Goal: Task Accomplishment & Management: Complete application form

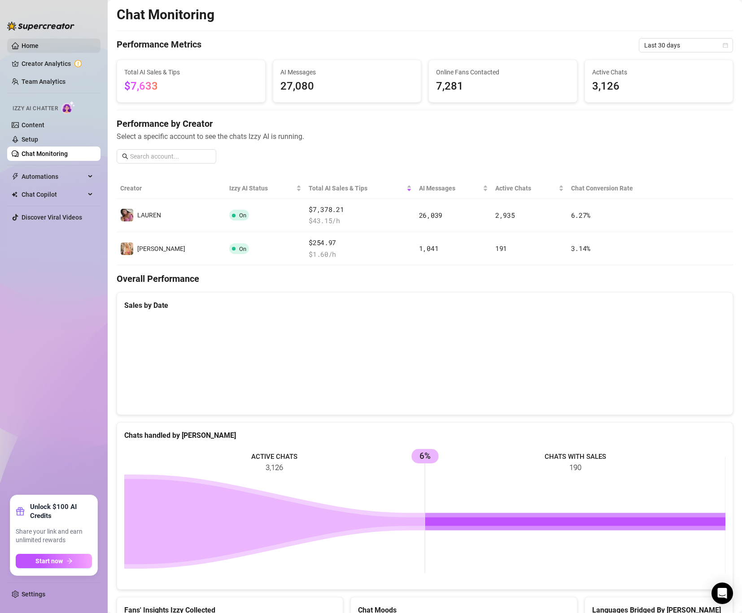
click at [39, 49] on link "Home" at bounding box center [30, 45] width 17 height 7
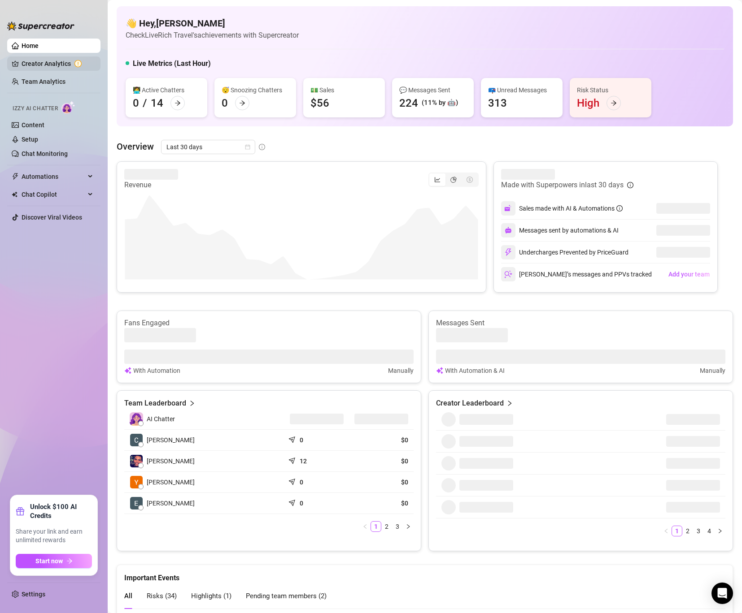
click at [61, 65] on link "Creator Analytics" at bounding box center [58, 64] width 72 height 14
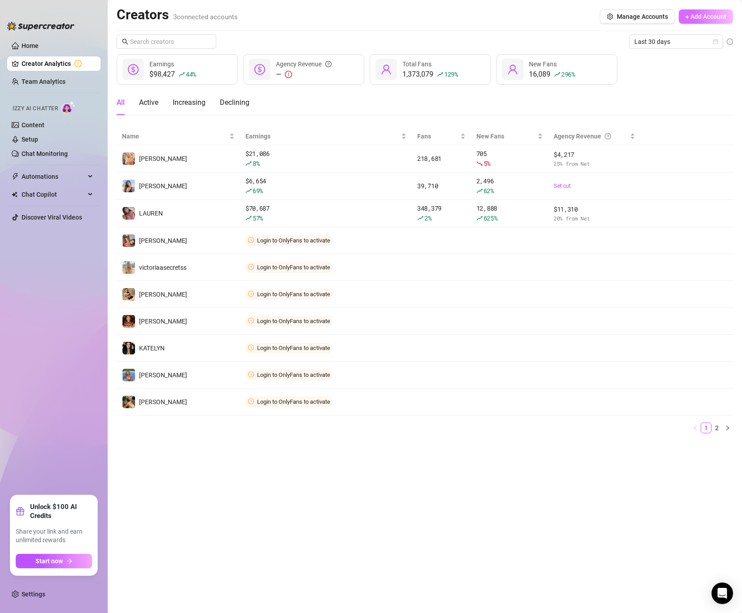
click at [716, 17] on span "+ Add Account" at bounding box center [705, 16] width 41 height 7
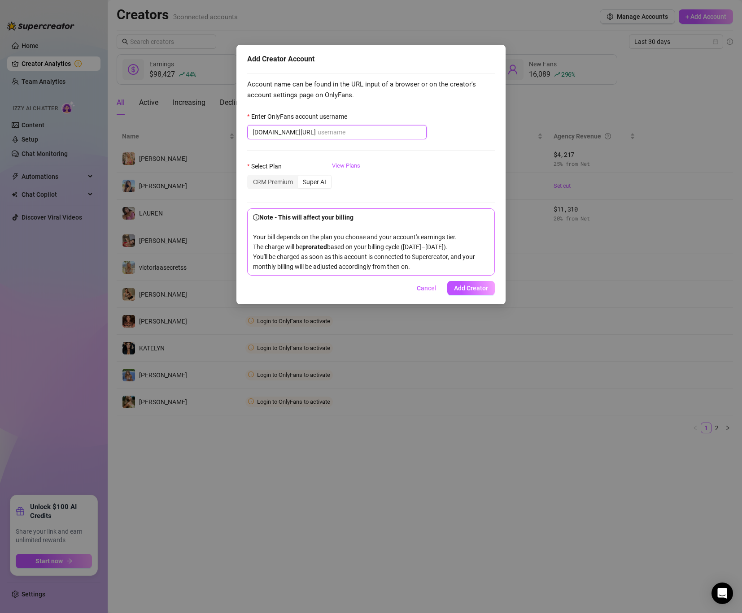
click at [326, 134] on input "Enter OnlyFans account username" at bounding box center [370, 132] width 104 height 10
paste input "@corrieyee"
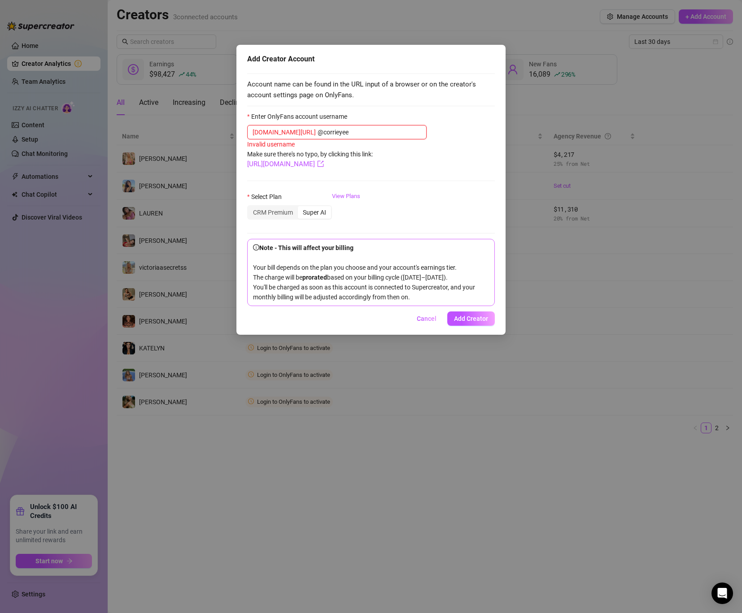
click at [318, 131] on input "@corrieyee" at bounding box center [370, 132] width 104 height 10
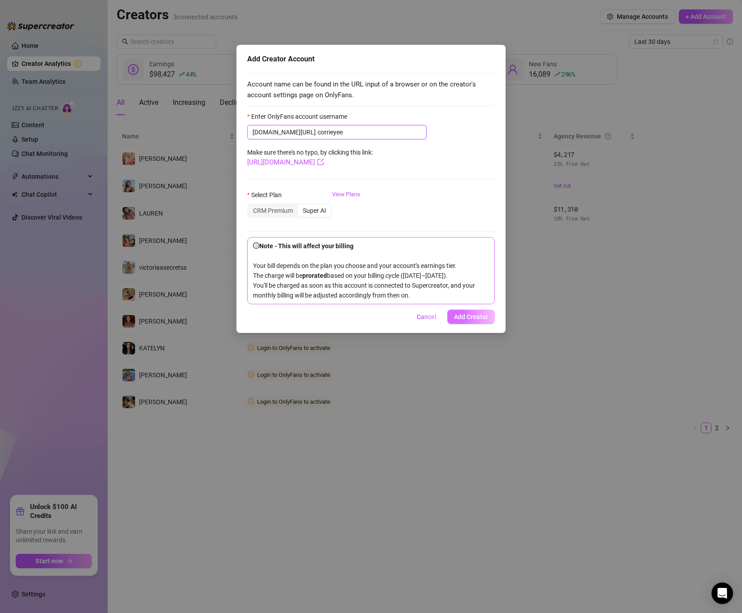
type input "corrieyee"
drag, startPoint x: 470, startPoint y: 326, endPoint x: 320, endPoint y: 168, distance: 218.6
click at [320, 168] on div "Add Creator Account Account name can be found in the URL input of a browser or …" at bounding box center [370, 189] width 269 height 288
click at [318, 132] on input "corrieyee" at bounding box center [370, 132] width 104 height 10
click at [467, 321] on span "Add Creator" at bounding box center [471, 316] width 34 height 7
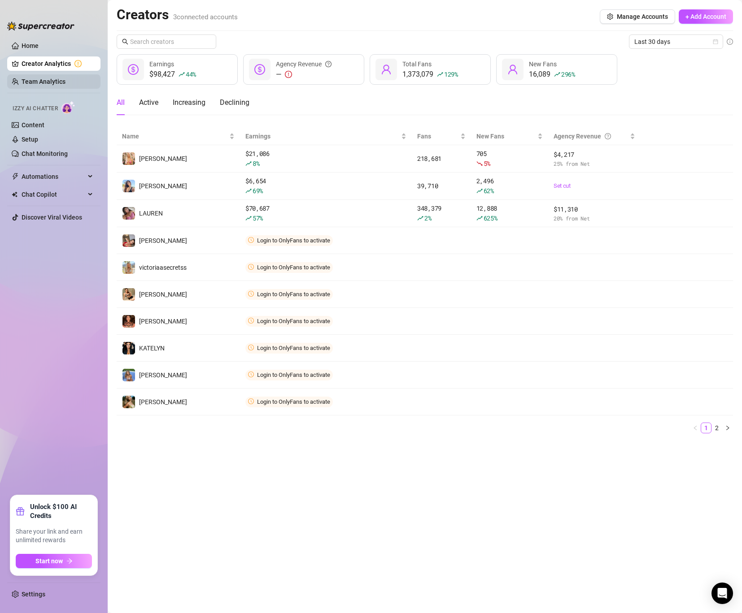
click at [43, 78] on link "Team Analytics" at bounding box center [44, 81] width 44 height 7
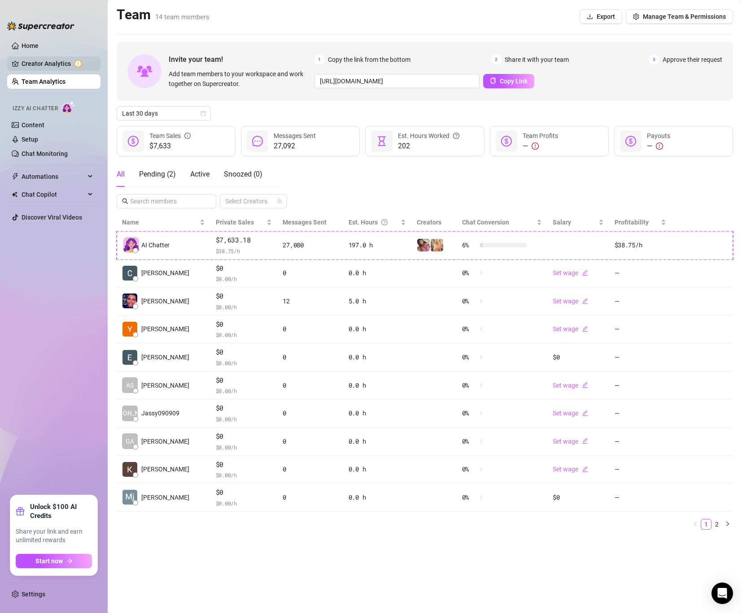
click at [43, 64] on link "Creator Analytics" at bounding box center [58, 64] width 72 height 14
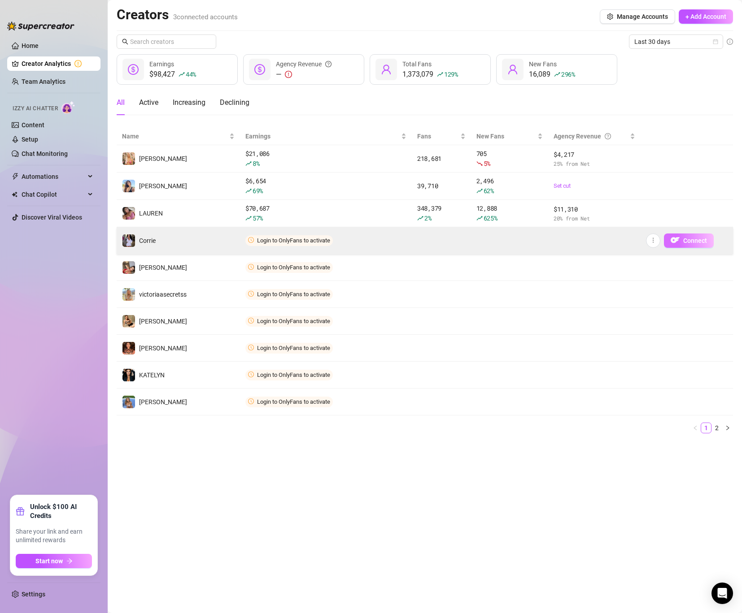
click at [684, 239] on span "Connect" at bounding box center [695, 240] width 24 height 7
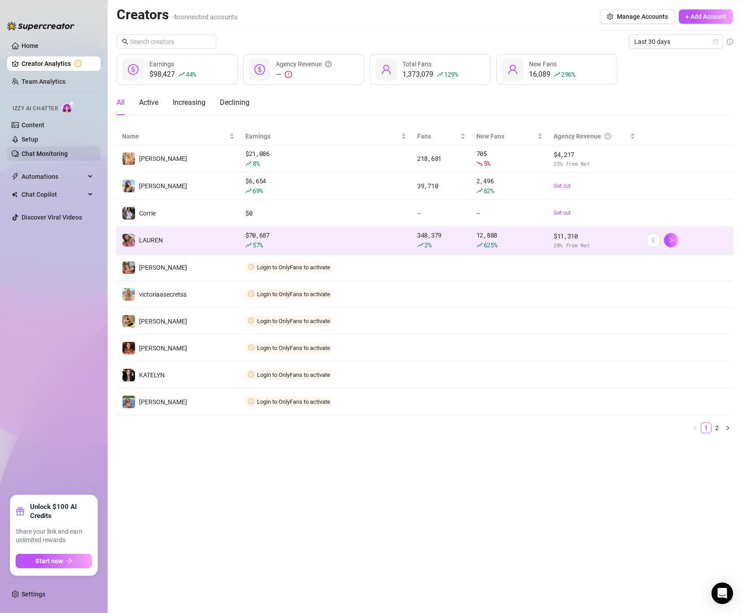
click at [52, 157] on link "Chat Monitoring" at bounding box center [45, 153] width 46 height 7
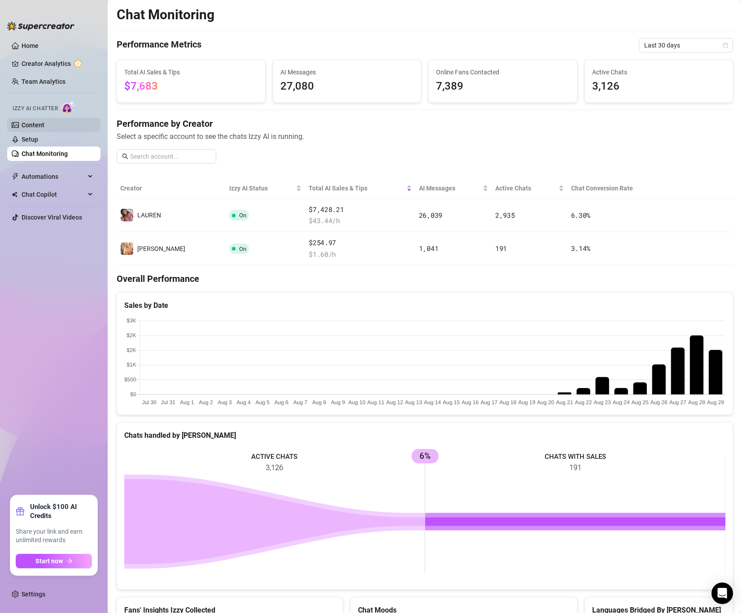
click at [44, 127] on link "Content" at bounding box center [33, 125] width 23 height 7
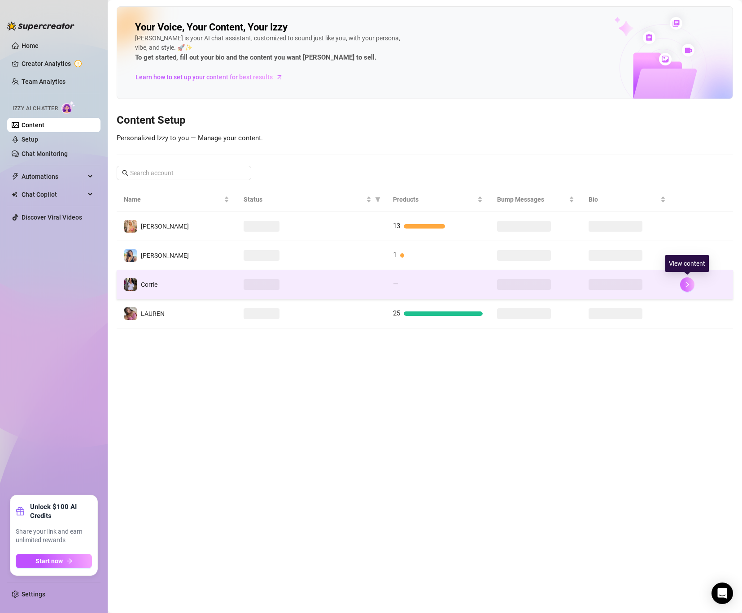
click at [685, 278] on button "button" at bounding box center [687, 285] width 14 height 14
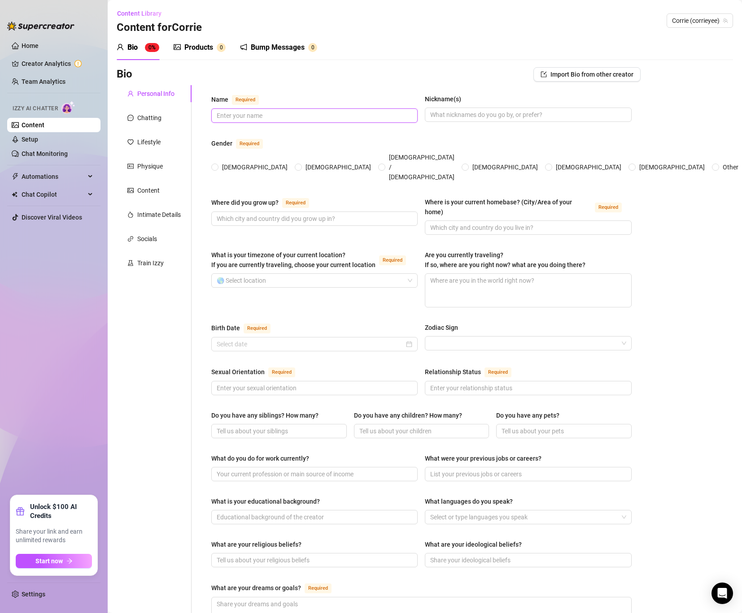
click at [298, 117] on input "Name Required" at bounding box center [314, 116] width 194 height 10
paste input "[PERSON_NAME]"
type input "[PERSON_NAME]"
click at [450, 112] on input "Nickname(s)" at bounding box center [527, 115] width 194 height 10
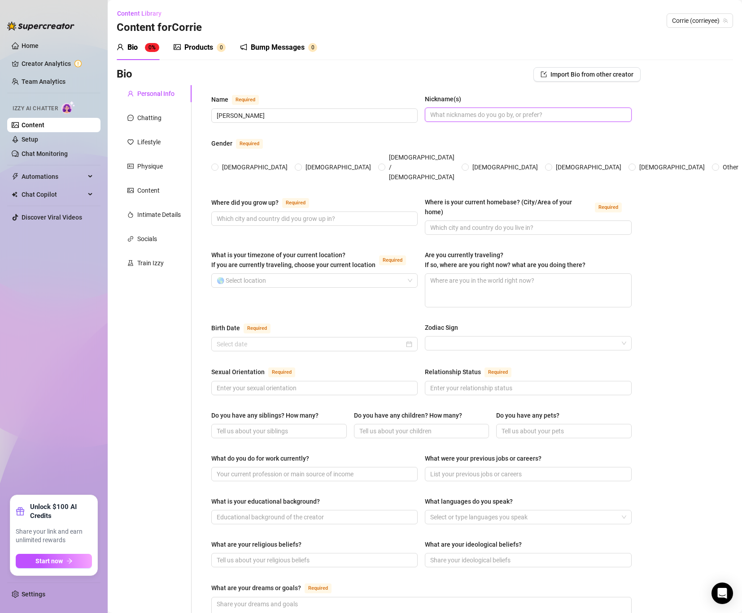
paste input "Yogi"
type input "Yogi"
click at [214, 165] on input "[DEMOGRAPHIC_DATA]" at bounding box center [215, 168] width 4 height 6
radio input "true"
click at [257, 212] on span at bounding box center [314, 219] width 206 height 14
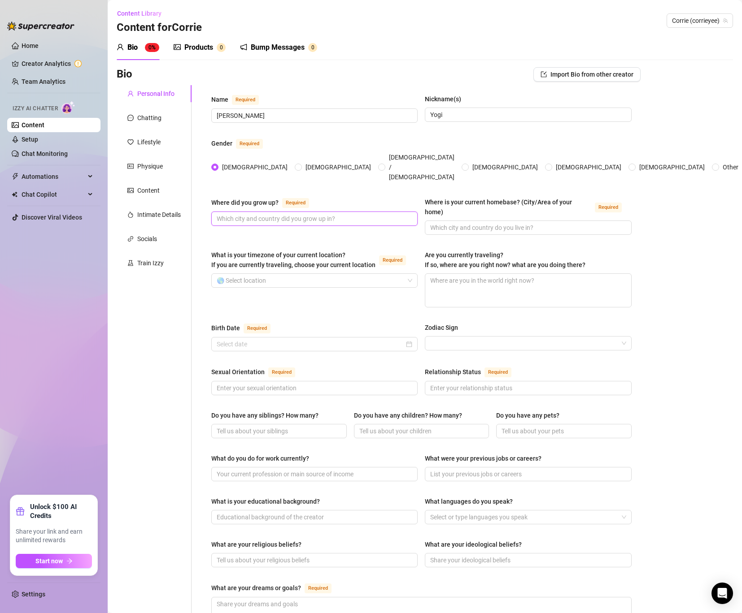
paste input "[GEOGRAPHIC_DATA], [US_STATE], [GEOGRAPHIC_DATA]"
type input "[GEOGRAPHIC_DATA], [US_STATE], [GEOGRAPHIC_DATA]"
click at [497, 223] on input "Where is your current homebase? (City/Area of your home) Required" at bounding box center [527, 228] width 194 height 10
paste input "Current Homebase • [GEOGRAPHIC_DATA], [US_STATE]"
drag, startPoint x: 504, startPoint y: 201, endPoint x: 487, endPoint y: 201, distance: 17.0
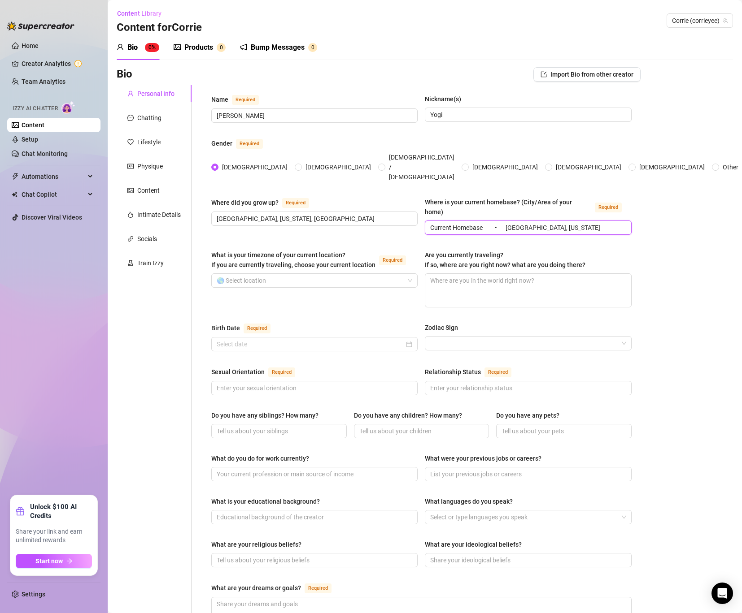
click at [487, 223] on input "Current Homebase • [GEOGRAPHIC_DATA], [US_STATE]" at bounding box center [527, 228] width 194 height 10
type input "Current Homebase [GEOGRAPHIC_DATA], [US_STATE]"
click at [265, 274] on input "What is your timezone of your current location? If you are currently traveling,…" at bounding box center [310, 280] width 187 height 13
type input "pacfi"
click at [254, 274] on input "What is your timezone of your current location? If you are currently traveling,…" at bounding box center [310, 280] width 187 height 13
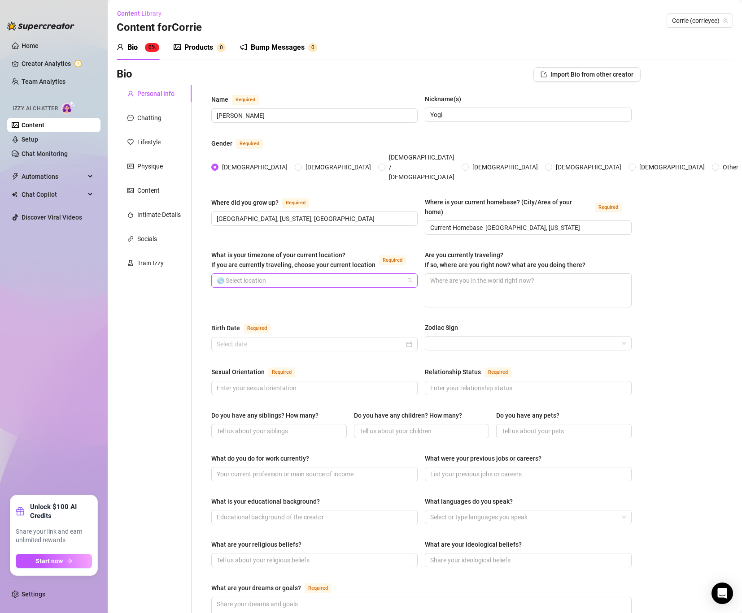
click at [254, 274] on input "What is your timezone of your current location? If you are currently traveling,…" at bounding box center [310, 280] width 187 height 13
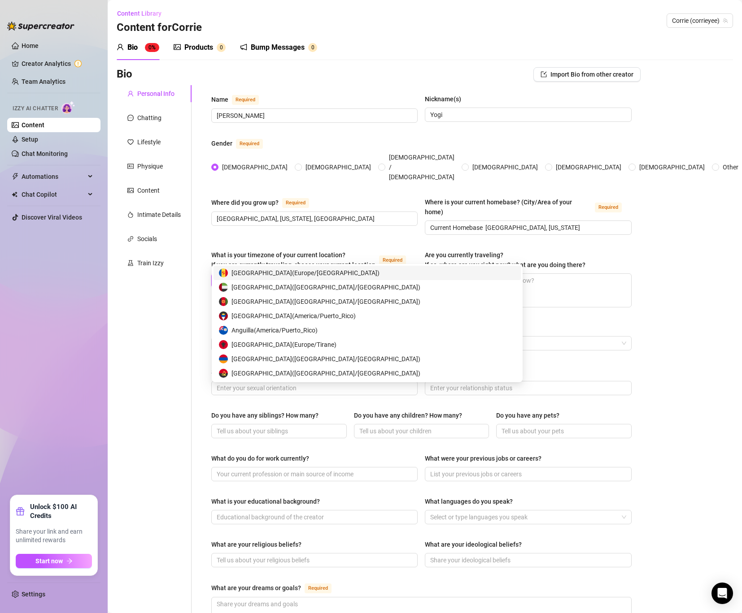
click at [256, 274] on input "What is your timezone of your current location? If you are currently traveling,…" at bounding box center [310, 280] width 187 height 13
paste input "Pacific Time ([GEOGRAPHIC_DATA])"
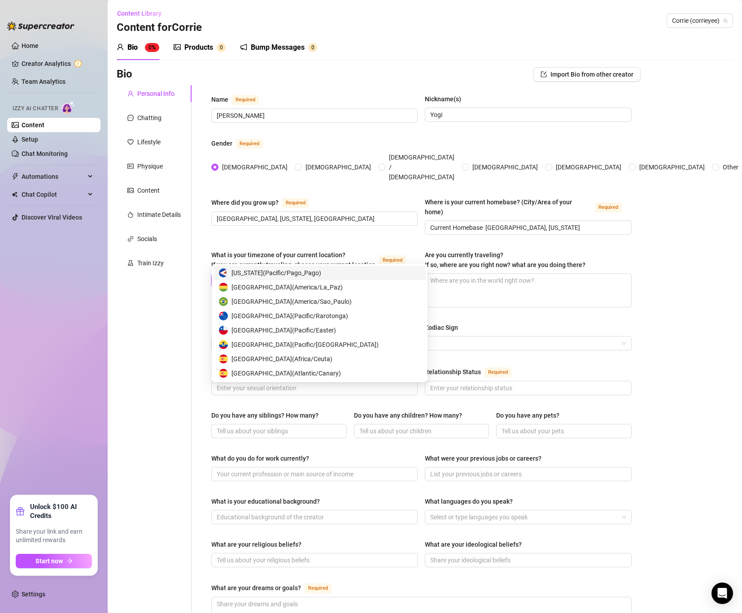
type input "P"
type input "united"
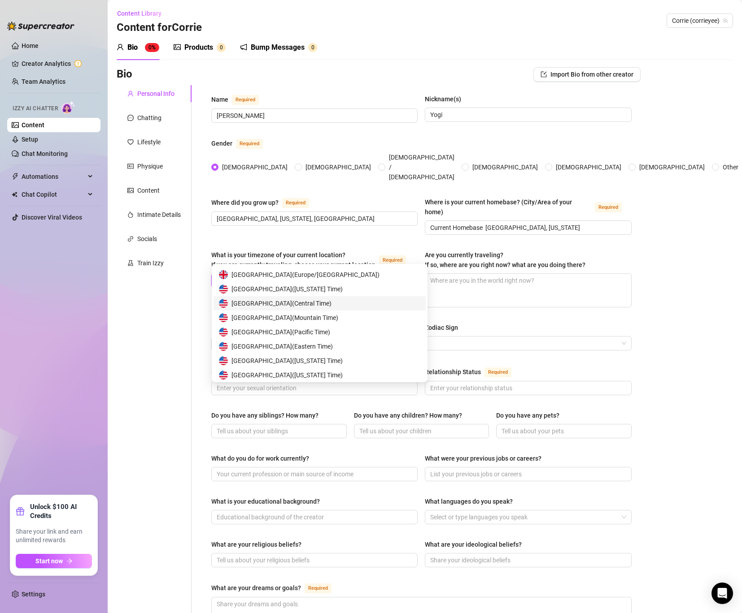
scroll to position [14, 0]
click at [269, 332] on span "United States of America ( Pacific Time )" at bounding box center [280, 331] width 99 height 10
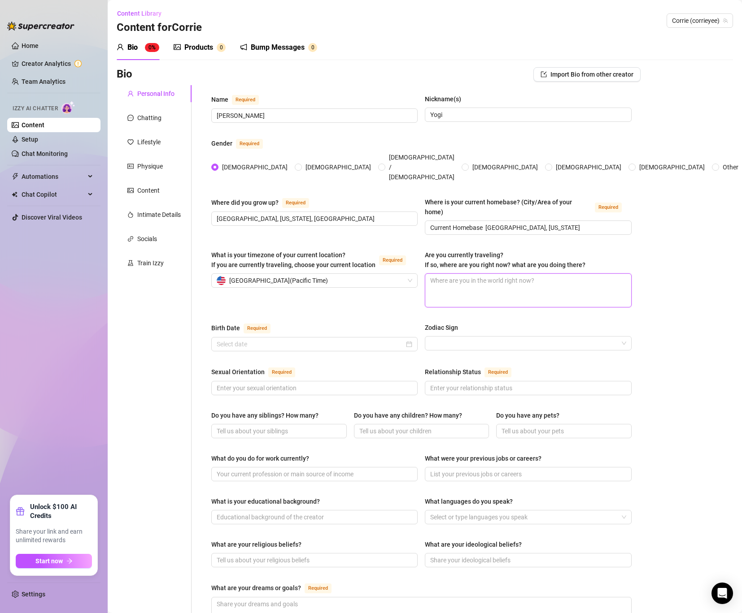
click at [513, 274] on textarea "Are you currently traveling? If so, where are you right now? what are you doing…" at bounding box center [527, 290] width 205 height 33
paste textarea "Yes — [PERSON_NAME] is planning to travel to [GEOGRAPHIC_DATA] in October and l…"
type textarea "Yes — [PERSON_NAME] is planning to travel to [GEOGRAPHIC_DATA] in October and l…"
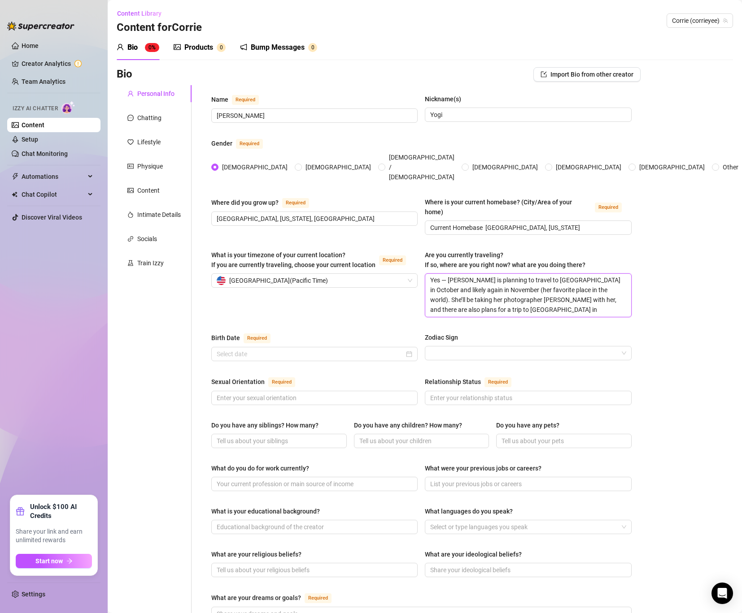
scroll to position [0, 0]
click at [447, 274] on textarea "Yes — [PERSON_NAME] is planning to travel to [GEOGRAPHIC_DATA] in October and l…" at bounding box center [527, 295] width 205 height 43
type textarea "Yes [PERSON_NAME] is planning to travel to [GEOGRAPHIC_DATA] in October and lik…"
click at [535, 284] on textarea "Yes [PERSON_NAME] is planning to travel to [GEOGRAPHIC_DATA] in October and lik…" at bounding box center [527, 295] width 205 height 43
type textarea "Yes [PERSON_NAME] is planning to travel to [GEOGRAPHIC_DATA] in October and lik…"
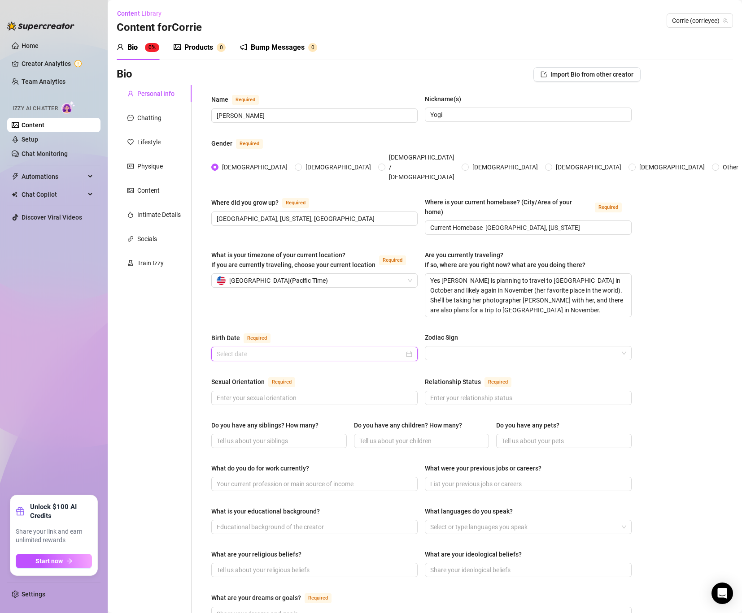
click at [388, 349] on input "Birth Date Required" at bounding box center [310, 354] width 187 height 10
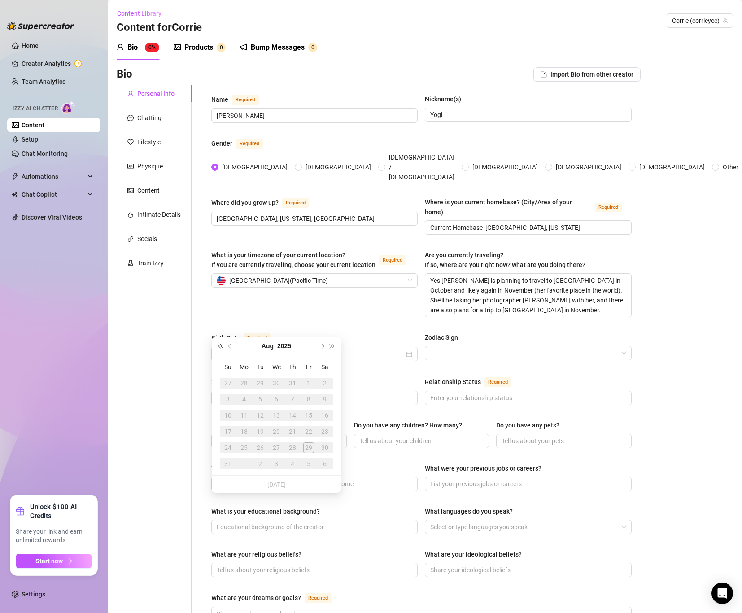
click at [216, 353] on button "Last year (Control + left)" at bounding box center [220, 346] width 10 height 18
click at [226, 348] on button "Previous month (PageUp)" at bounding box center [230, 346] width 10 height 18
click at [219, 346] on span "Last year (Control + left)" at bounding box center [220, 346] width 4 height 4
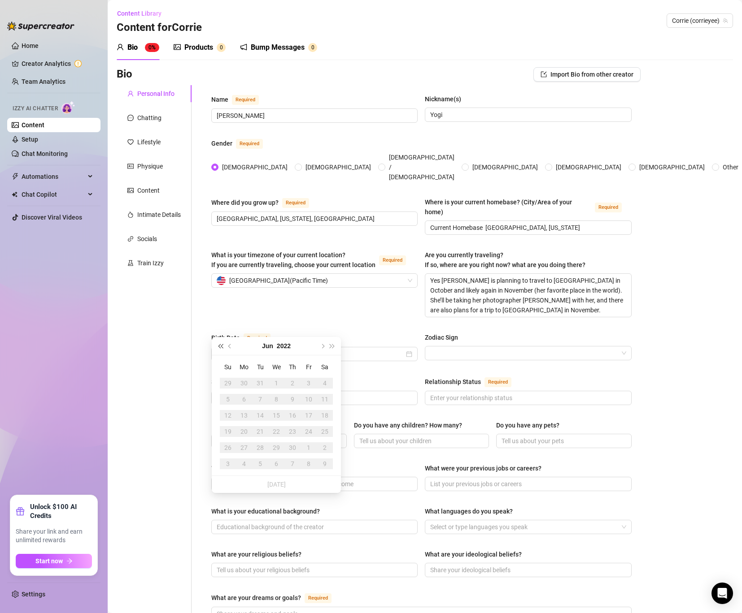
click at [219, 346] on span "Last year (Control + left)" at bounding box center [220, 346] width 4 height 4
click at [219, 353] on span "Last year (Control + left)" at bounding box center [220, 355] width 4 height 4
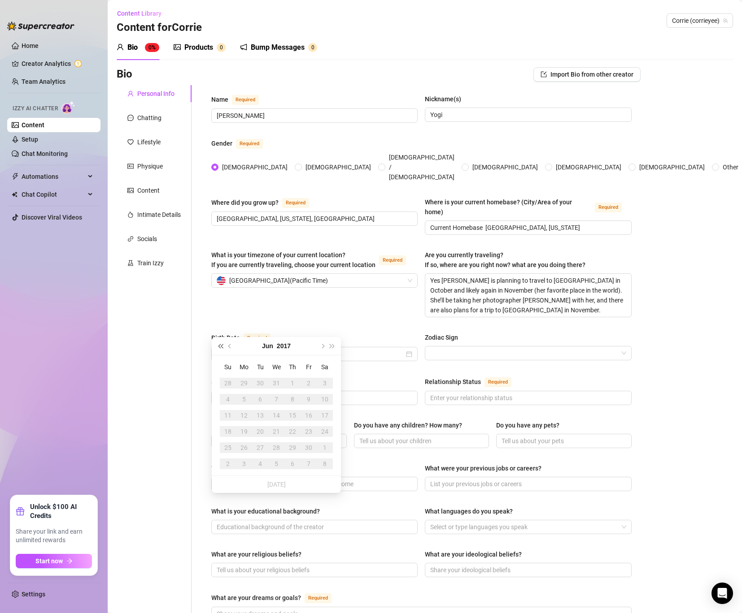
click at [219, 346] on span "Last year (Control + left)" at bounding box center [220, 346] width 4 height 4
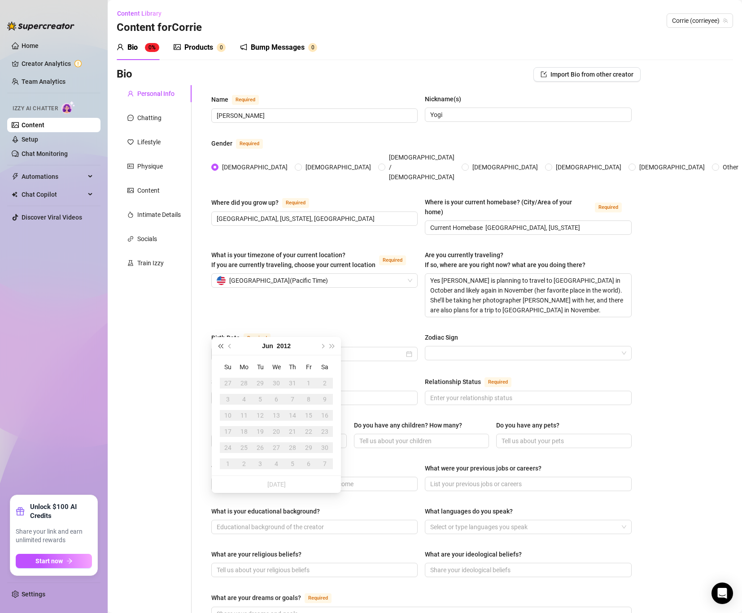
click at [219, 346] on span "Last year (Control + left)" at bounding box center [220, 346] width 4 height 4
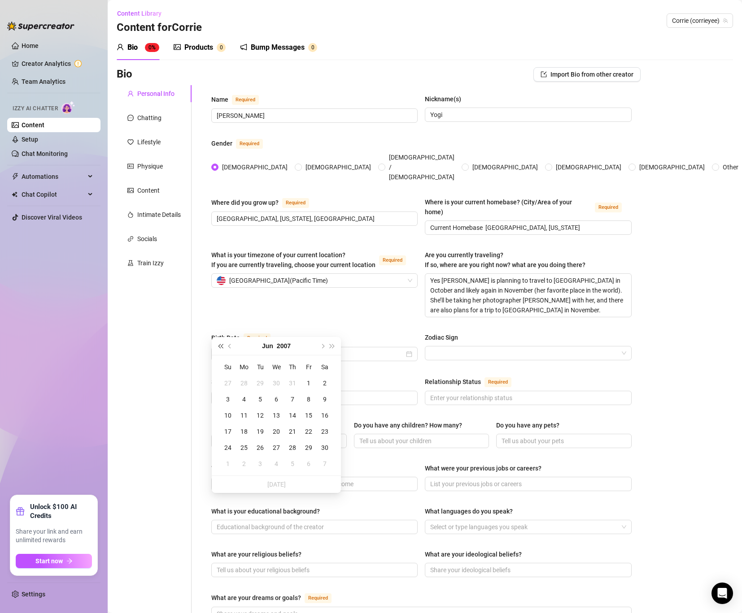
click at [219, 346] on span "Last year (Control + left)" at bounding box center [220, 346] width 4 height 4
click at [331, 346] on span "Next year (Control + right)" at bounding box center [332, 346] width 4 height 4
click at [331, 347] on span "Next year (Control + right)" at bounding box center [332, 346] width 4 height 4
click at [222, 346] on span "Last year (Control + left)" at bounding box center [220, 346] width 4 height 4
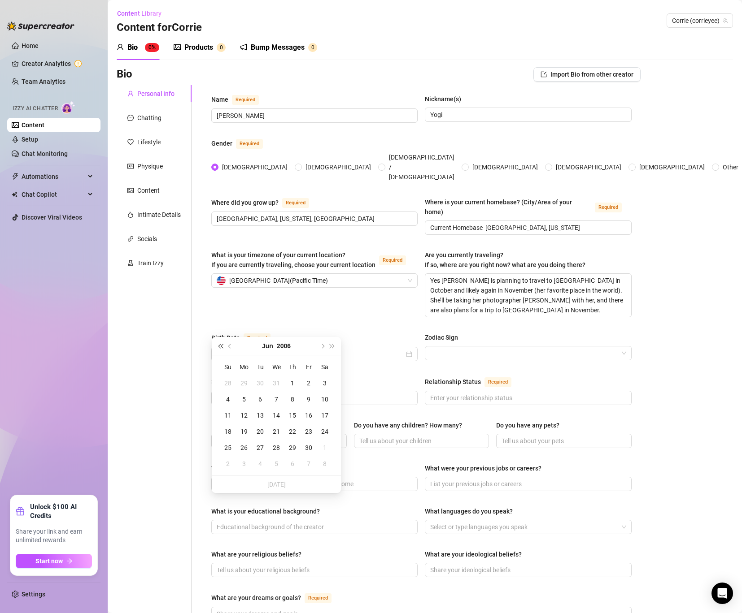
click at [222, 346] on span "Last year (Control + left)" at bounding box center [220, 346] width 4 height 4
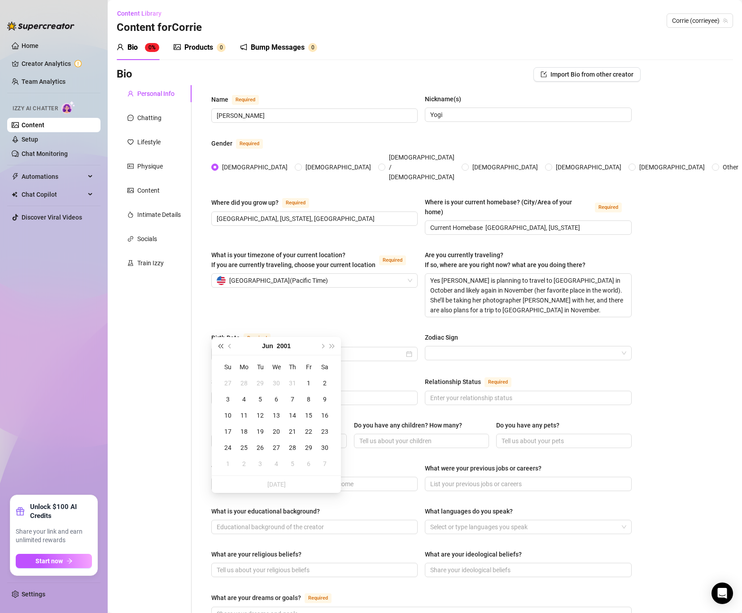
click at [222, 346] on span "Last year (Control + left)" at bounding box center [220, 346] width 4 height 4
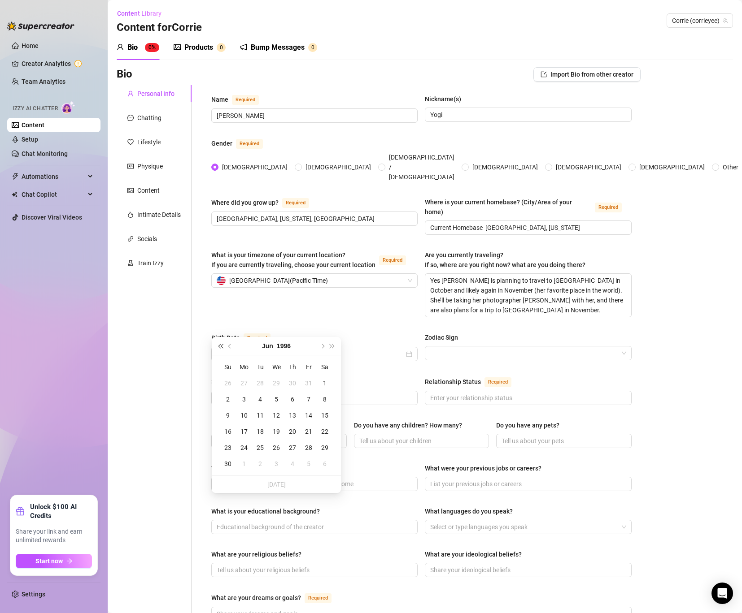
click at [222, 346] on span "Last year (Control + left)" at bounding box center [220, 346] width 4 height 4
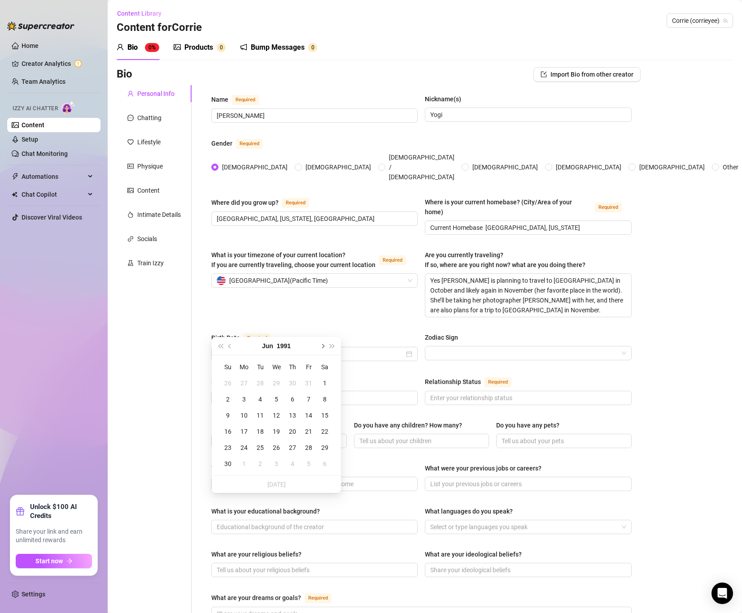
click at [322, 344] on span "Next month (PageDown)" at bounding box center [322, 346] width 4 height 4
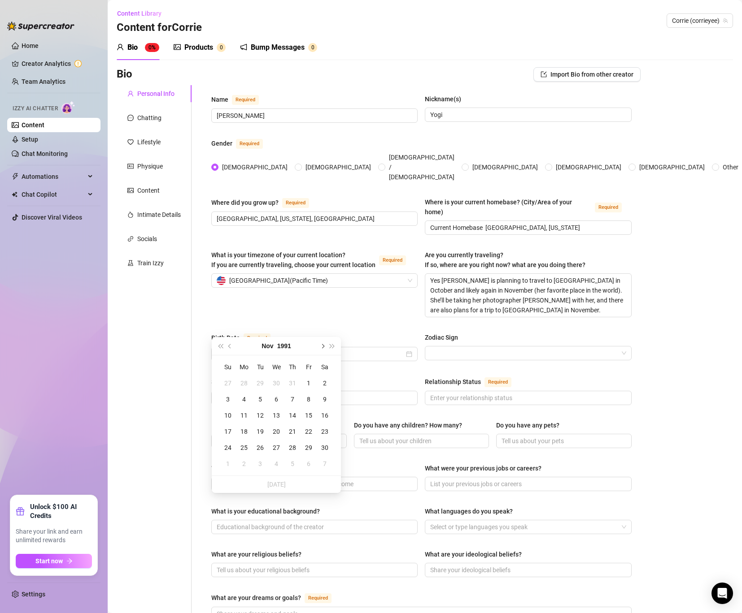
click at [322, 344] on span "Next month (PageDown)" at bounding box center [322, 346] width 4 height 4
click at [232, 346] on span "Previous month (PageUp)" at bounding box center [230, 346] width 4 height 4
type input "[DATE]"
click at [240, 428] on div "18" at bounding box center [244, 431] width 11 height 11
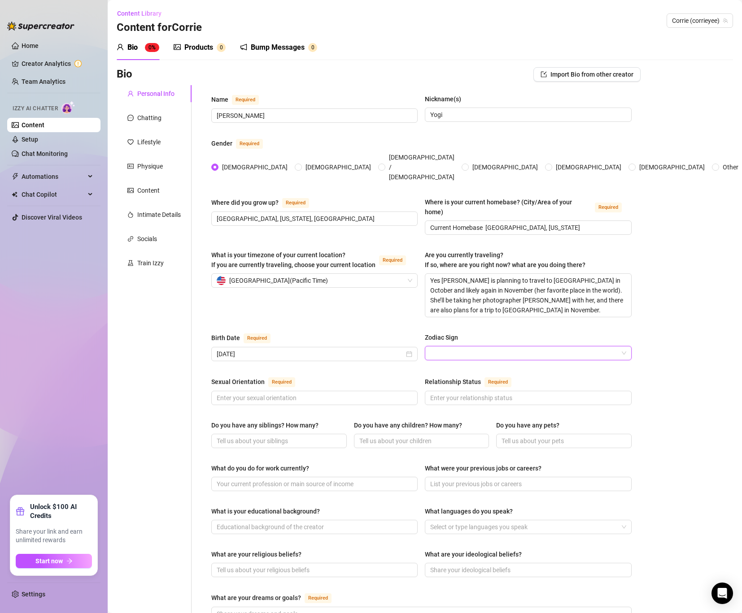
click at [461, 347] on input "Zodiac Sign" at bounding box center [523, 353] width 187 height 13
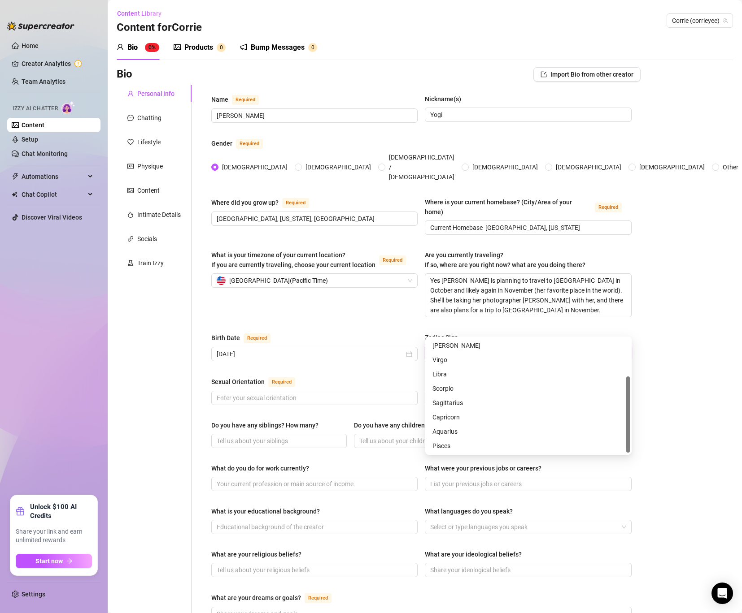
scroll to position [57, 0]
click at [456, 391] on div "Scorpio" at bounding box center [528, 389] width 192 height 10
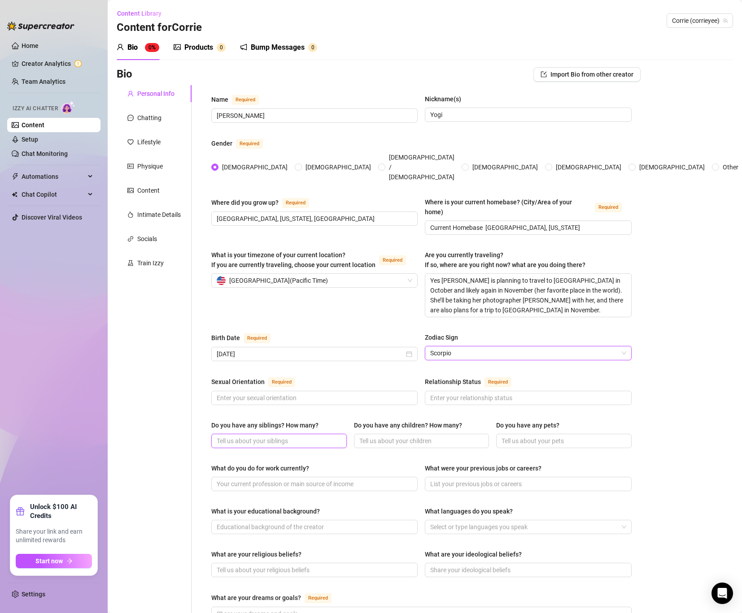
click at [269, 436] on input "Do you have any siblings? How many?" at bounding box center [278, 441] width 123 height 10
click at [271, 436] on input "Do you have any siblings? How many?" at bounding box center [278, 441] width 123 height 10
click at [293, 393] on input "Sexual Orientation Required" at bounding box center [314, 398] width 194 height 10
click at [236, 393] on input "Sexual Orientation Required" at bounding box center [314, 398] width 194 height 10
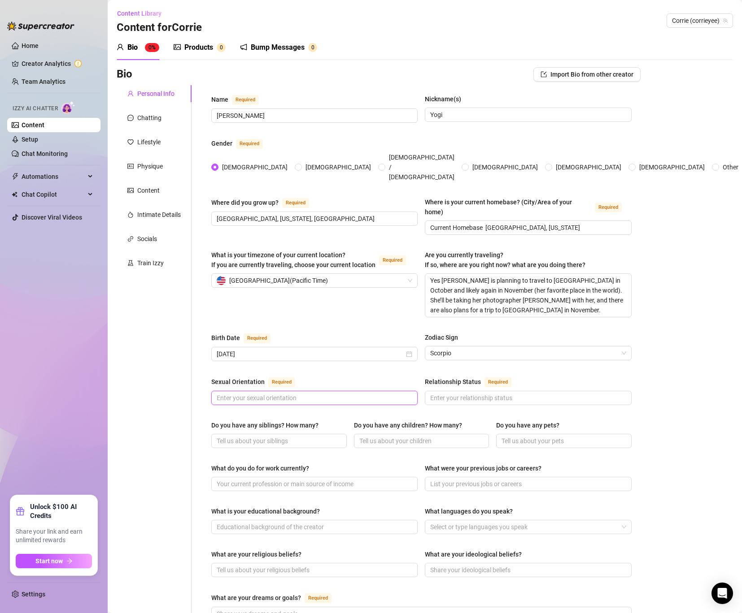
paste input "Straight (but kind of into chicks 😉)"
type input "Straight (but kind of into chicks 😉)"
click at [464, 393] on input "Relationship Status Required" at bounding box center [527, 398] width 194 height 10
paste input "Single"
type input "Single"
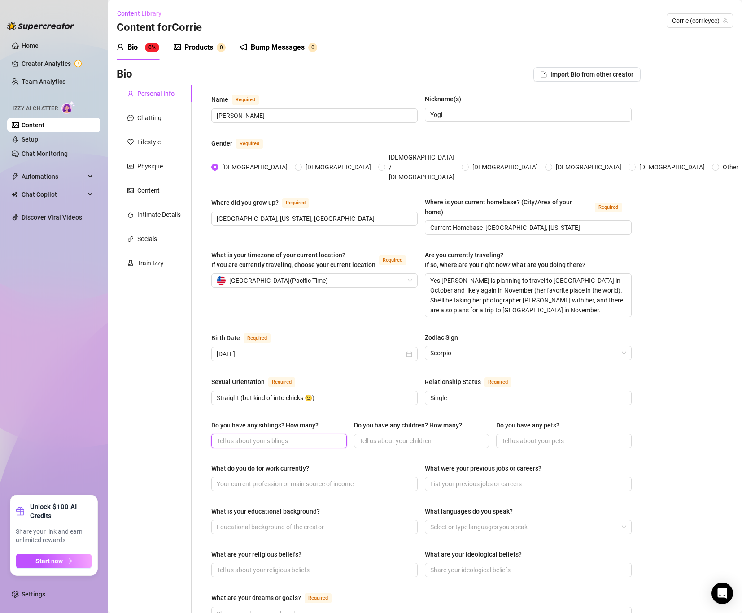
click at [267, 436] on input "Do you have any siblings? How many?" at bounding box center [278, 441] width 123 height 10
click at [268, 436] on input "Do you have any siblings? How many?" at bounding box center [278, 441] width 123 height 10
paste input "Siblings: 1 older sister"
type input "Siblings: 1 older sister"
click at [396, 436] on input "Do you have any children? How many?" at bounding box center [420, 441] width 123 height 10
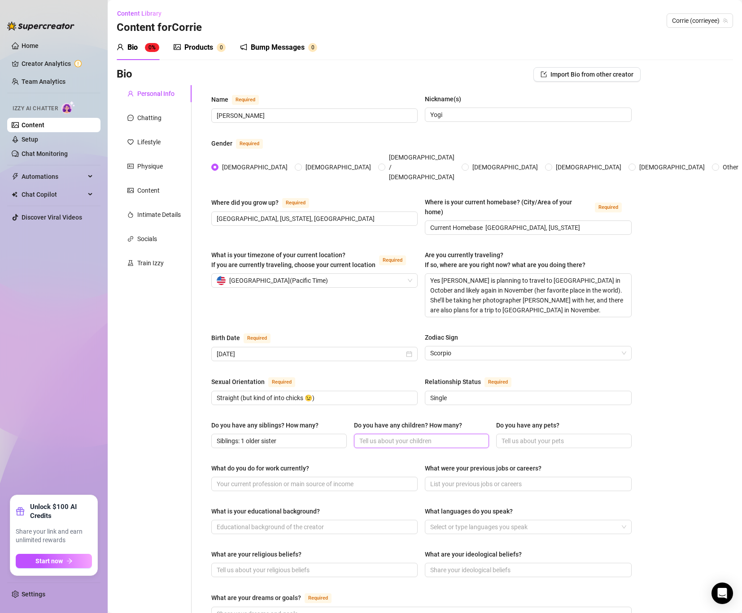
paste input "Children: None"
type input "Children: None"
click at [526, 436] on input "Do you have any pets?" at bounding box center [562, 441] width 123 height 10
paste input "Pets: None"
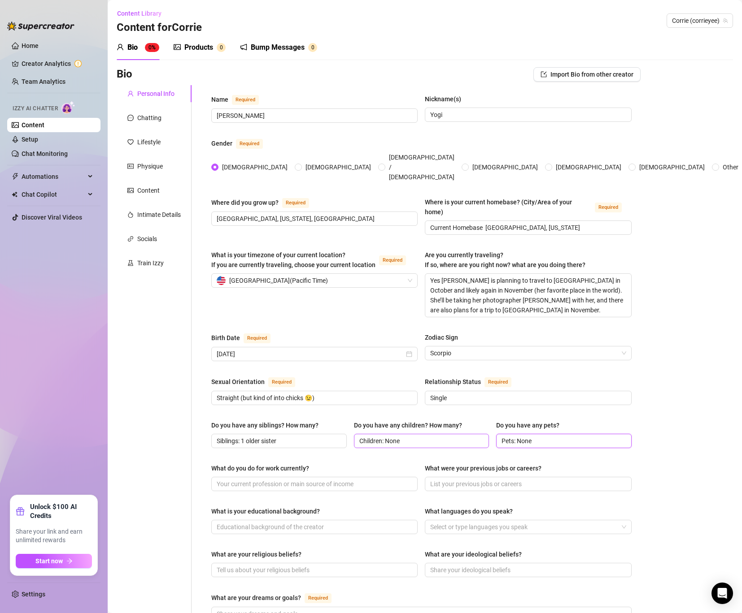
drag, startPoint x: 519, startPoint y: 412, endPoint x: 415, endPoint y: 409, distance: 103.6
click at [415, 421] on div "Do you have any siblings? How many? Siblings: 1 older sister Do you have any ch…" at bounding box center [421, 439] width 420 height 36
type input "None"
drag, startPoint x: 385, startPoint y: 415, endPoint x: 319, endPoint y: 415, distance: 65.5
click at [320, 421] on div "Do you have any siblings? How many? Siblings: 1 older sister Do you have any ch…" at bounding box center [421, 439] width 420 height 36
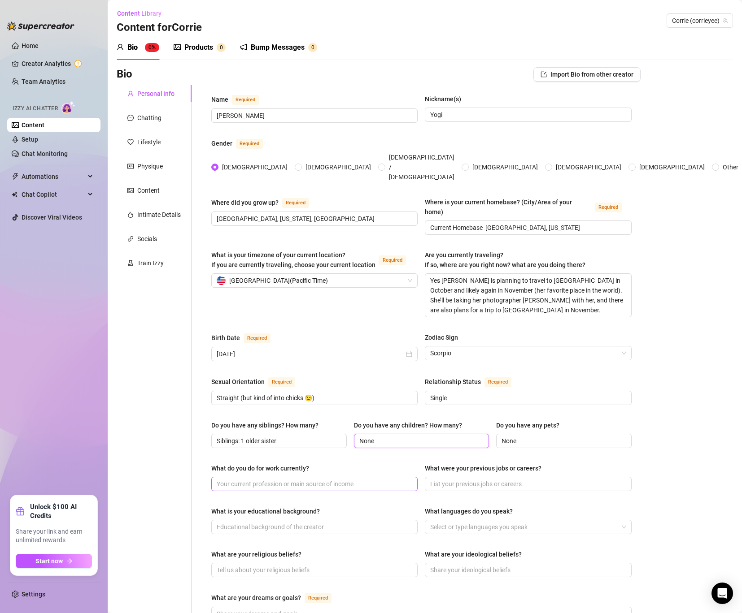
type input "None"
click at [278, 479] on input "What do you do for work currently?" at bounding box center [314, 484] width 194 height 10
click at [259, 479] on input "What do you do for work currently?" at bounding box center [314, 484] width 194 height 10
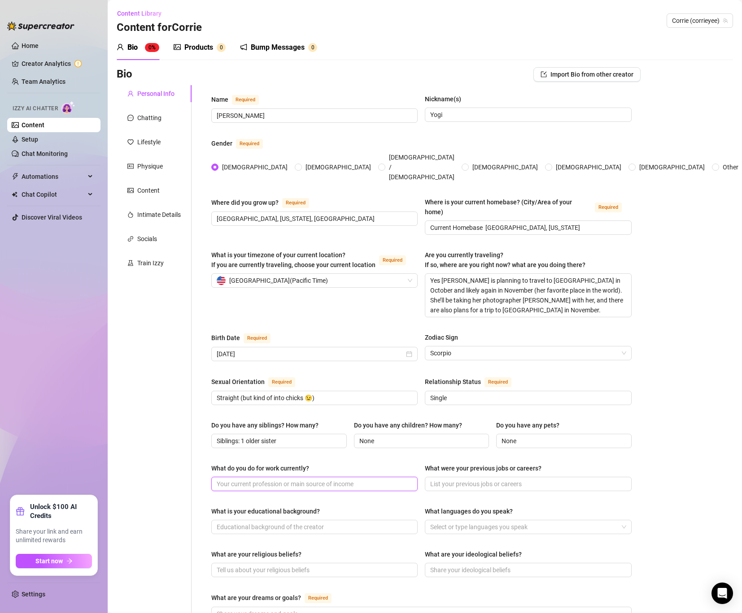
paste input "[PERSON_NAME] is a model and content creator, running her own brand and OnlyFan…"
type input "[PERSON_NAME] is a model and content creator, running her own brand and OnlyFan…"
click at [479, 479] on input "What were your previous jobs or careers?" at bounding box center [527, 484] width 194 height 10
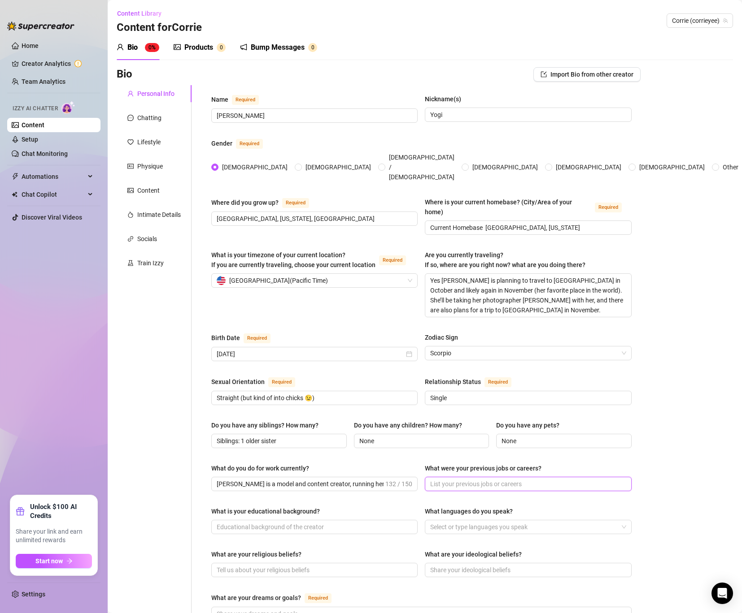
paste input "[PERSON_NAME] has been modeling and creating content for over 10 years. Before …"
click at [565, 479] on input "[PERSON_NAME] has been modeling and creating content for over 10 years. Before …" at bounding box center [513, 484] width 167 height 10
drag, startPoint x: 476, startPoint y: 460, endPoint x: 389, endPoint y: 460, distance: 86.6
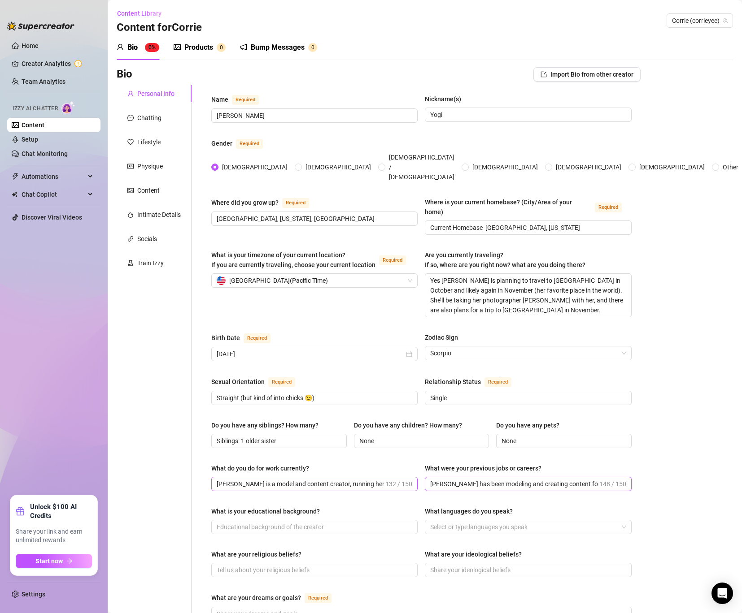
click at [389, 464] on div "What do you do for work currently? [PERSON_NAME] is a model and content creator…" at bounding box center [421, 482] width 420 height 36
click at [473, 479] on input "[PERSON_NAME] has been modeling and creating content for over 10 years. Before …" at bounding box center [513, 484] width 167 height 10
drag, startPoint x: 449, startPoint y: 456, endPoint x: 344, endPoint y: 442, distance: 106.2
click at [344, 464] on div "What do you do for work currently? [PERSON_NAME] is a model and content creator…" at bounding box center [421, 482] width 420 height 36
click at [454, 479] on input "[PERSON_NAME] has been modeling and creating content for over 10 years. Before …" at bounding box center [513, 484] width 167 height 10
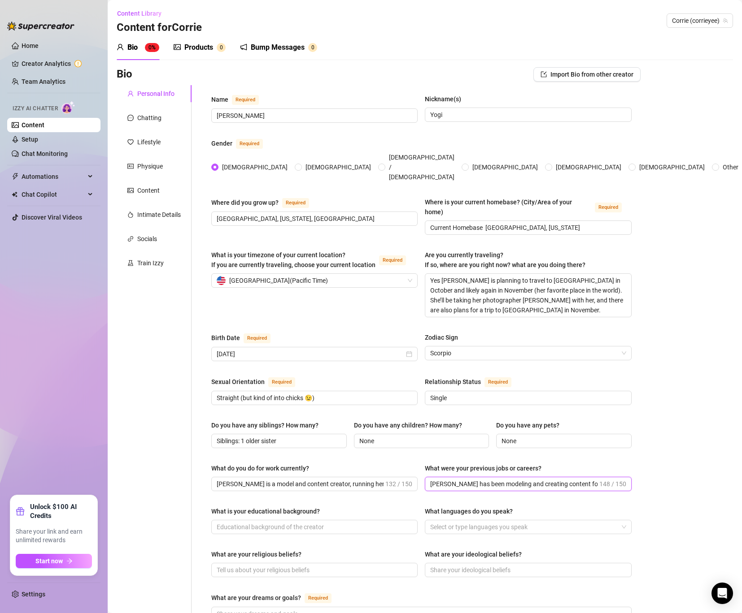
drag, startPoint x: 445, startPoint y: 458, endPoint x: 431, endPoint y: 458, distance: 13.5
click at [431, 479] on input "[PERSON_NAME] has been modeling and creating content for over 10 years. Before …" at bounding box center [513, 484] width 167 height 10
drag, startPoint x: 447, startPoint y: 460, endPoint x: 345, endPoint y: 456, distance: 101.9
click at [345, 464] on div "What do you do for work currently? [PERSON_NAME] is a model and content creator…" at bounding box center [421, 482] width 420 height 36
drag, startPoint x: 461, startPoint y: 456, endPoint x: 383, endPoint y: 456, distance: 77.1
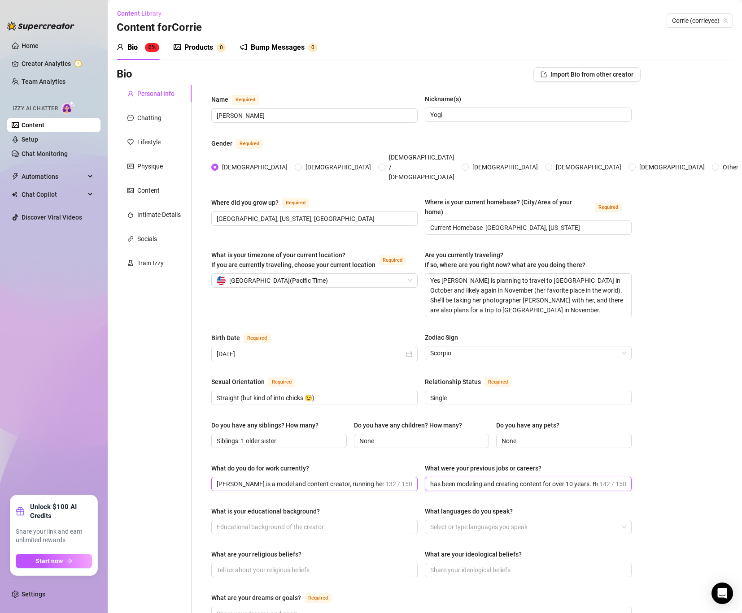
click at [383, 464] on div "What do you do for work currently? [PERSON_NAME] is a model and content creator…" at bounding box center [421, 482] width 420 height 36
drag, startPoint x: 566, startPoint y: 457, endPoint x: 658, endPoint y: 457, distance: 91.5
click at [658, 457] on div "Bio Import Bio from other creator Personal Info Chatting Lifestyle Physique Con…" at bounding box center [425, 475] width 616 height 816
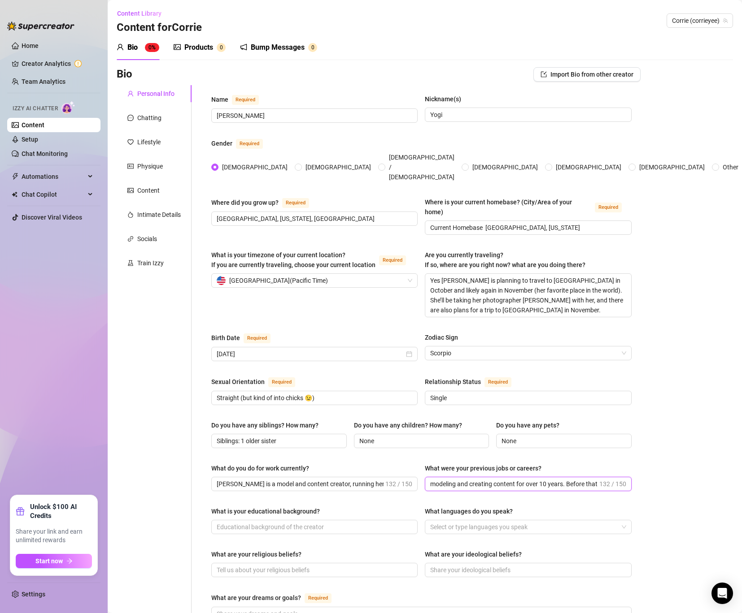
click at [579, 479] on input "modeling and creating content for over 10 years. Before that, she worked in bot…" at bounding box center [513, 484] width 167 height 10
drag, startPoint x: 565, startPoint y: 457, endPoint x: 654, endPoint y: 457, distance: 88.8
click at [654, 458] on div "Bio Import Bio from other creator Personal Info Chatting Lifestyle Physique Con…" at bounding box center [425, 475] width 616 height 816
click at [600, 479] on span "132 / 150" at bounding box center [612, 484] width 27 height 10
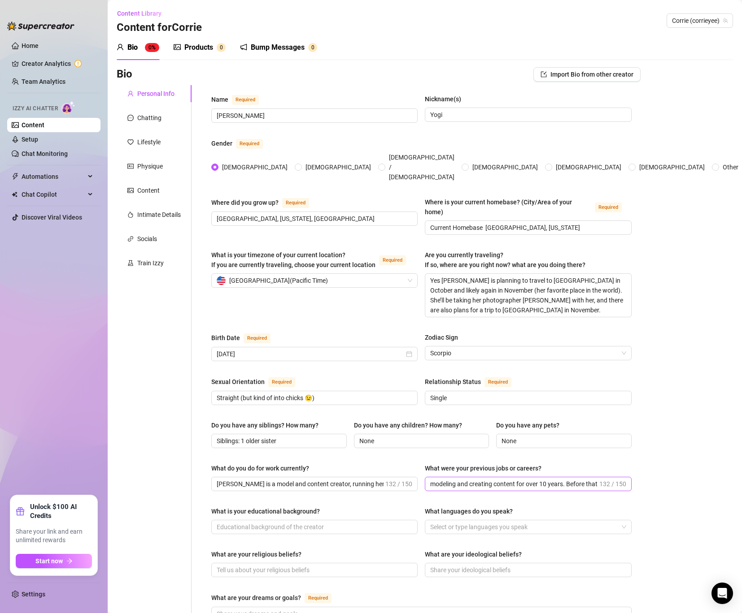
click at [599, 479] on span "132 / 150" at bounding box center [612, 484] width 27 height 10
click at [597, 479] on input "modeling and creating content for over 10 years. Before that, she worked in bot…" at bounding box center [513, 484] width 167 height 10
click at [596, 479] on input "modeling and creating content for over 10 years. Before that, she worked in bot…" at bounding box center [513, 484] width 167 height 10
click at [598, 477] on span "modeling and creating content for over 10 years. Before that, she worked in bot…" at bounding box center [528, 484] width 206 height 14
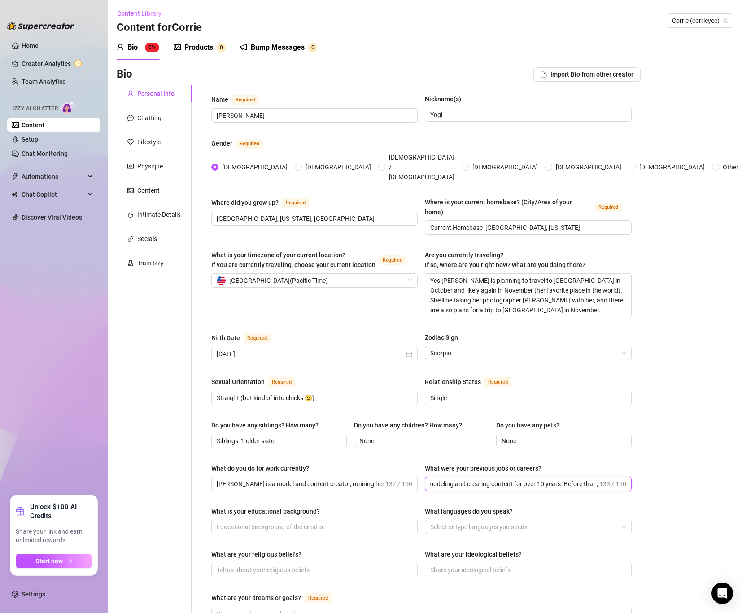
paste input "pool party spot a"
drag, startPoint x: 550, startPoint y: 456, endPoint x: 519, endPoint y: 456, distance: 31.4
click at [519, 479] on input "modeling and creating content for over 10 years. Before that pool party spot a,…" at bounding box center [513, 484] width 167 height 10
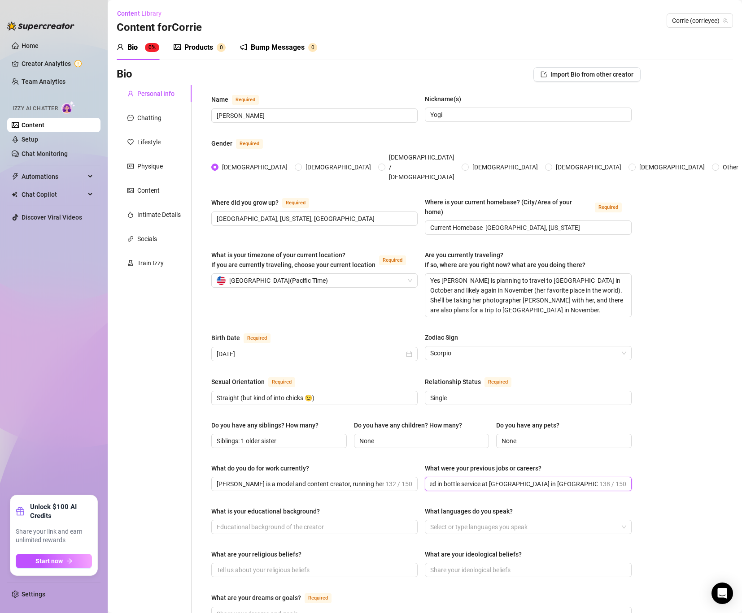
drag, startPoint x: 578, startPoint y: 461, endPoint x: 617, endPoint y: 459, distance: 39.1
click at [617, 477] on span "modeling and creating content for over 10 years. pool party spot a, she worked …" at bounding box center [528, 484] width 206 height 14
click at [583, 479] on input "modeling and creating content for over 10 years. pool party spot a, she worked …" at bounding box center [513, 484] width 167 height 10
drag, startPoint x: 529, startPoint y: 459, endPoint x: 495, endPoint y: 457, distance: 34.6
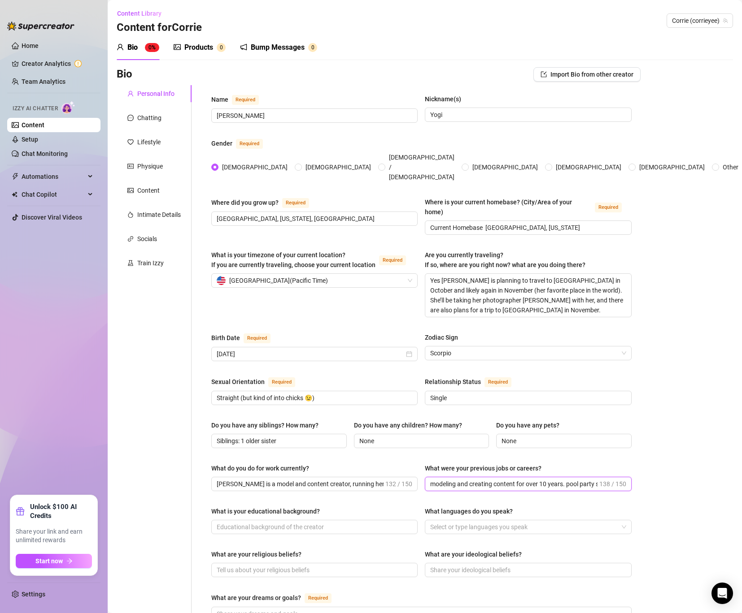
click at [495, 479] on input "modeling and creating content for over 10 years. pool party spot a, she worked …" at bounding box center [513, 484] width 167 height 10
type input "modelincontent for over 10 years. pool party spot a, she worked in bottle servi…"
drag, startPoint x: 431, startPoint y: 458, endPoint x: 665, endPoint y: 458, distance: 233.6
click at [665, 458] on div "Bio Import Bio from other creator Personal Info Chatting Lifestyle Physique Con…" at bounding box center [425, 475] width 616 height 816
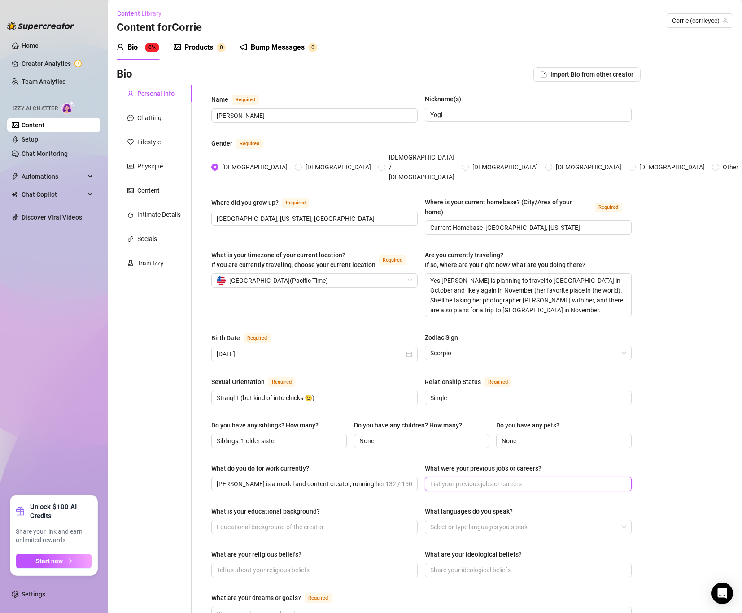
scroll to position [0, 0]
click at [455, 479] on input "What were your previous jobs or careers?" at bounding box center [527, 484] width 194 height 10
paste input "modeling and creating content for over 10 years. Before that, she worked in bot…"
drag, startPoint x: 565, startPoint y: 456, endPoint x: 624, endPoint y: 460, distance: 59.4
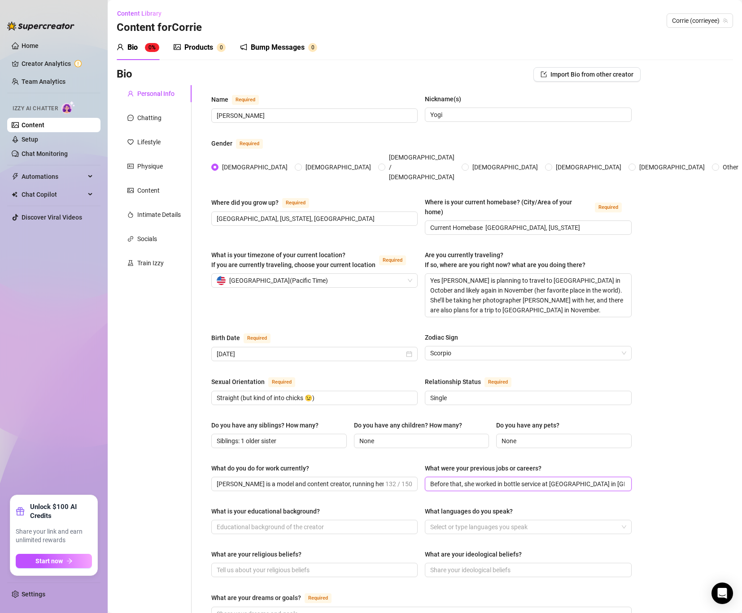
click at [624, 477] on span "modeling and creating content for over 10 years. Before that, she worked in bot…" at bounding box center [528, 484] width 206 height 14
drag, startPoint x: 620, startPoint y: 458, endPoint x: 663, endPoint y: 455, distance: 43.6
click at [663, 455] on div "Bio Import Bio from other creator Personal Info Chatting Lifestyle Physique Con…" at bounding box center [425, 475] width 616 height 816
drag, startPoint x: 598, startPoint y: 459, endPoint x: 684, endPoint y: 458, distance: 86.1
click at [684, 458] on div "Bio Import Bio from other creator Personal Info Chatting Lifestyle Physique Con…" at bounding box center [425, 475] width 616 height 816
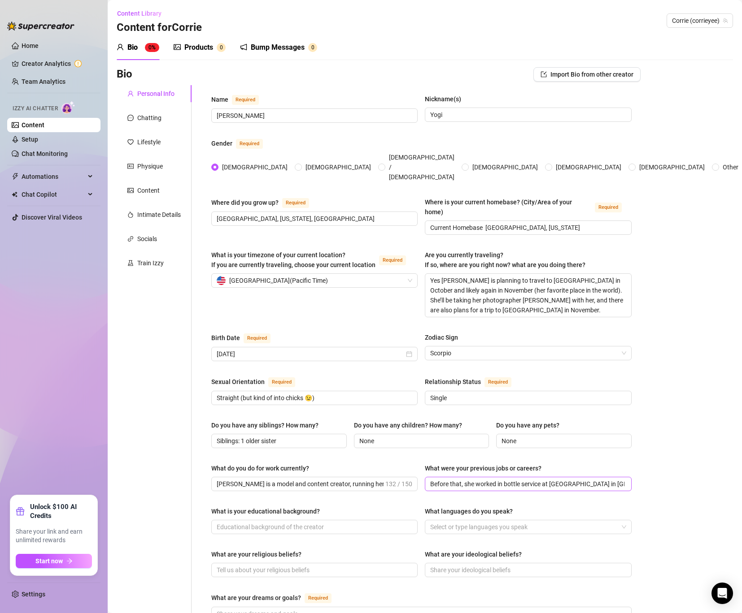
scroll to position [0, 0]
click at [625, 477] on span "modeling and creating content for over 10 years. Before that, she worked in bot…" at bounding box center [528, 484] width 206 height 14
click at [623, 479] on input "modeling and creating content for over 10 years. Before that, she worked in bot…" at bounding box center [527, 484] width 194 height 10
drag, startPoint x: 610, startPoint y: 455, endPoint x: 667, endPoint y: 455, distance: 57.4
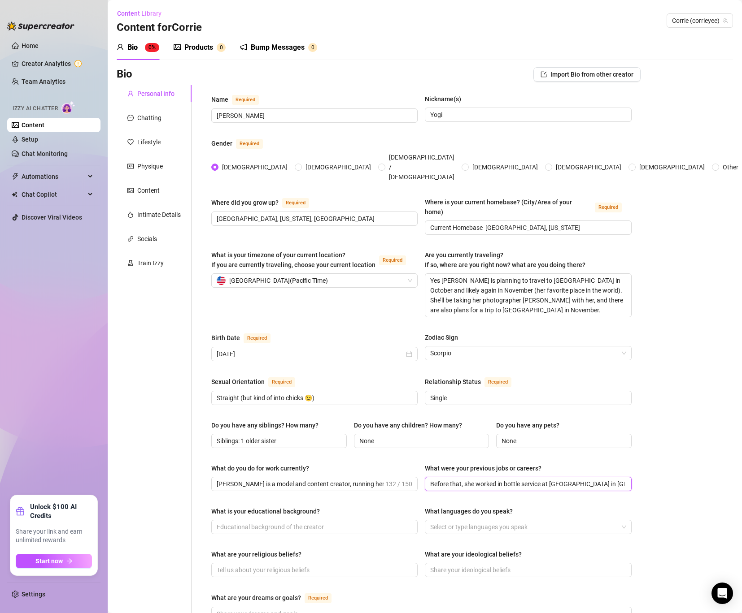
click at [667, 455] on div "Bio Import Bio from other creator Personal Info Chatting Lifestyle Physique Con…" at bounding box center [425, 475] width 616 height 816
click at [624, 477] on span "modeling and creating content for over 10 years. Before that, she worked in bot…" at bounding box center [528, 484] width 206 height 14
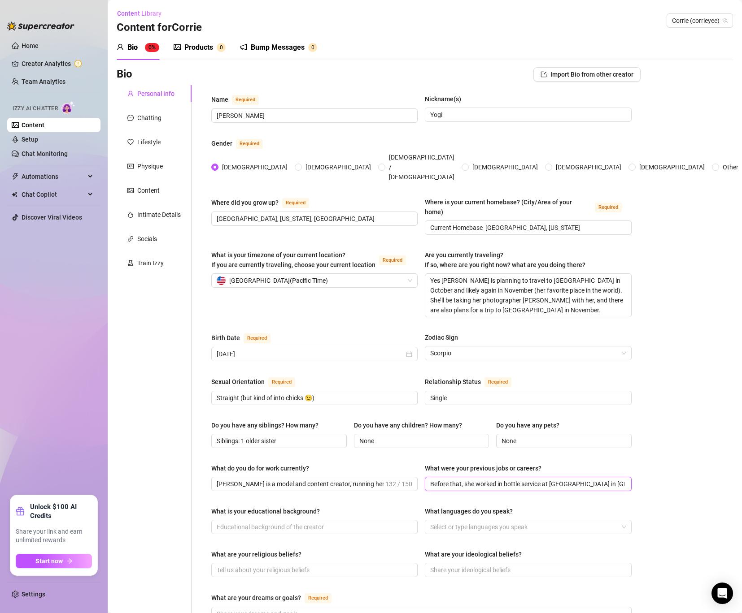
drag, startPoint x: 618, startPoint y: 457, endPoint x: 648, endPoint y: 457, distance: 29.1
click at [648, 457] on div "Bio Import Bio from other creator Personal Info Chatting Lifestyle Physique Con…" at bounding box center [425, 475] width 616 height 816
click at [624, 479] on input "modeling and creating content for over 10 years. Before that, she worked in bot…" at bounding box center [527, 484] width 194 height 10
paste input "modeling and creating content"
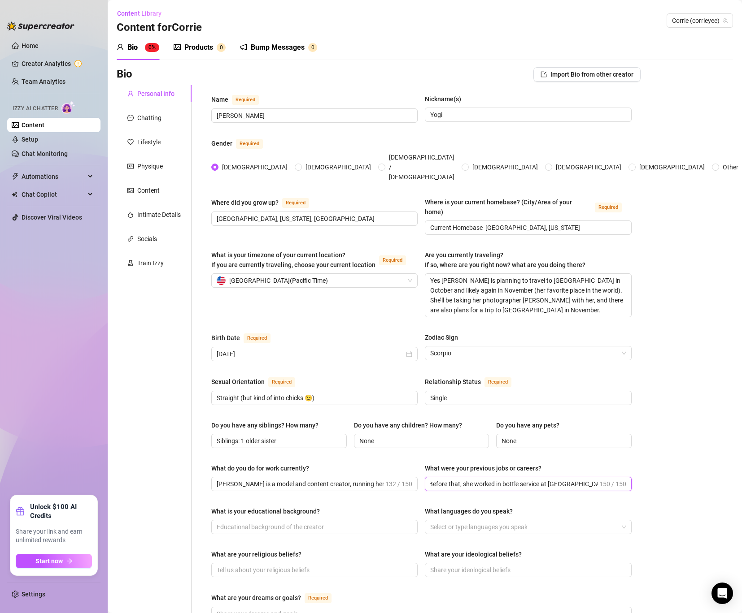
scroll to position [0, 251]
drag, startPoint x: 552, startPoint y: 460, endPoint x: 544, endPoint y: 456, distance: 9.2
click at [544, 479] on input "modeling and creating content for over 10 years. Before that, she worked in bot…" at bounding box center [513, 484] width 167 height 10
drag, startPoint x: 549, startPoint y: 457, endPoint x: 538, endPoint y: 457, distance: 11.2
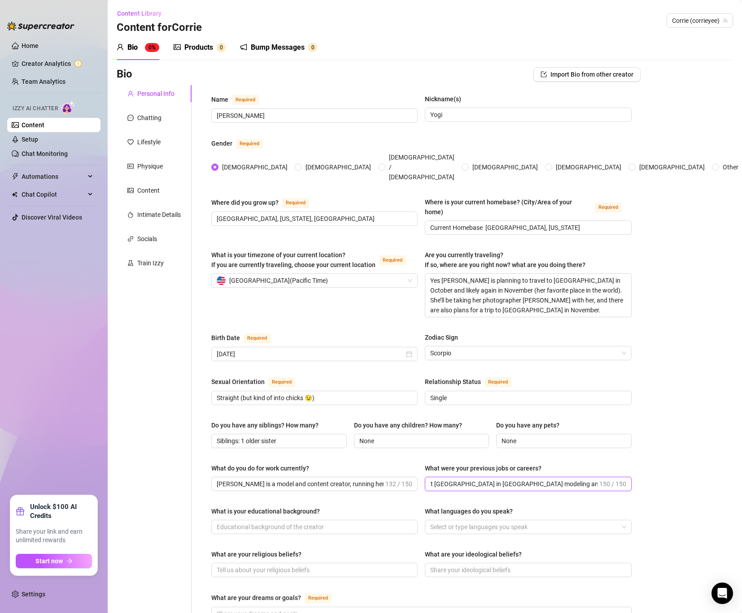
click at [538, 479] on input "modeling and creating content for over 10 years. Before that, she worked in bot…" at bounding box center [513, 484] width 167 height 10
drag, startPoint x: 572, startPoint y: 454, endPoint x: 626, endPoint y: 454, distance: 53.8
click at [626, 477] on span "modeling and creating content for over 10 years. Before that, she worked in bot…" at bounding box center [528, 484] width 206 height 14
type input "modeling and creating content for over 10 years. Before that, she worked in bot…"
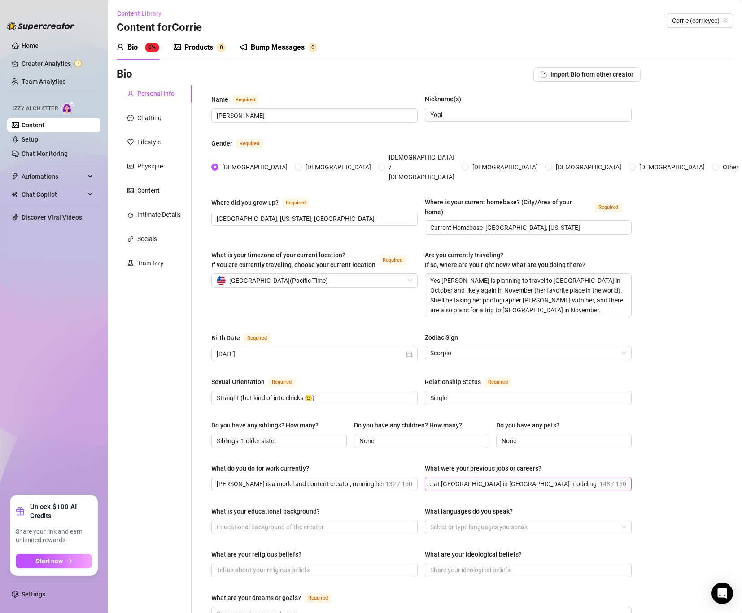
click at [598, 477] on span "modeling and creating content for over 10 years. Before that, she worked in bot…" at bounding box center [528, 484] width 206 height 14
drag, startPoint x: 594, startPoint y: 457, endPoint x: 615, endPoint y: 456, distance: 21.5
click at [615, 477] on span "modeling and creating content for over 10 years. Before that, she worked in bot…" at bounding box center [528, 484] width 206 height 14
click at [596, 479] on input "modeling and creating content for over 10 years. Before that, she worked in bot…" at bounding box center [513, 484] width 167 height 10
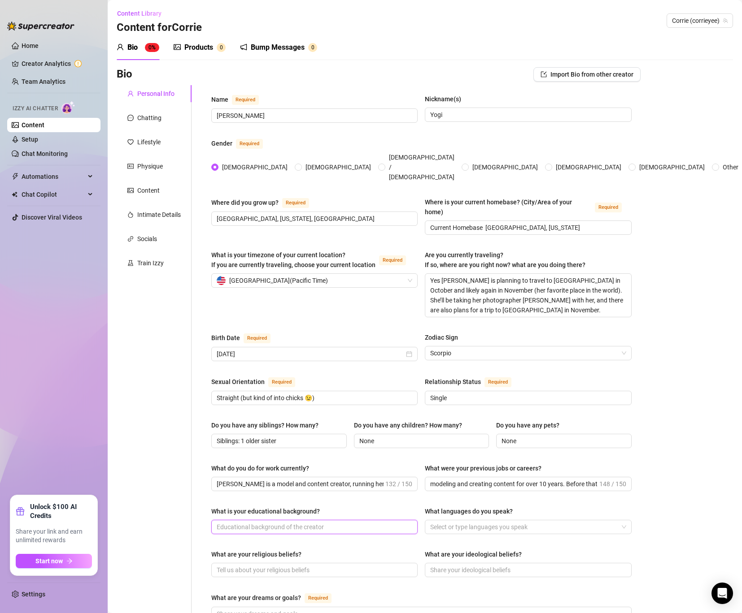
click at [278, 522] on input "What is your educational background?" at bounding box center [314, 527] width 194 height 10
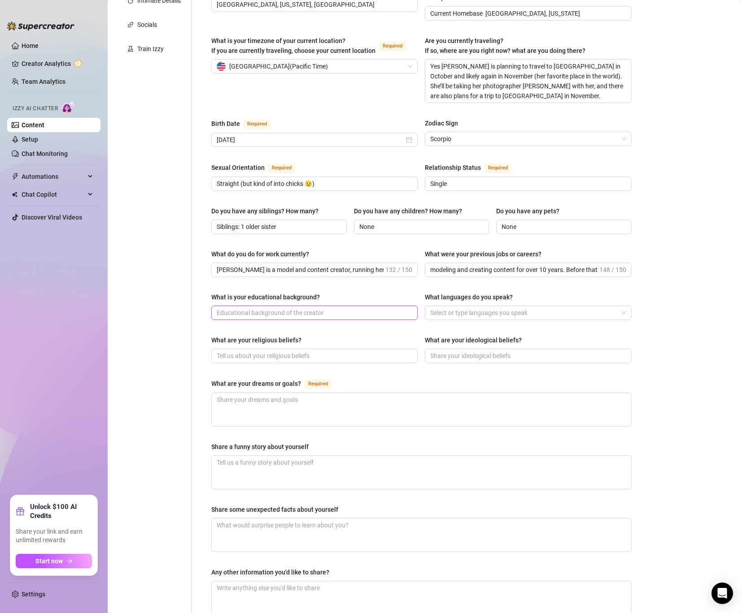
scroll to position [215, 0]
click at [257, 307] on input "What is your educational background?" at bounding box center [314, 312] width 194 height 10
paste input "[PERSON_NAME] holds a Fine Arts degree from [US_STATE][GEOGRAPHIC_DATA]. She is…"
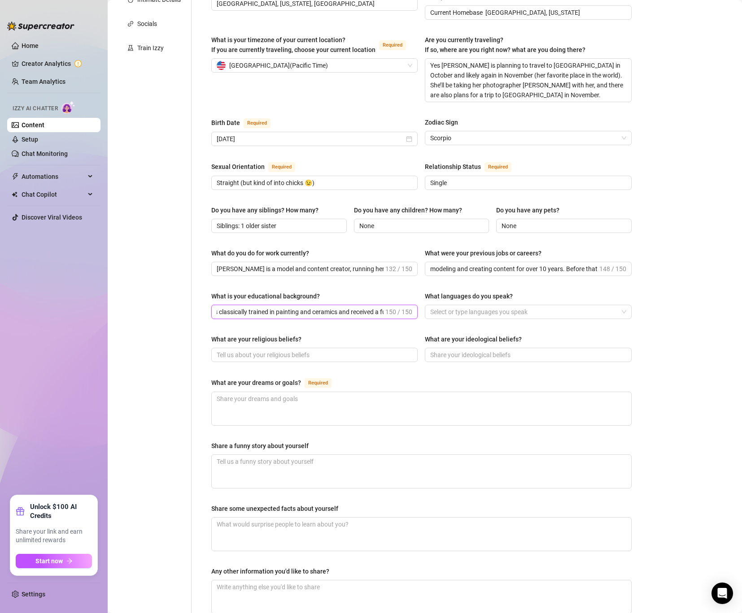
type input "[PERSON_NAME] holds a Fine Arts degree from [US_STATE][GEOGRAPHIC_DATA]. She is…"
click at [471, 306] on div at bounding box center [522, 312] width 193 height 13
paste input "English"
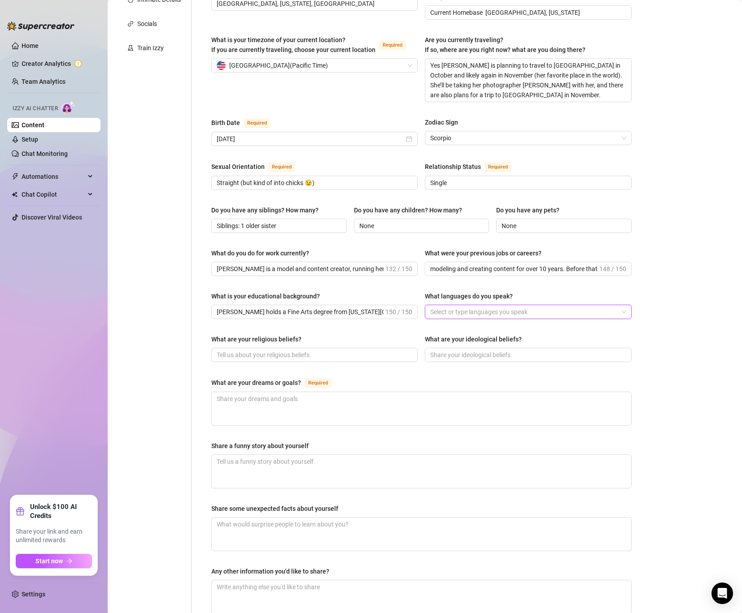
type input "English"
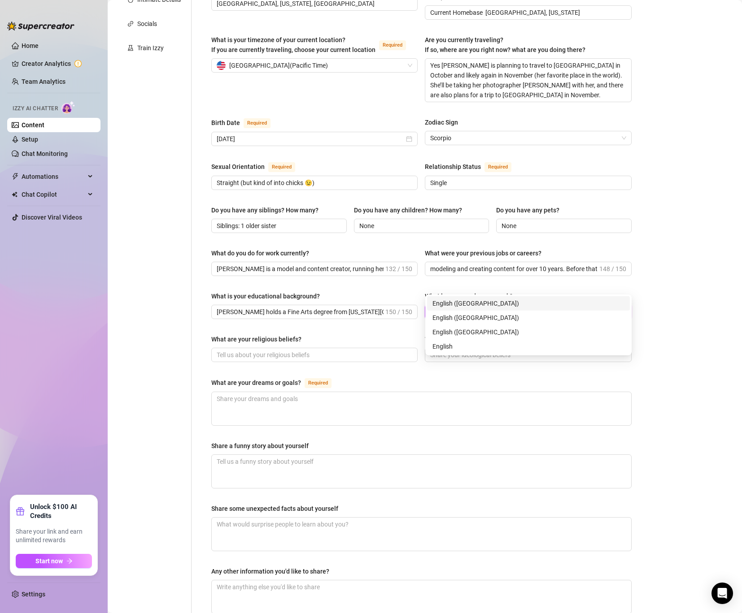
click at [465, 300] on div "English ([GEOGRAPHIC_DATA])" at bounding box center [528, 304] width 192 height 10
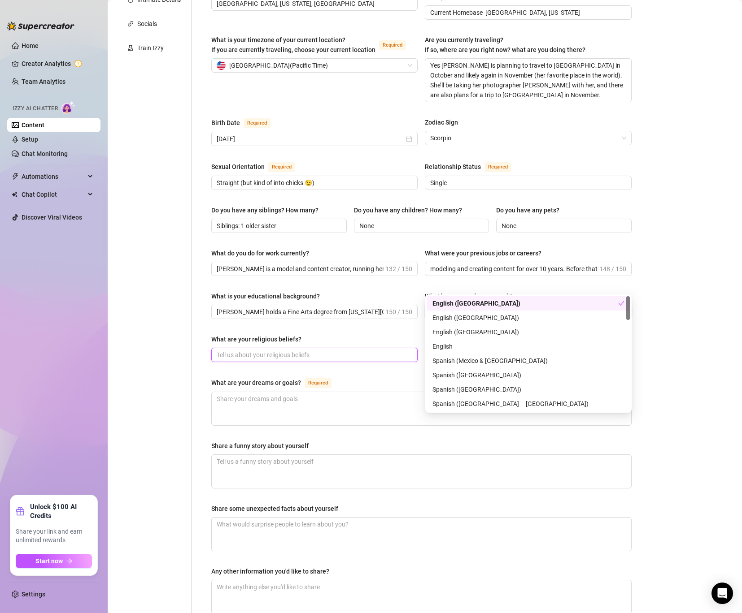
click at [311, 350] on input "What are your religious beliefs?" at bounding box center [314, 355] width 194 height 10
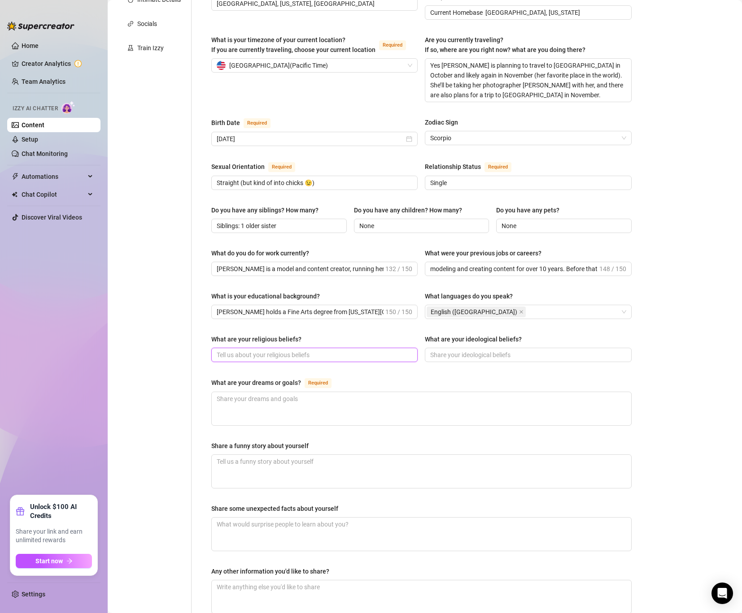
click at [252, 350] on input "What are your religious beliefs?" at bounding box center [314, 355] width 194 height 10
paste input "[PERSON_NAME] was born and raised [DEMOGRAPHIC_DATA]. While she now leans more …"
drag, startPoint x: 273, startPoint y: 330, endPoint x: 260, endPoint y: 330, distance: 13.0
click at [260, 350] on input "[PERSON_NAME] was born and raised [DEMOGRAPHIC_DATA]. While she now leans more …" at bounding box center [300, 355] width 167 height 10
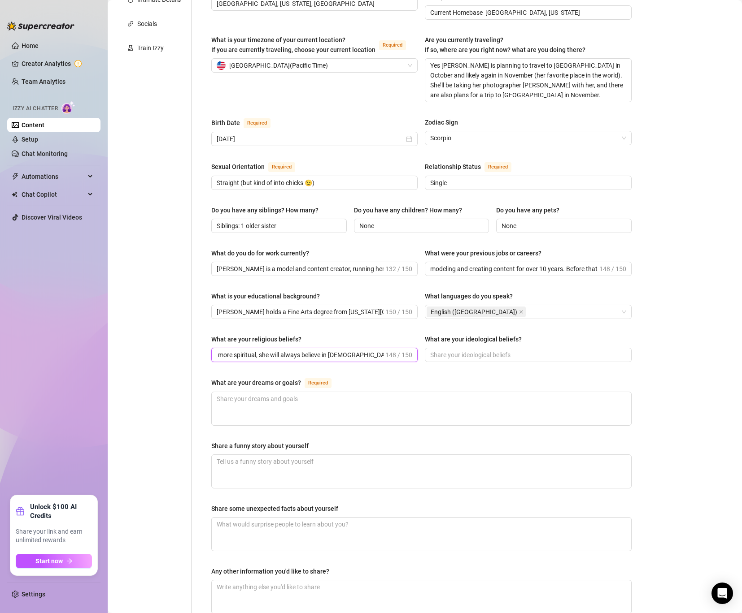
scroll to position [0, 0]
drag, startPoint x: 264, startPoint y: 330, endPoint x: 146, endPoint y: 326, distance: 118.0
click at [146, 326] on div "Personal Info Chatting Lifestyle Physique Content Intimate Details Socials Trai…" at bounding box center [379, 250] width 524 height 761
click at [271, 348] on span "[PERSON_NAME] was born and raised [DEMOGRAPHIC_DATA]. While she now leans more …" at bounding box center [314, 355] width 206 height 14
click at [272, 350] on input "[PERSON_NAME] was born and raised [DEMOGRAPHIC_DATA]. While she now leans more …" at bounding box center [300, 355] width 167 height 10
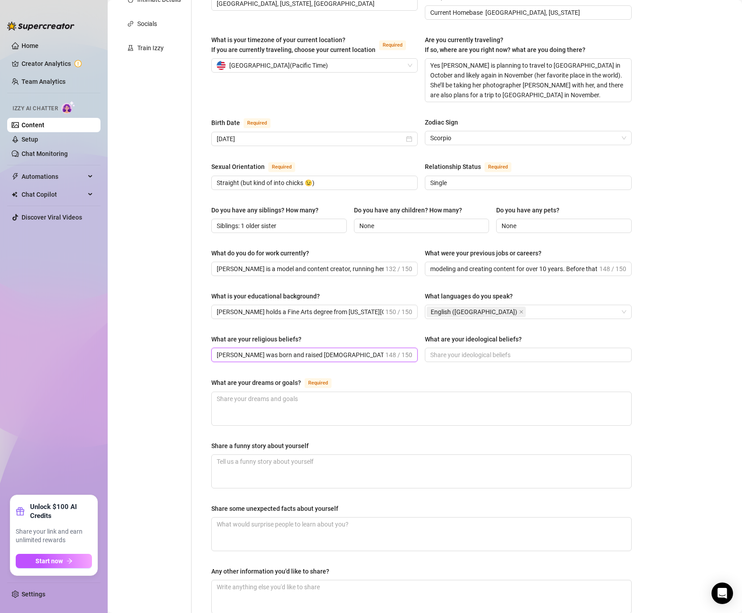
drag, startPoint x: 273, startPoint y: 328, endPoint x: 263, endPoint y: 328, distance: 10.3
click at [263, 350] on input "[PERSON_NAME] was born and raised [DEMOGRAPHIC_DATA]. While she now leans more …" at bounding box center [300, 355] width 167 height 10
click at [320, 350] on input "[PERSON_NAME] was born & raised [DEMOGRAPHIC_DATA]. While she now leans more sp…" at bounding box center [300, 355] width 167 height 10
drag, startPoint x: 343, startPoint y: 327, endPoint x: 260, endPoint y: 330, distance: 83.0
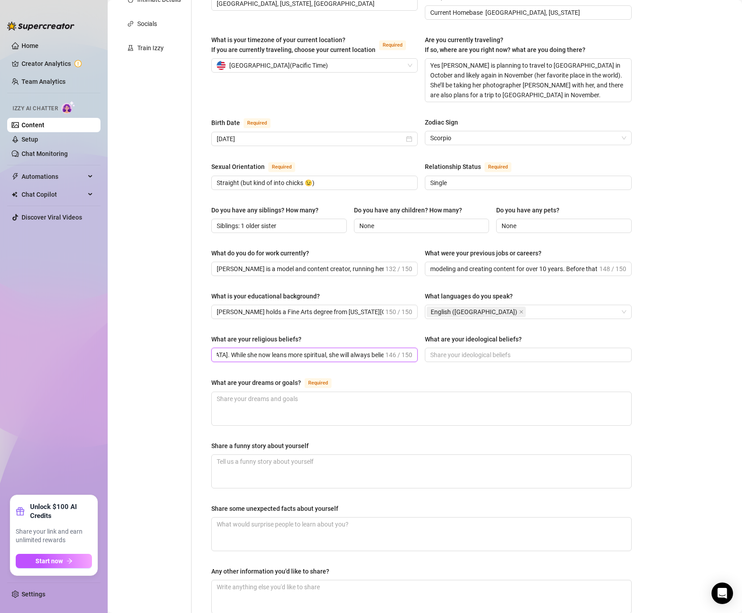
click at [260, 350] on input "[PERSON_NAME] was born & raised [DEMOGRAPHIC_DATA]. While she now leans more sp…" at bounding box center [300, 355] width 167 height 10
drag, startPoint x: 299, startPoint y: 328, endPoint x: 359, endPoint y: 323, distance: 60.7
click at [359, 350] on input "[PERSON_NAME] was born & raised [DEMOGRAPHIC_DATA]. While she now leans more sp…" at bounding box center [300, 355] width 167 height 10
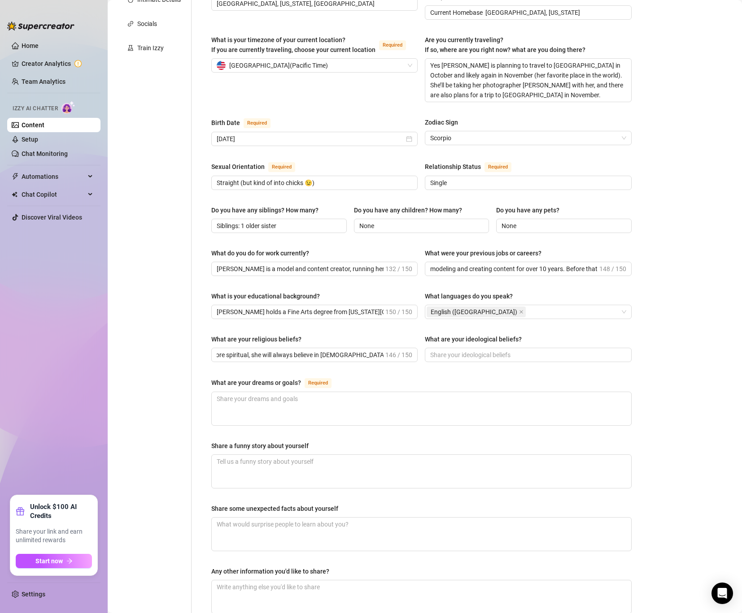
scroll to position [0, 0]
click at [364, 350] on input "[PERSON_NAME] was born & raised [DEMOGRAPHIC_DATA]. While she now leans more sp…" at bounding box center [300, 355] width 167 height 10
drag, startPoint x: 364, startPoint y: 326, endPoint x: 428, endPoint y: 326, distance: 63.7
click at [428, 335] on div "What are your religious beliefs? [PERSON_NAME] was born & raised [DEMOGRAPHIC_D…" at bounding box center [421, 353] width 420 height 36
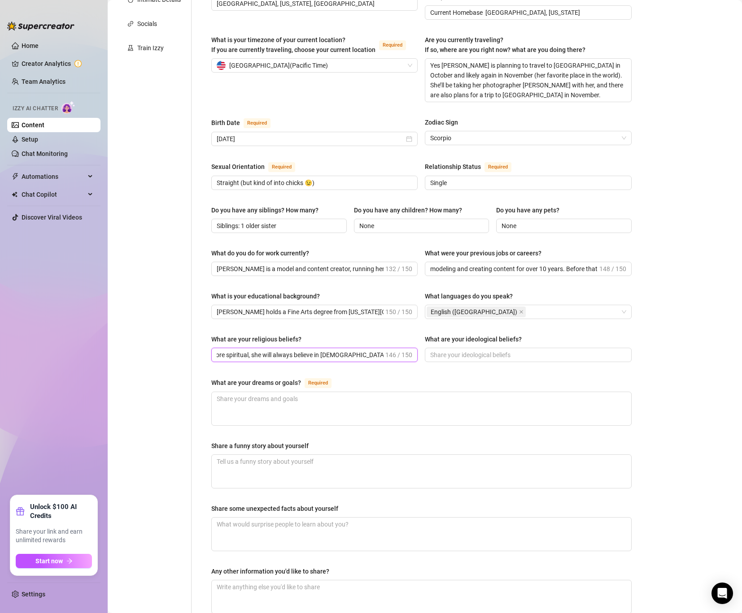
click at [371, 350] on input "[PERSON_NAME] was born & raised [DEMOGRAPHIC_DATA]. While she now leans more sp…" at bounding box center [300, 355] width 167 height 10
click at [372, 350] on input "[PERSON_NAME] was born & raised [DEMOGRAPHIC_DATA]. While she now leans more sp…" at bounding box center [300, 355] width 167 height 10
drag, startPoint x: 373, startPoint y: 327, endPoint x: 420, endPoint y: 333, distance: 47.8
click at [420, 335] on div "What are your religious beliefs? [PERSON_NAME] was born & raised [DEMOGRAPHIC_D…" at bounding box center [421, 353] width 420 height 36
paste input "gy."
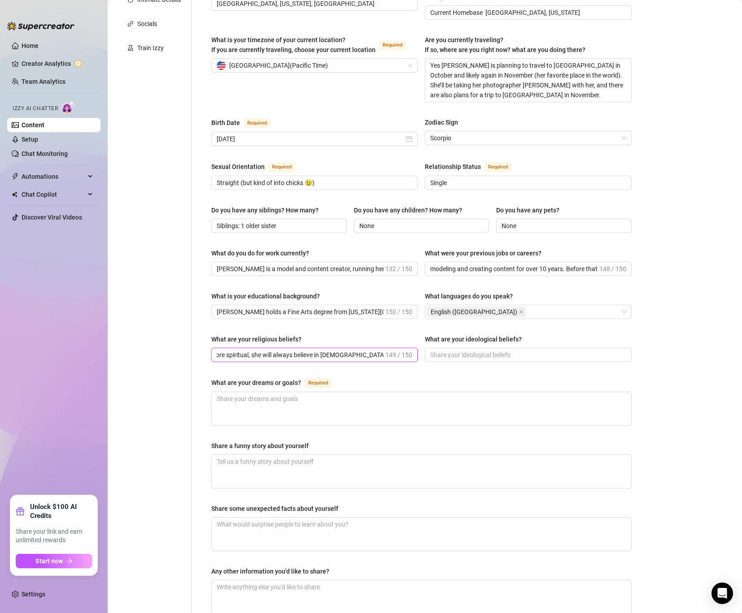
scroll to position [0, 240]
type input "[PERSON_NAME] was born & raised [DEMOGRAPHIC_DATA]. While she now leans more sp…"
click at [487, 350] on input "What are your ideological beliefs?" at bounding box center [527, 355] width 194 height 10
click at [448, 350] on input "What are your ideological beliefs?" at bounding box center [527, 355] width 194 height 10
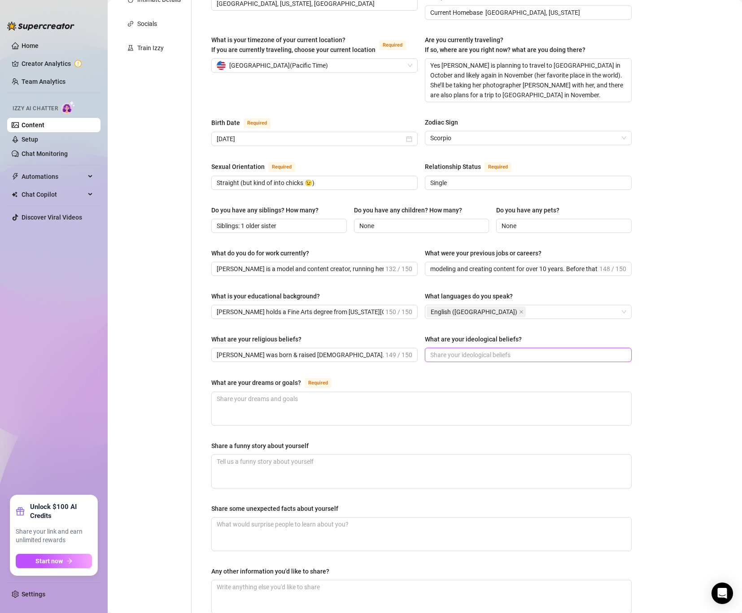
click at [448, 350] on input "What are your ideological beliefs?" at bounding box center [527, 355] width 194 height 10
paste input "[PERSON_NAME] believes in feminine energy, emotional intelligence, loyalty, and…"
drag, startPoint x: 591, startPoint y: 328, endPoint x: 629, endPoint y: 326, distance: 38.6
click at [629, 348] on span "[PERSON_NAME] believes in feminine energy, emotional intelligence, loyalty, and…" at bounding box center [528, 355] width 206 height 14
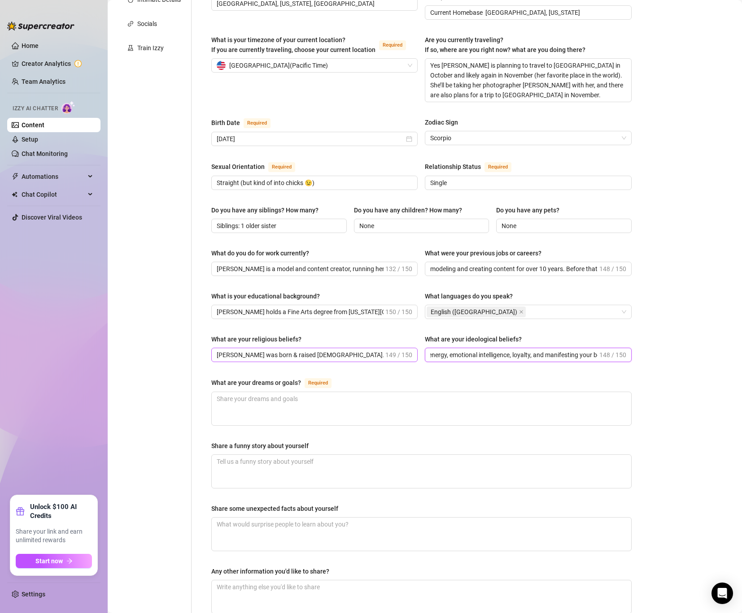
scroll to position [0, 0]
drag, startPoint x: 596, startPoint y: 327, endPoint x: 531, endPoint y: 325, distance: 65.5
click at [531, 350] on input "[PERSON_NAME] believes in feminine energy, emotional intelligence, loyalty, and…" at bounding box center [513, 355] width 167 height 10
click at [435, 350] on input "[PERSON_NAME] believes in feminine energy, emotional intelligence, loyalty, and…" at bounding box center [513, 355] width 167 height 10
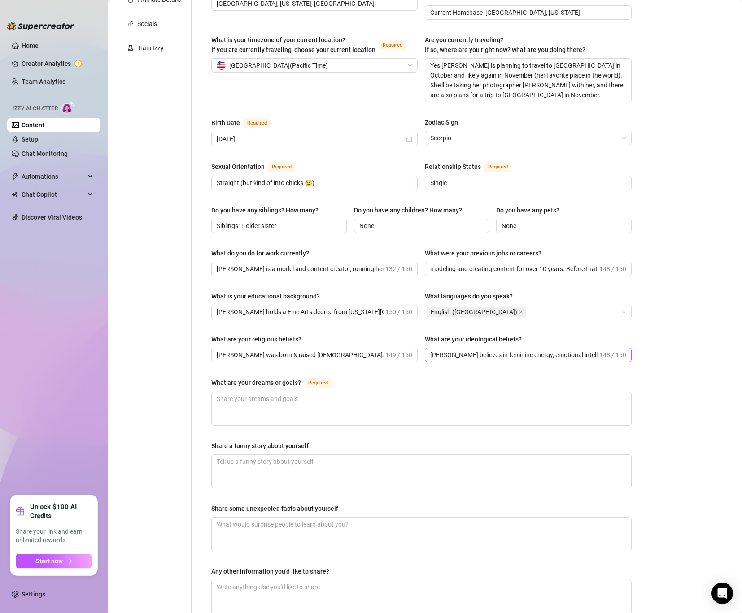
click at [430, 348] on span "[PERSON_NAME] believes in feminine energy, emotional intelligence, loyalty, and…" at bounding box center [528, 355] width 206 height 14
drag, startPoint x: 429, startPoint y: 328, endPoint x: 546, endPoint y: 323, distance: 117.1
click at [546, 348] on span "[PERSON_NAME] believes in feminine energy, emotional intelligence, loyalty, and…" at bounding box center [528, 355] width 206 height 14
click at [431, 350] on input "[PERSON_NAME] believes in feminine energy, emotional intelligence, loyalty, and…" at bounding box center [513, 355] width 167 height 10
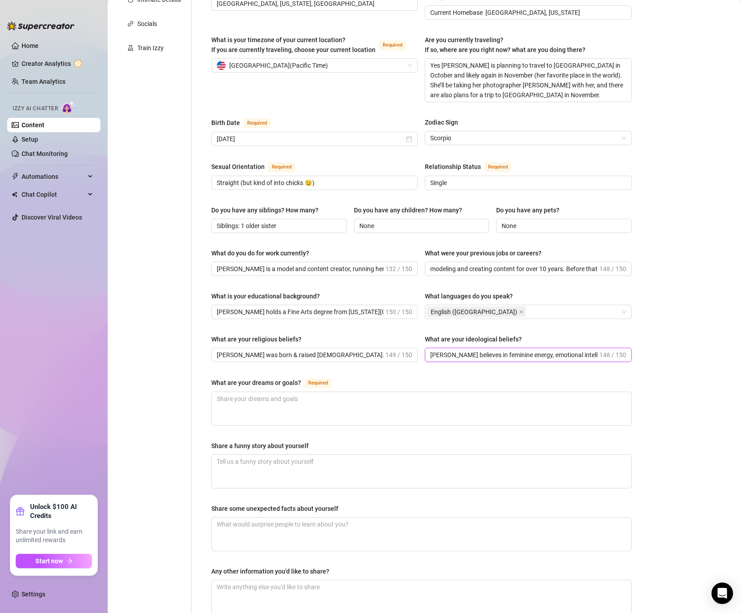
click at [431, 350] on input "[PERSON_NAME] believes in feminine energy, emotional intelligence, loyalty, and…" at bounding box center [513, 355] width 167 height 10
drag, startPoint x: 431, startPoint y: 327, endPoint x: 612, endPoint y: 331, distance: 181.7
click at [612, 348] on span "[PERSON_NAME] believes in feminine energy, emotional intelligence, loyalty, and…" at bounding box center [528, 355] width 206 height 14
paste input "believes in feminine energy, emotional intelligence, loyalty, and manifesting y…"
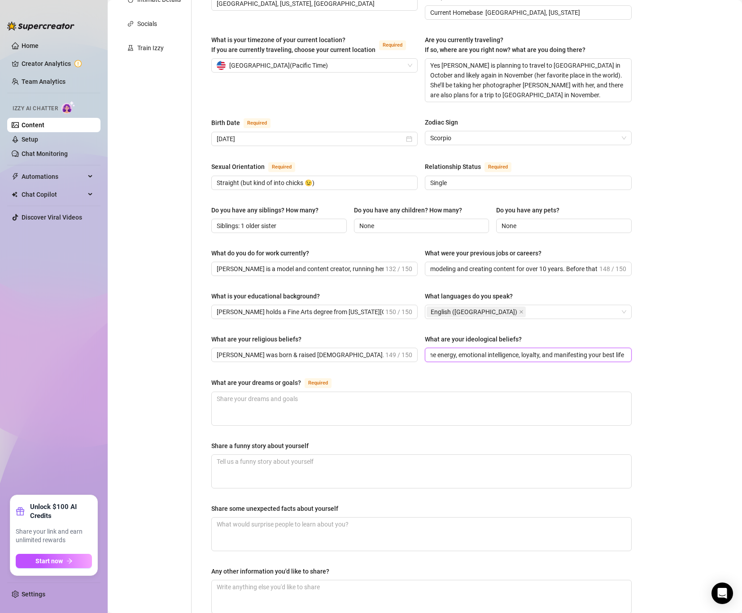
scroll to position [0, 51]
drag, startPoint x: 527, startPoint y: 326, endPoint x: 649, endPoint y: 332, distance: 121.6
click at [649, 332] on div "Bio Import Bio from other creator Personal Info Chatting Lifestyle Physique Con…" at bounding box center [425, 260] width 616 height 816
click at [538, 350] on input "believes in feminine energy, emotional intelligence, loyalty, and manifesting y…" at bounding box center [527, 355] width 194 height 10
drag, startPoint x: 552, startPoint y: 326, endPoint x: 542, endPoint y: 327, distance: 9.9
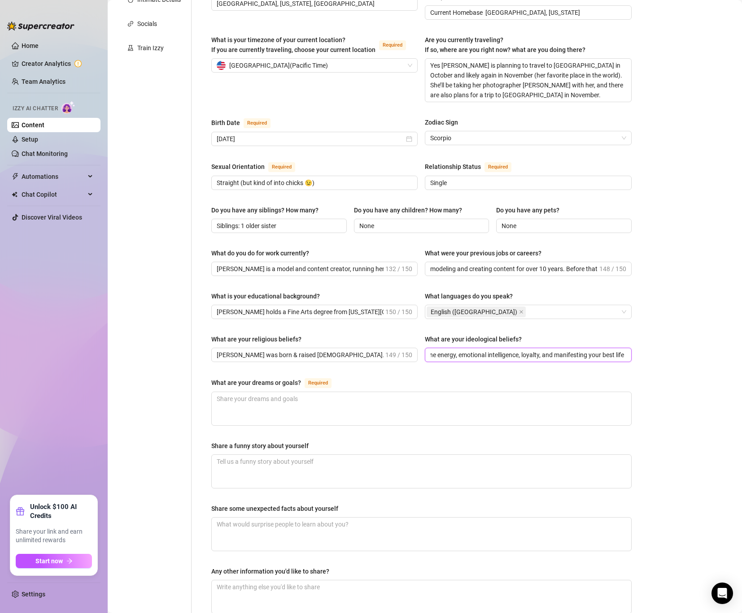
click at [542, 350] on input "believes in feminine energy, emotional intelligence, loyalty, and manifesting y…" at bounding box center [527, 355] width 194 height 10
drag, startPoint x: 592, startPoint y: 328, endPoint x: 645, endPoint y: 326, distance: 52.5
click at [645, 326] on div "Bio Import Bio from other creator Personal Info Chatting Lifestyle Physique Con…" at bounding box center [425, 260] width 616 height 816
type input "believes in feminine energy, emotional intelligence, loyalty, & manifesting you…"
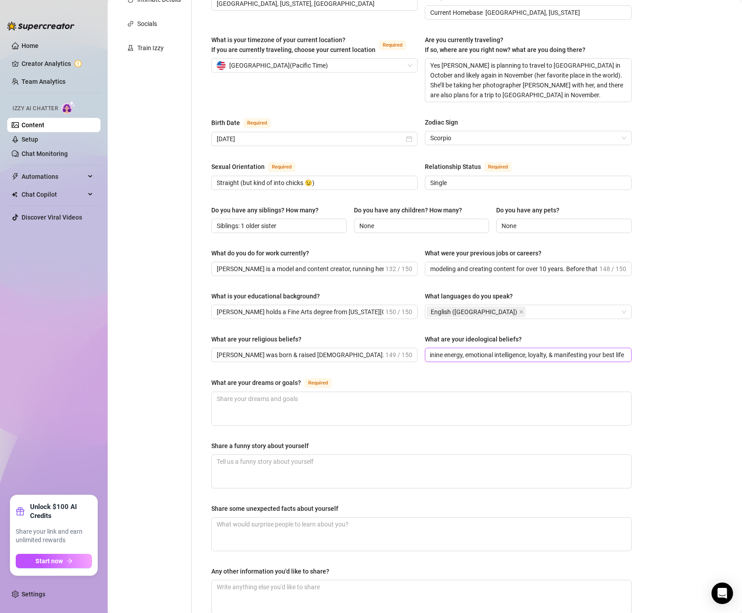
scroll to position [0, 0]
click at [623, 348] on span "believes in feminine energy, emotional intelligence, loyalty, & manifesting you…" at bounding box center [528, 355] width 206 height 14
click at [316, 392] on textarea "What are your dreams or goals? Required" at bounding box center [421, 408] width 419 height 33
click at [288, 392] on textarea "What are your dreams or goals? Required" at bounding box center [421, 408] width 419 height 33
click at [287, 392] on textarea "What are your dreams or goals? Required" at bounding box center [421, 408] width 419 height 33
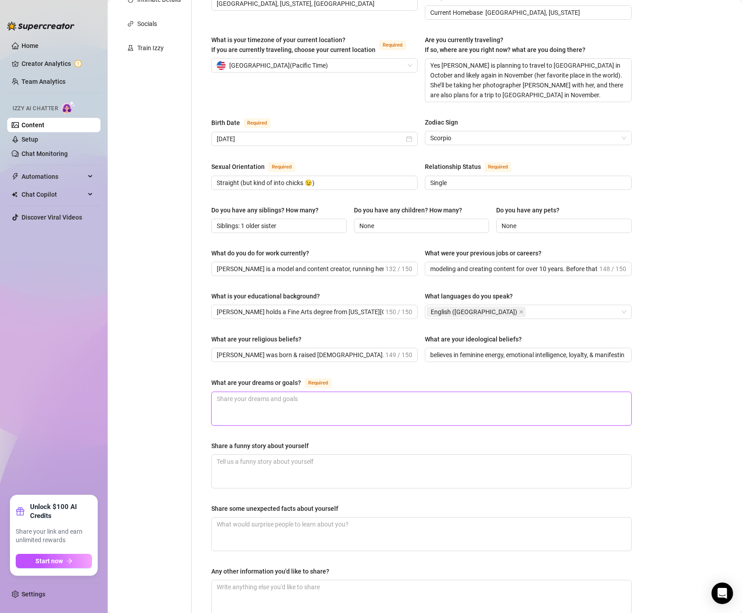
paste textarea "She supports traditional relationship dynamics where the man leads, protects, a…"
type textarea "She supports traditional relationship dynamics where the man leads, protects, a…"
click at [331, 392] on textarea "She supports traditional relationship dynamics where the man leads, protects, a…" at bounding box center [421, 408] width 419 height 33
type textarea "She supports traditional relationship dynamics where the man leads, protects, a…"
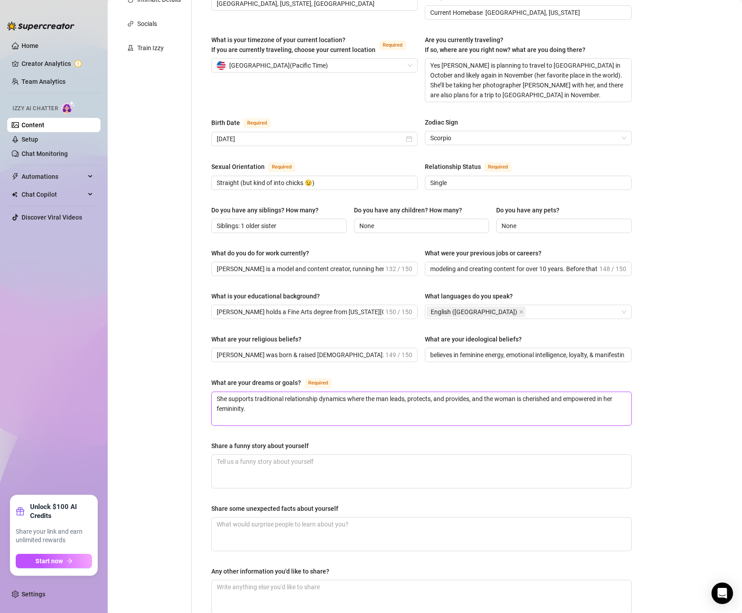
paste textarea "always dreamed of becoming a top supermodel and building a beautiful family. Sh…"
type textarea "She supports traditional relationship dynamics where the man leads, protects, a…"
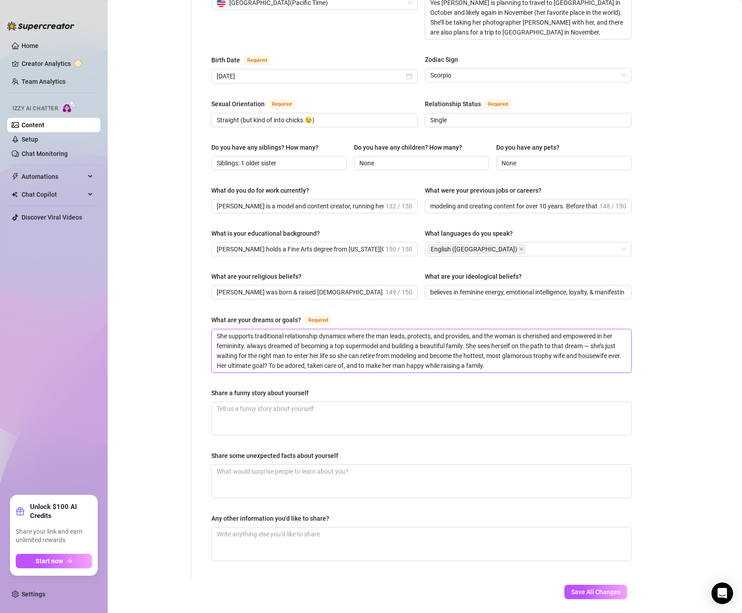
scroll to position [280, 0]
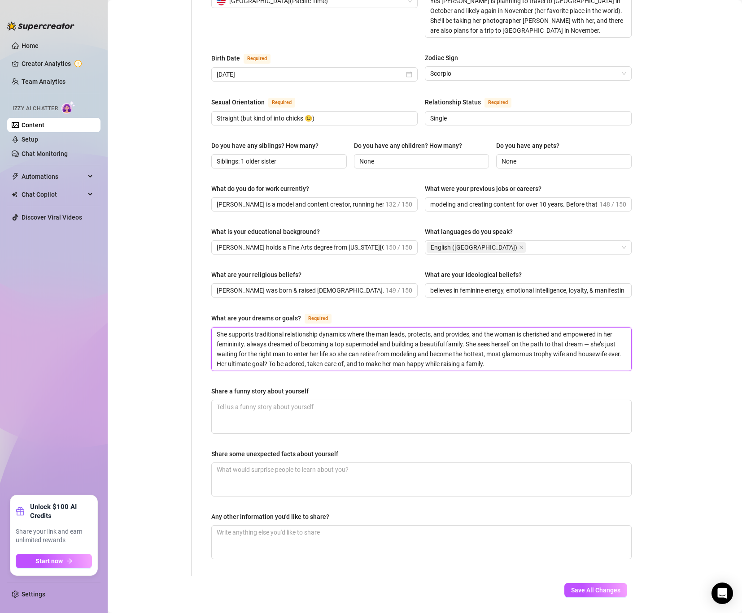
type textarea "She supports traditional relationship dynamics where the man leads, protects, a…"
click at [248, 463] on textarea "Share some unexpected facts about yourself" at bounding box center [421, 479] width 419 height 33
click at [264, 400] on textarea "Share a funny story about yourself" at bounding box center [421, 416] width 419 height 33
paste textarea "One time during a photo shoot in [GEOGRAPHIC_DATA], an elephant literally sat o…"
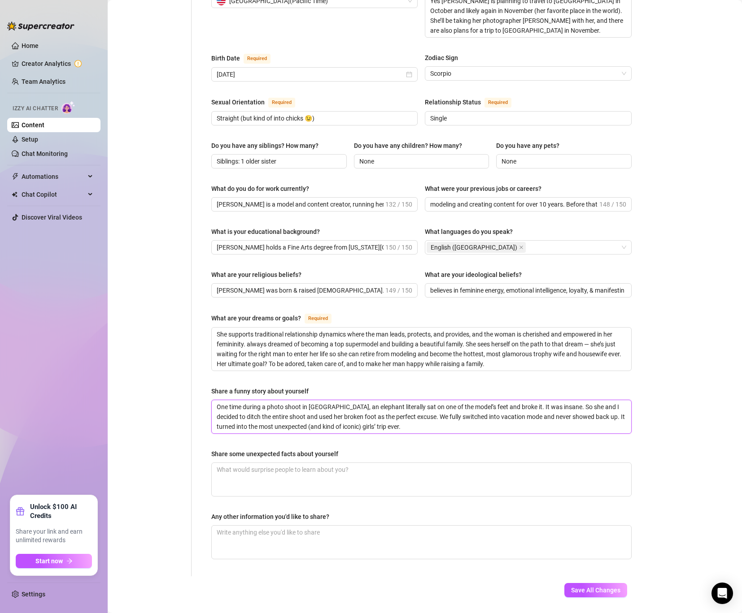
type textarea "One time during a photo shoot in [GEOGRAPHIC_DATA], an elephant literally sat o…"
click at [272, 463] on textarea "Share some unexpected facts about yourself" at bounding box center [421, 479] width 419 height 33
paste textarea "I love anime — I’m a total nerd at heart. My favorite movies of all time are Lo…"
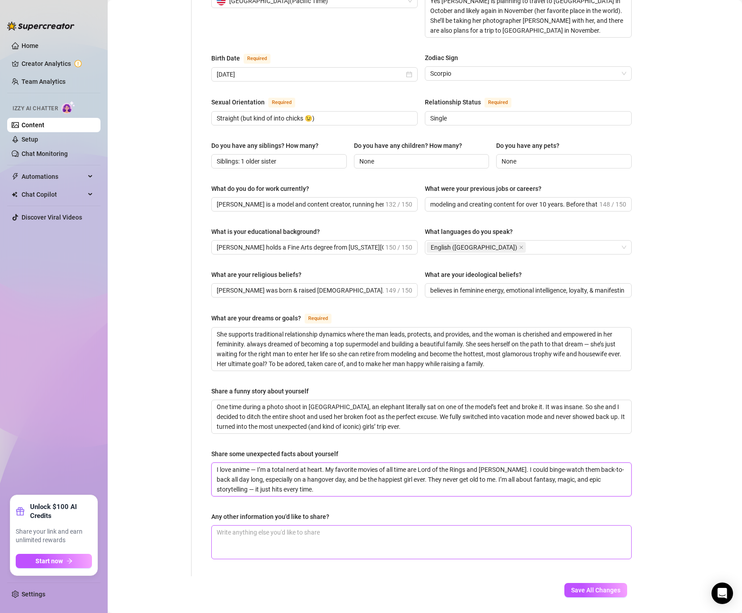
type textarea "I love anime — I’m a total nerd at heart. My favorite movies of all time are Lo…"
click at [234, 526] on textarea "Any other information you'd like to share?" at bounding box center [421, 542] width 419 height 33
click at [257, 463] on textarea "I love anime — I’m a total nerd at heart. My favorite movies of all time are Lo…" at bounding box center [421, 479] width 419 height 33
type textarea "I love anime —I’m a total nerd at heart. My favorite movies of all time are Lor…"
type textarea "I love anime I’m a total nerd at heart. My favorite movies of all time are Lord…"
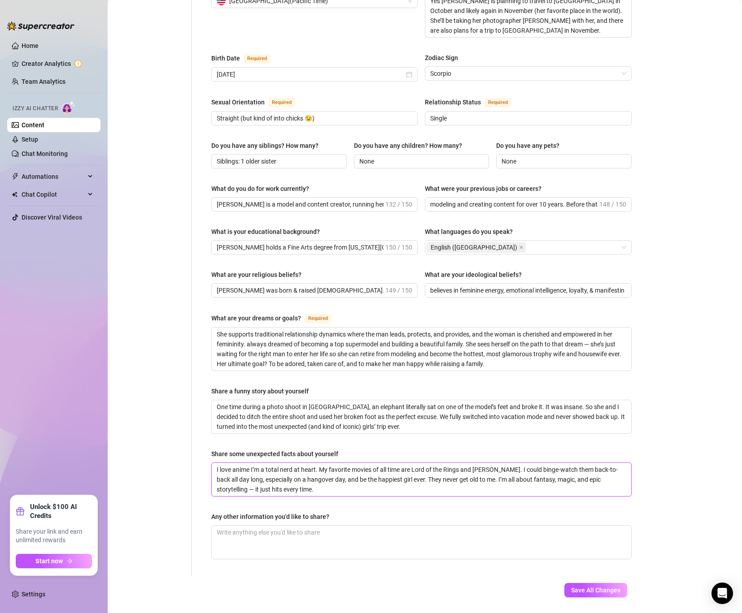
click at [222, 463] on textarea "I love anime I’m a total nerd at heart. My favorite movies of all time are Lord…" at bounding box center [421, 479] width 419 height 33
type textarea "I love anime I’m a total nerd at heart. My favorite movies of all time are Lord…"
click at [287, 526] on textarea "Any other information you'd like to share?" at bounding box center [421, 542] width 419 height 33
type textarea "I"
type textarea "Im"
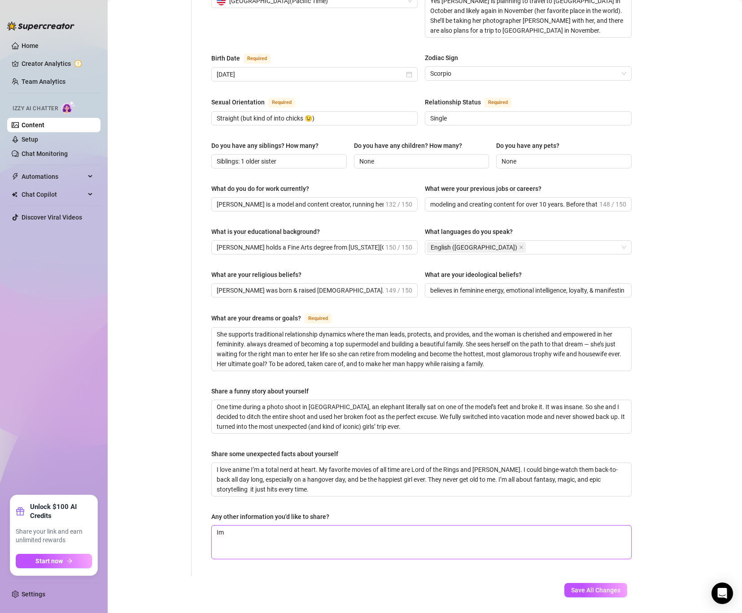
type textarea "Im"
type textarea "Im o"
type textarea "Im ok"
type textarea "Im ok w"
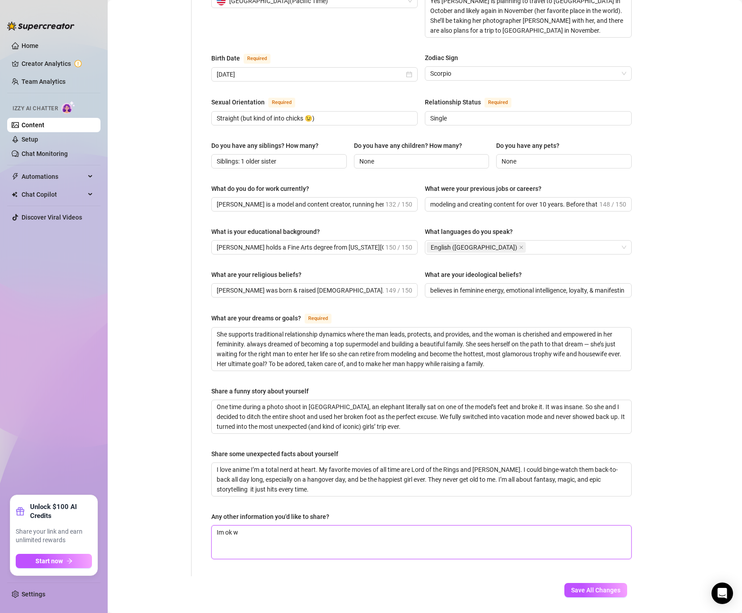
type textarea "Im ok wi"
type textarea "Im ok with"
type textarea "Im ok with e"
type textarea "Im ok with ev"
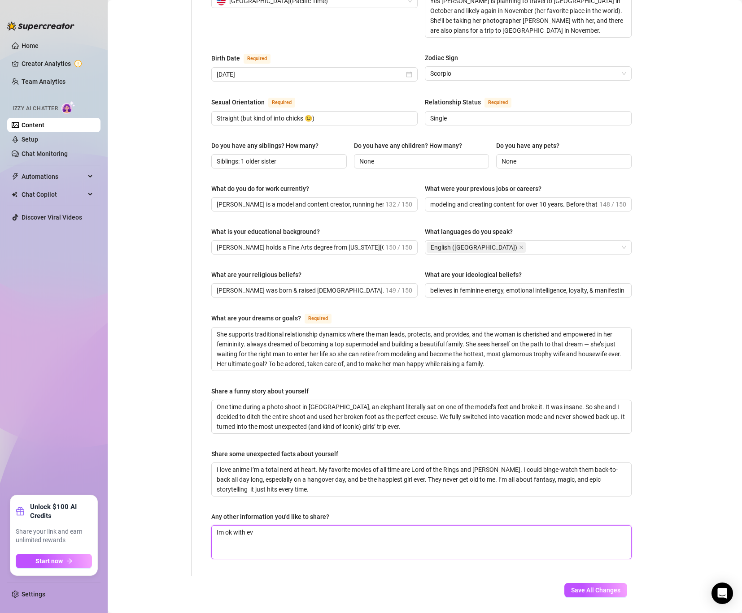
type textarea "Im ok with eve"
type textarea "Im ok with ever"
type textarea "Im ok with every"
type textarea "Im ok with everyth"
type textarea "Im ok with everythi"
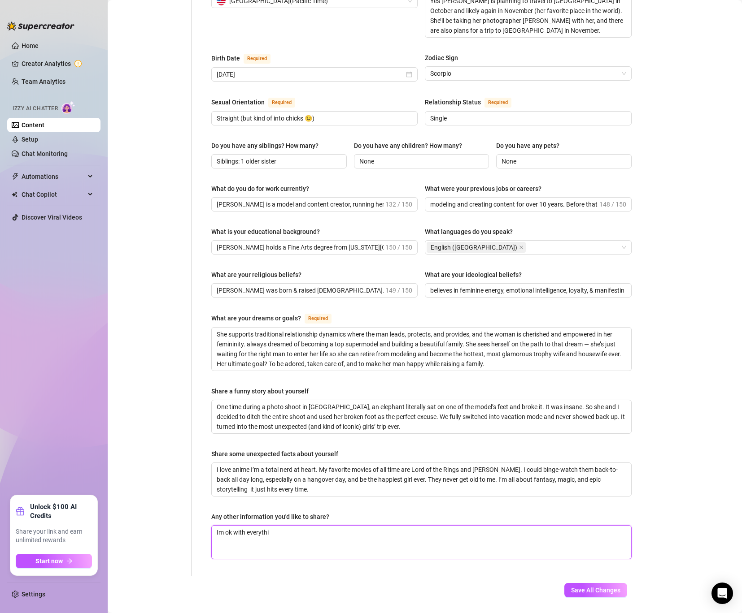
type textarea "Im ok with everythin"
type textarea "Im ok with everything"
type textarea "Im ok with everything b"
type textarea "Im ok with everything bu"
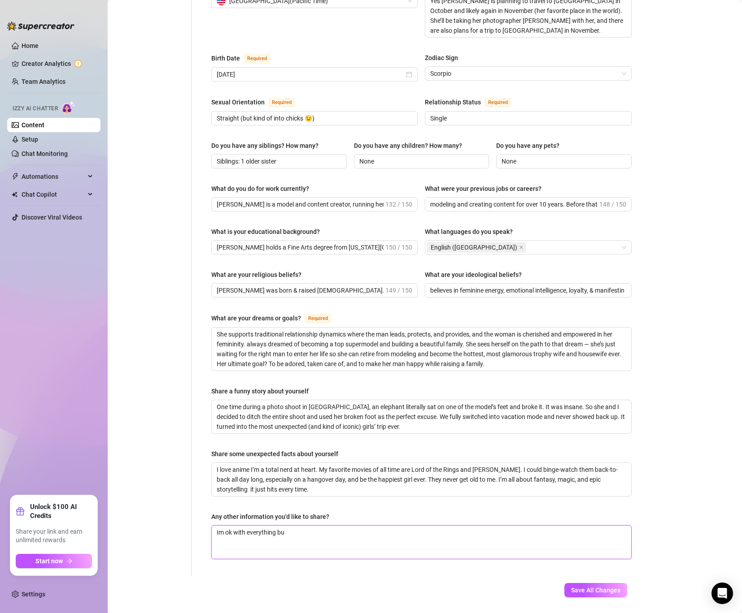
type textarea "Im ok with everything but"
type textarea "Im ok with everything but d"
type textarea "Im ok with everything but di"
type textarea "Im ok with everything but dis"
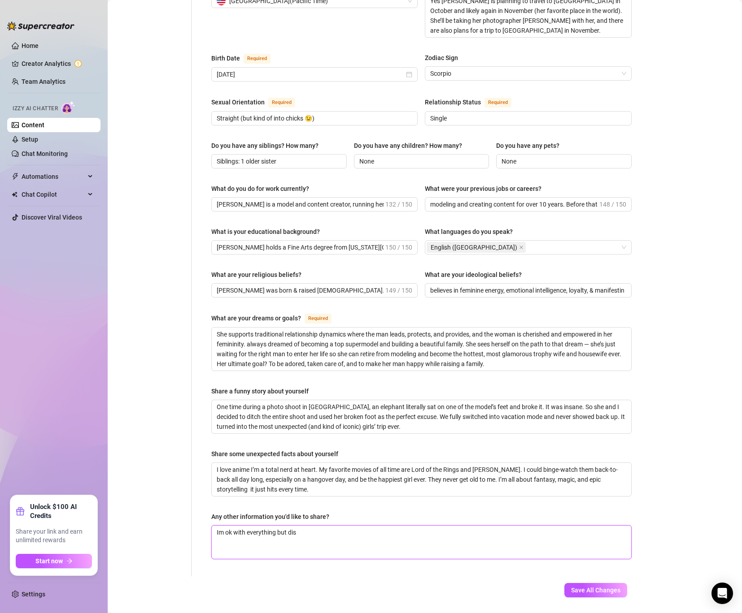
type textarea "Im ok with everything but disr"
type textarea "Im ok with everything but disre"
type textarea "Im ok with everything but disrep"
type textarea "Im ok with everything but disrepe"
type textarea "Im ok with everything but disrepec"
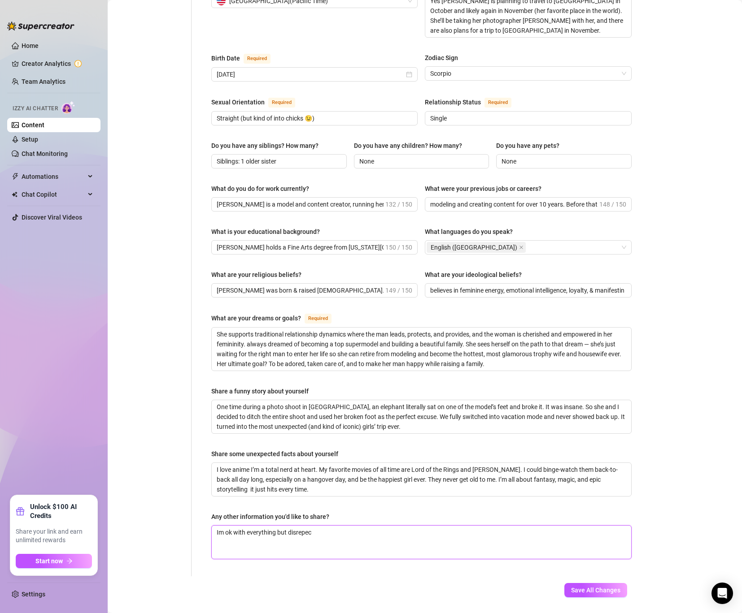
type textarea "Im ok with everything but disrepect"
type textarea "Im ok with everything but disrespect"
type textarea "Im ok with everything but disrespect."
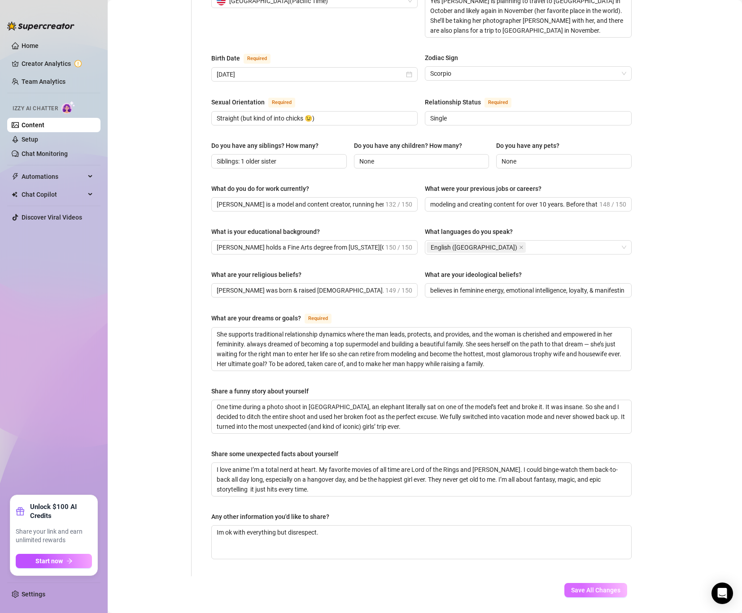
click at [587, 583] on button "Save All Changes" at bounding box center [595, 590] width 63 height 14
type input "modeling and creating content for over 10 years. Before that, she worked in bot…"
type textarea "Im ok with everything but disrespect."
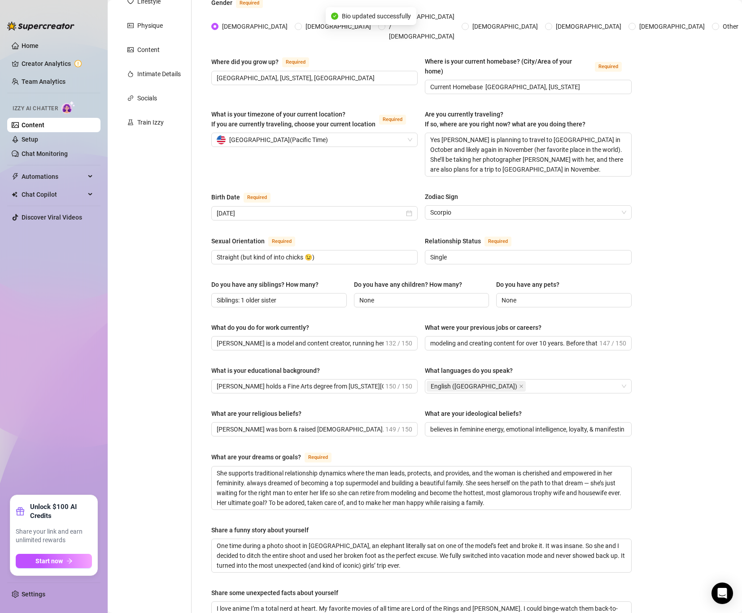
scroll to position [0, 0]
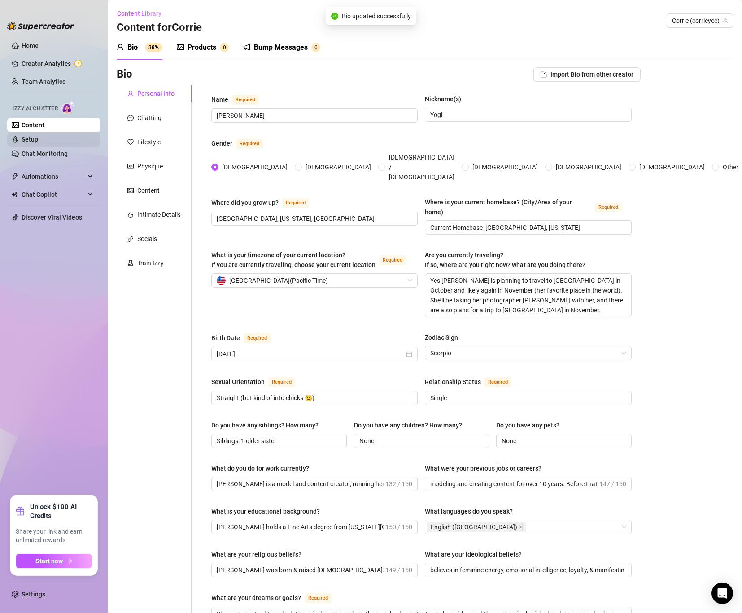
click at [38, 137] on link "Setup" at bounding box center [30, 139] width 17 height 7
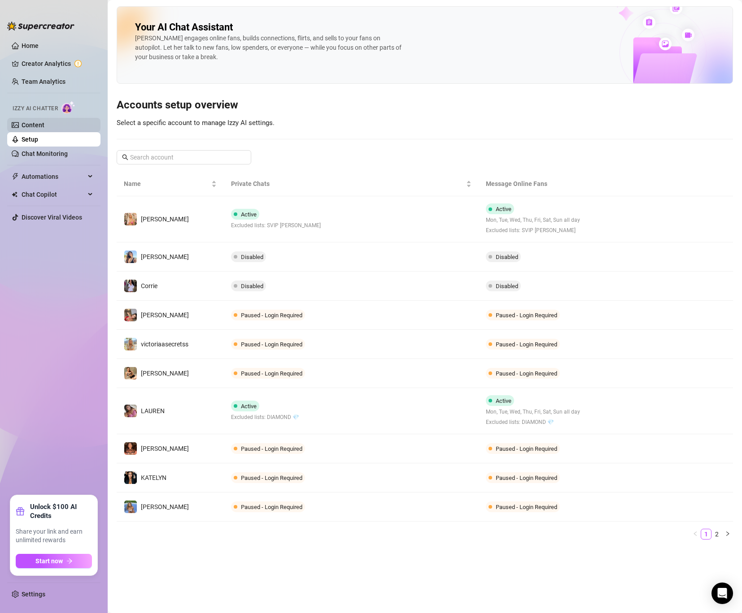
click at [44, 124] on link "Content" at bounding box center [33, 125] width 23 height 7
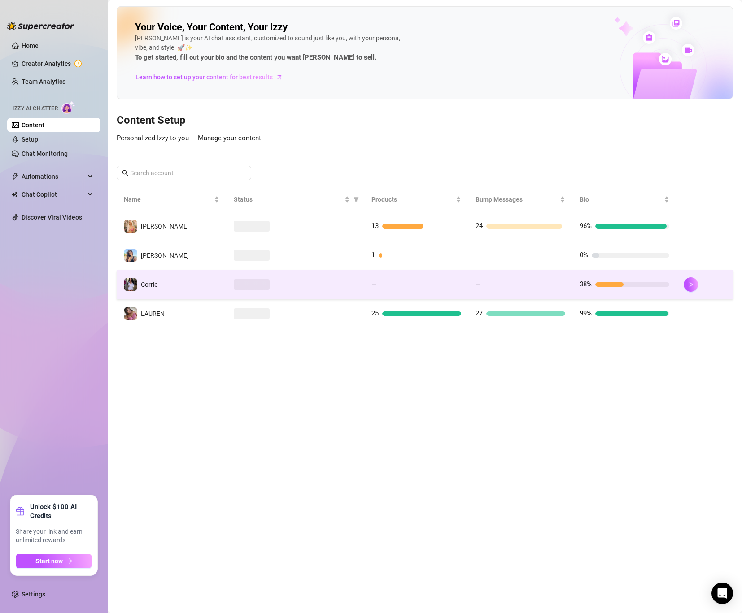
click at [159, 288] on td "Corrie" at bounding box center [172, 284] width 110 height 29
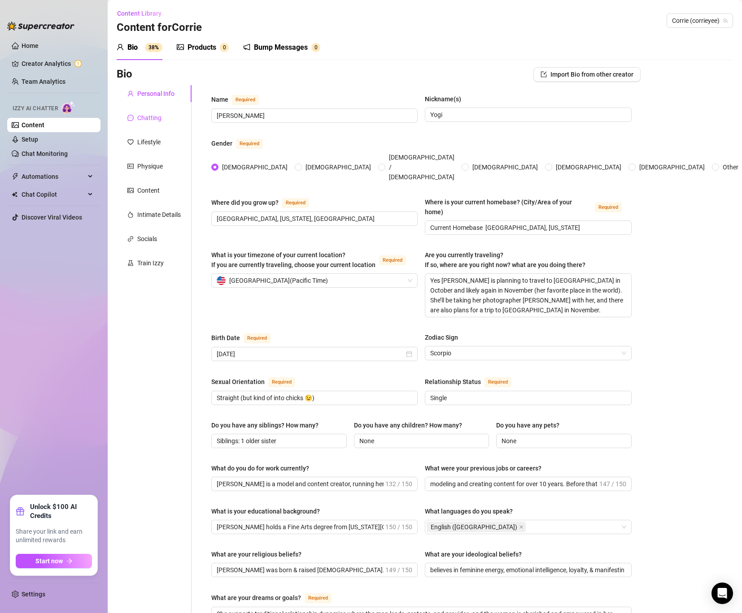
click at [141, 122] on div "Chatting" at bounding box center [149, 118] width 24 height 10
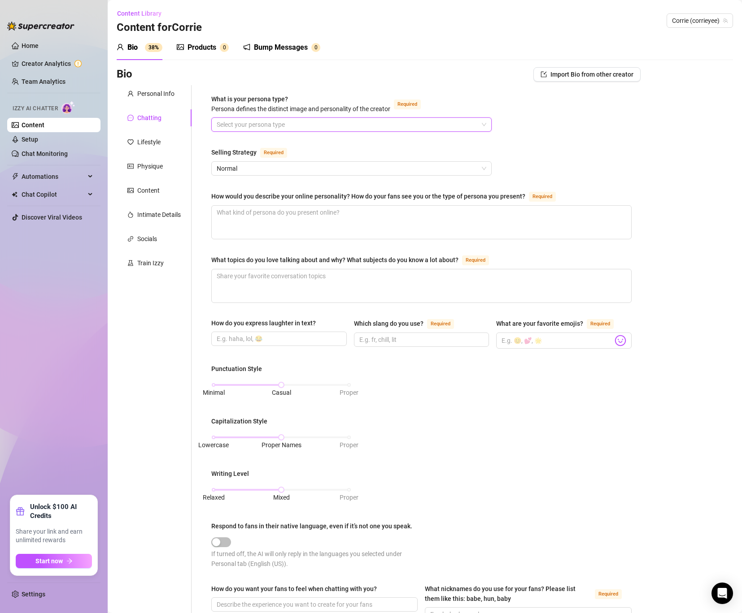
click at [265, 126] on input "What is your persona type? [PERSON_NAME] defines the distinct image and persona…" at bounding box center [347, 124] width 261 height 13
click at [267, 174] on span "Normal" at bounding box center [352, 168] width 270 height 13
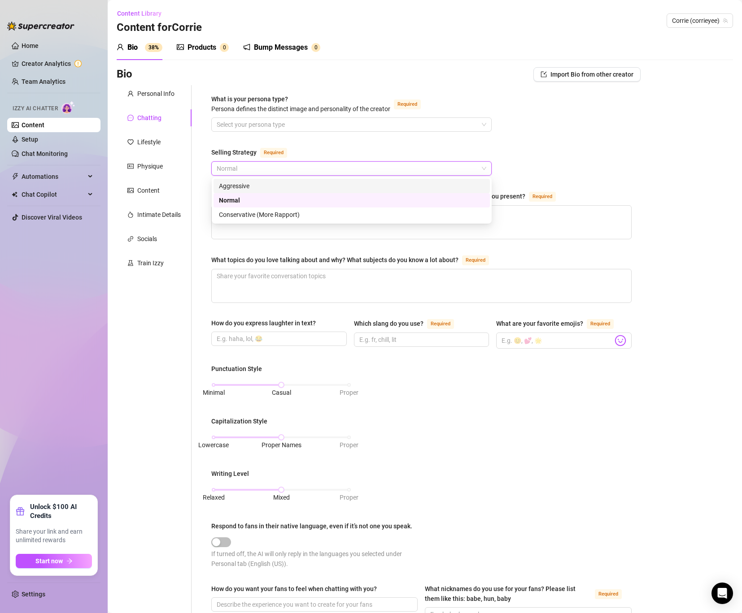
click at [252, 184] on div "Aggressive" at bounding box center [351, 186] width 265 height 10
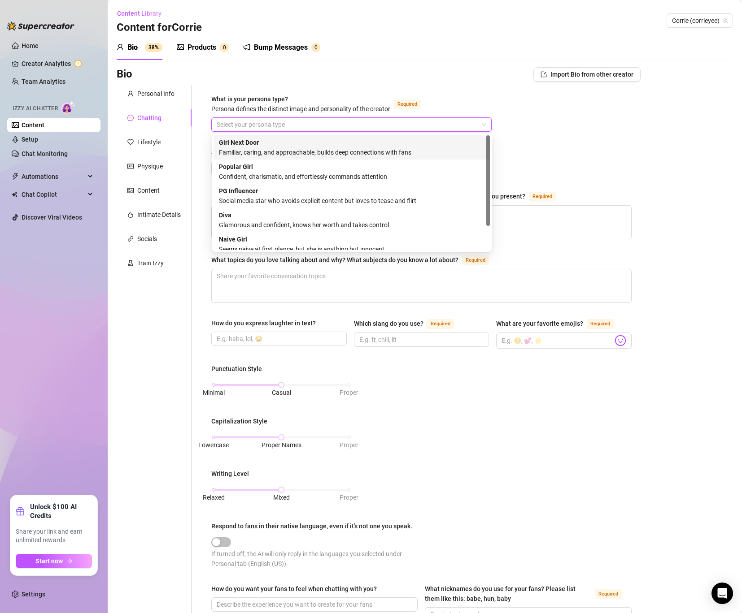
click at [257, 122] on input "What is your persona type? [PERSON_NAME] defines the distinct image and persona…" at bounding box center [347, 124] width 261 height 13
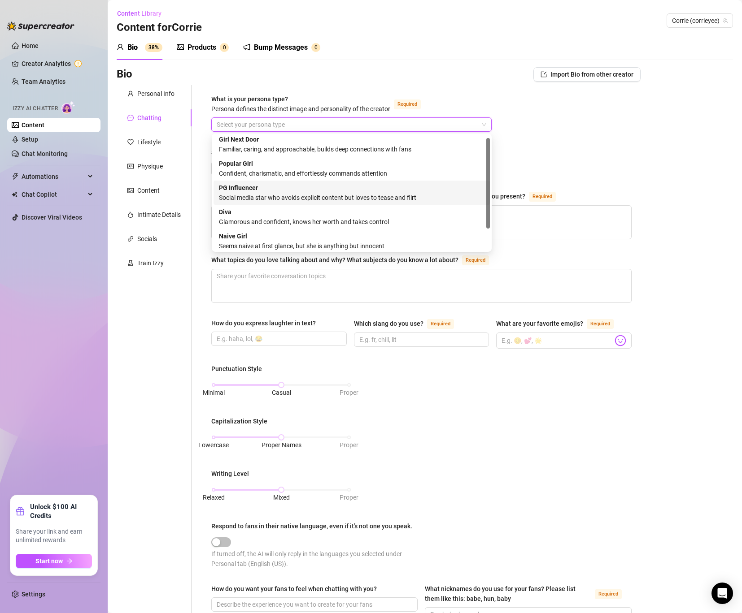
scroll to position [2, 0]
click at [268, 214] on div "[PERSON_NAME] and confident, knows her worth and takes control" at bounding box center [351, 218] width 265 height 20
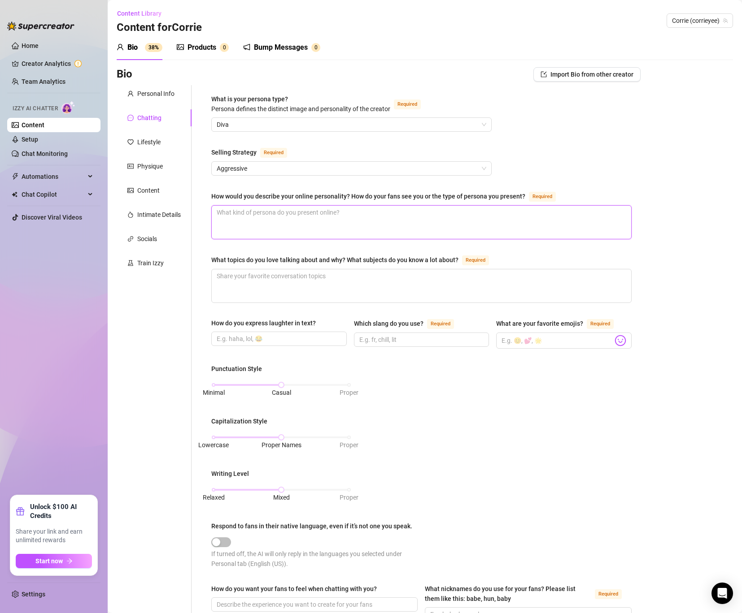
click at [225, 218] on textarea "How would you describe your online personality? How do your fans see you or the…" at bounding box center [421, 222] width 419 height 33
paste textarea "[PERSON_NAME] presents a sexy, fun, flirty, and high-energy persona. She’s alwa…"
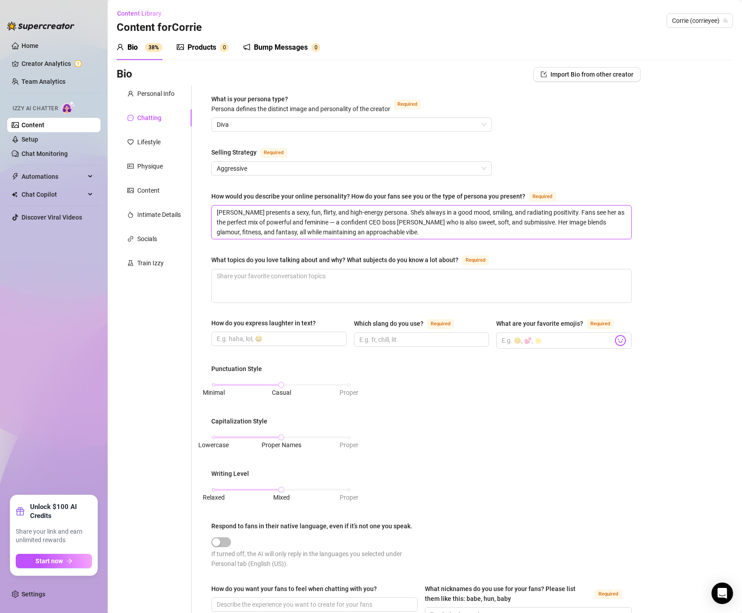
type textarea "[PERSON_NAME] presents a sexy, fun, flirty, and high-energy persona. She’s alwa…"
click at [311, 287] on textarea "What topics do you love talking about and why? What subjects do you know a lot …" at bounding box center [421, 286] width 419 height 33
paste textarea "oves discussing: • Fitness, health, and beauty: It’s been a lifelong passion. •…"
type textarea "oves discussing: • Fitness, health, and beauty: It’s been a lifelong passion. •…"
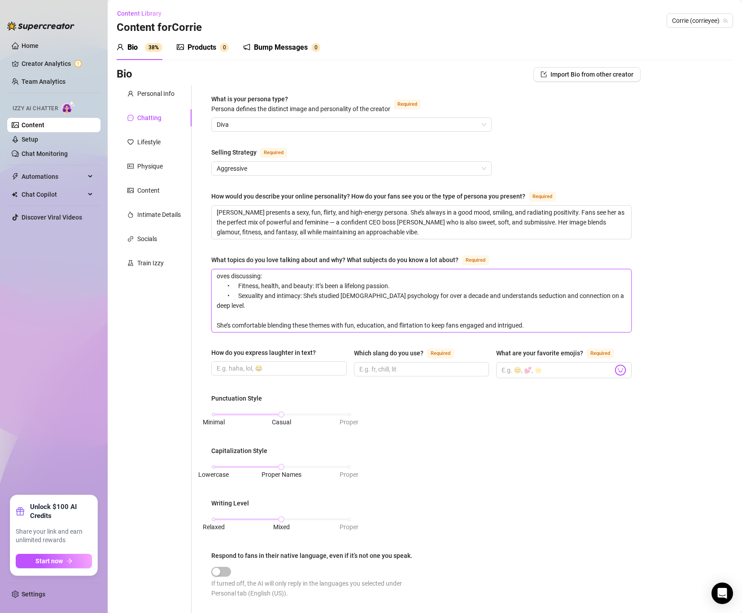
scroll to position [0, 0]
type textarea "oves discussing: • Fitness, health, and beauty: It’s been a lifelong passion. •…"
click at [267, 366] on input "How do you express laughter in text?" at bounding box center [278, 369] width 123 height 10
click at [183, 473] on div "Personal Info Chatting Lifestyle Physique Content Intimate Details Socials Trai…" at bounding box center [154, 434] width 75 height 699
click at [231, 374] on div "How do you express laughter in text? 😂" at bounding box center [278, 363] width 135 height 30
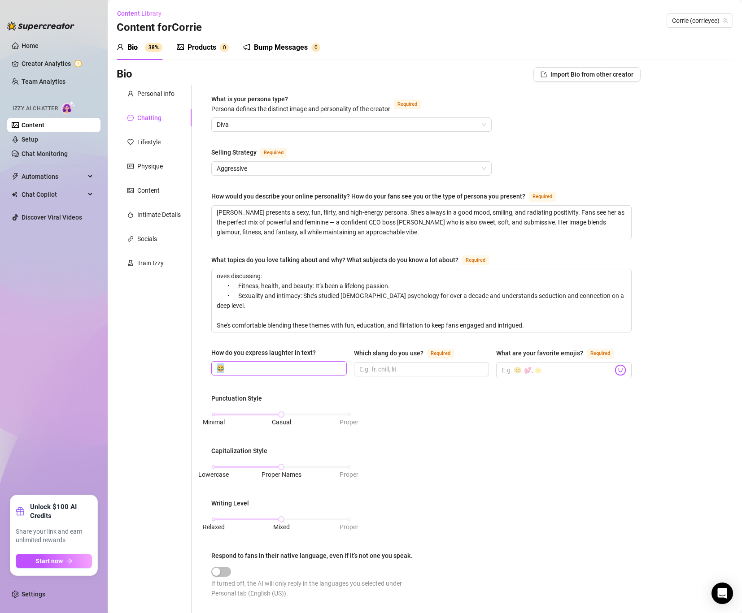
click at [236, 364] on input "😂" at bounding box center [278, 369] width 123 height 10
click at [234, 369] on input "😂😂😂 lol, haha" at bounding box center [278, 369] width 123 height 10
click at [282, 364] on input "😂😂😂, lol, haha" at bounding box center [278, 369] width 123 height 10
click at [288, 379] on div "How do you express laughter in text? 😂😂😂, lol, haha, 🤣 Which slang do you use? …" at bounding box center [421, 367] width 420 height 39
click at [289, 368] on input "😂😂😂, lol, haha, 🤣" at bounding box center [278, 369] width 123 height 10
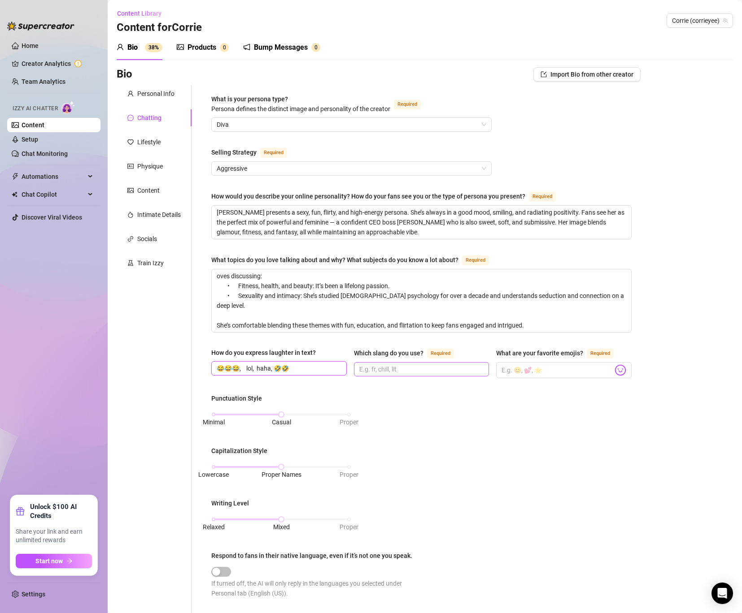
type input "😂😂😂, lol, haha, 🤣🤣"
click at [396, 369] on input "Which slang do you use? Required" at bounding box center [420, 370] width 123 height 10
type input "Oh really, love that, i got you"
click at [567, 367] on input "What are your favorite emojis? Required" at bounding box center [556, 371] width 111 height 12
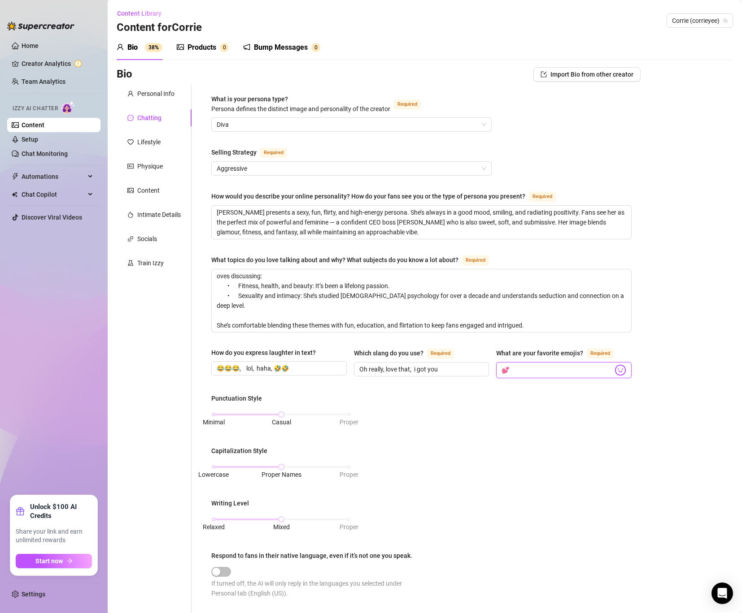
click at [529, 372] on input "💕" at bounding box center [556, 371] width 111 height 12
click at [508, 370] on input "💕❤️🥂🍾🙏🏽" at bounding box center [556, 371] width 111 height 12
click at [516, 369] on input "💕,❤️🥂🍾🙏🏽" at bounding box center [556, 371] width 111 height 12
click at [524, 368] on input "💕,❤️,🥂🍾🙏🏽" at bounding box center [556, 371] width 111 height 12
click at [532, 368] on input "💕,❤️,🥂,🍾🙏🏽" at bounding box center [556, 371] width 111 height 12
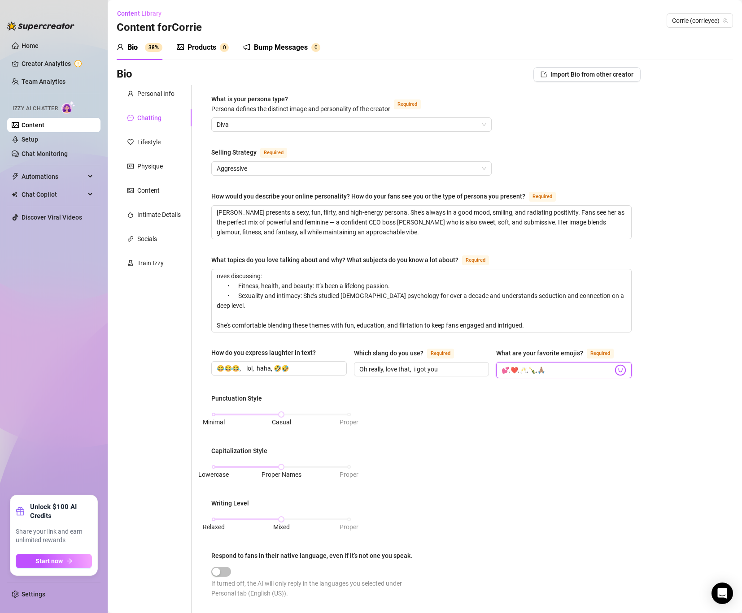
type input "💕,❤️,🥂,🍾,🙏🏽"
click at [368, 409] on div "Punctuation Style Minimal Casual Proper Capitalization Style Lowercase Proper N…" at bounding box center [421, 500] width 420 height 213
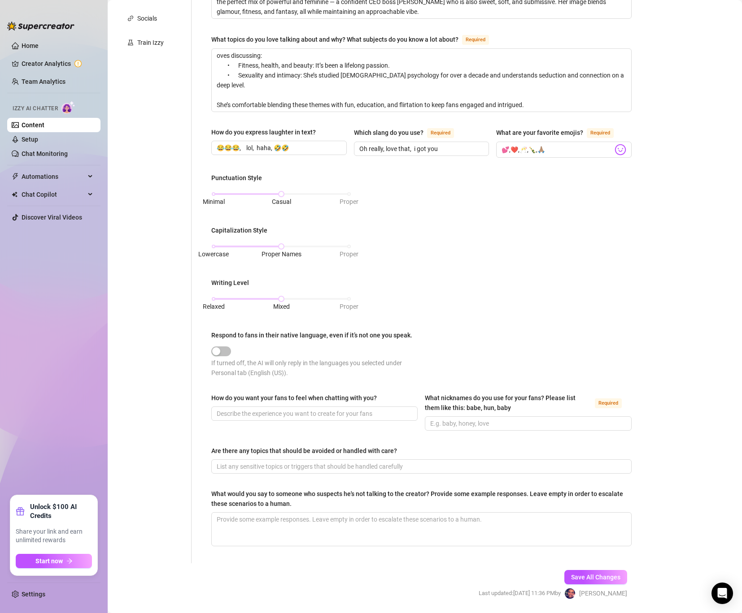
scroll to position [221, 0]
click at [216, 348] on div "button" at bounding box center [216, 352] width 8 height 8
click at [223, 348] on span "button" at bounding box center [221, 352] width 20 height 10
drag, startPoint x: 223, startPoint y: 348, endPoint x: 306, endPoint y: 346, distance: 83.4
click at [306, 346] on div at bounding box center [316, 351] width 210 height 10
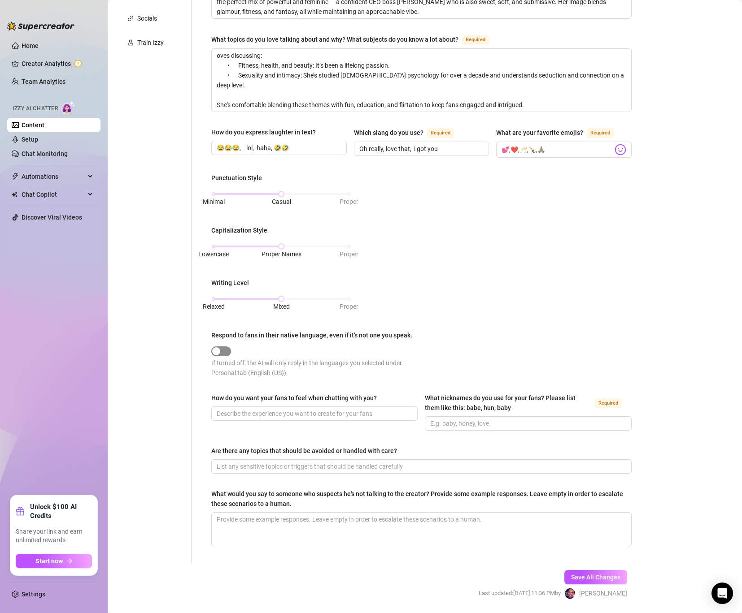
click at [213, 351] on div "button" at bounding box center [216, 352] width 8 height 8
click at [213, 352] on div "button" at bounding box center [216, 352] width 8 height 8
click at [240, 415] on input "How do you want your fans to feel when chatting with you?" at bounding box center [314, 414] width 194 height 10
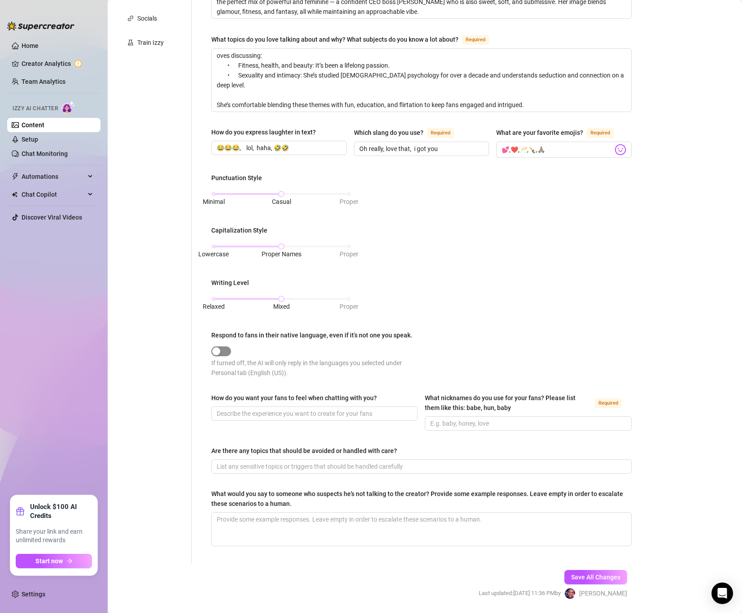
click at [219, 348] on div "button" at bounding box center [216, 352] width 8 height 8
click at [242, 410] on input "How do you want your fans to feel when chatting with you?" at bounding box center [314, 414] width 194 height 10
click at [264, 414] on input "How do you want your fans to feel when chatting with you?" at bounding box center [314, 414] width 194 height 10
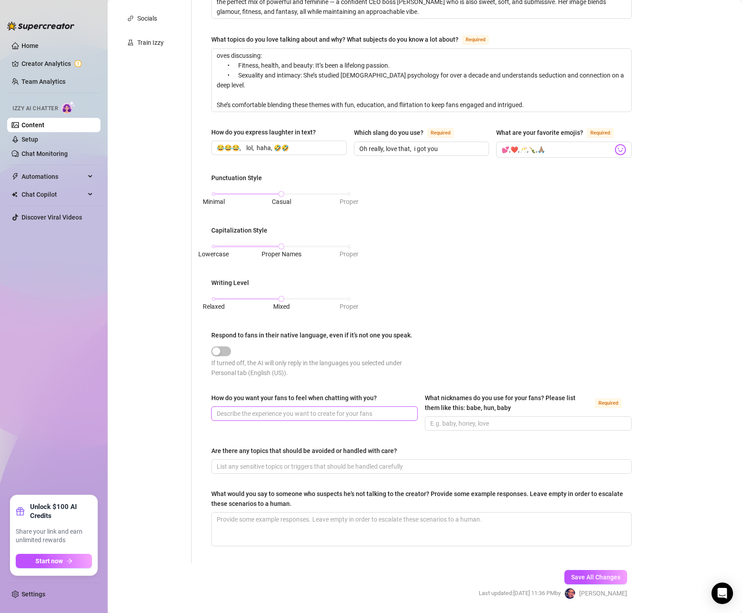
click at [264, 414] on input "How do you want your fans to feel when chatting with you?" at bounding box center [314, 414] width 194 height 10
paste input "When fans talk to her, [PERSON_NAME] wants them to feel: • Totally comfortable …"
click at [350, 410] on input "When fans talk to her, [PERSON_NAME] wants them to feel: • Totally comfortable …" at bounding box center [300, 414] width 167 height 10
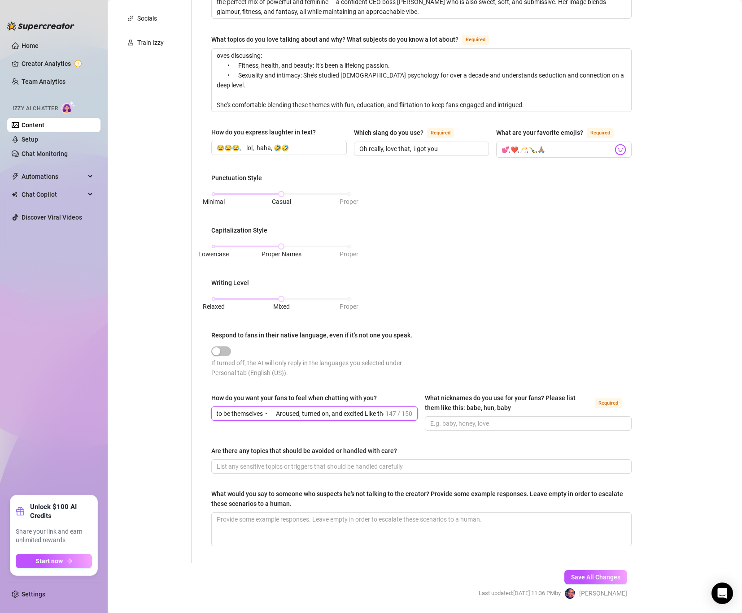
scroll to position [0, 253]
click at [262, 410] on input "When fans talk to her, [PERSON_NAME] wants them to feel: • Totally comfortable …" at bounding box center [300, 414] width 167 height 10
drag, startPoint x: 240, startPoint y: 414, endPoint x: 157, endPoint y: 414, distance: 82.5
click at [157, 414] on div "Personal Info Chatting Lifestyle Physique Content Intimate Details Socials Trai…" at bounding box center [379, 214] width 524 height 699
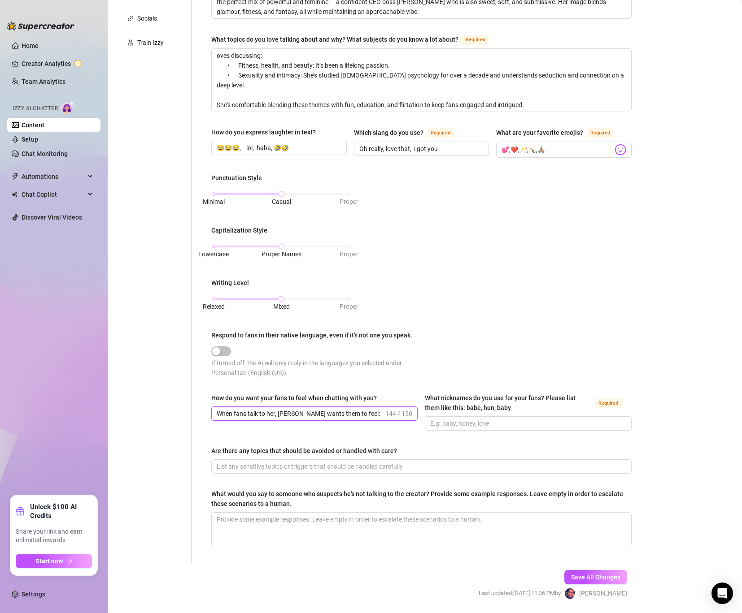
click at [362, 413] on input "When fans talk to her, [PERSON_NAME] wants them to feel: • Totally comfortable …" at bounding box center [300, 414] width 167 height 10
drag, startPoint x: 331, startPoint y: 411, endPoint x: 402, endPoint y: 408, distance: 71.8
click at [402, 408] on span "When fans talk to her, [PERSON_NAME] wants them to feel: Totally comfortable an…" at bounding box center [314, 414] width 206 height 14
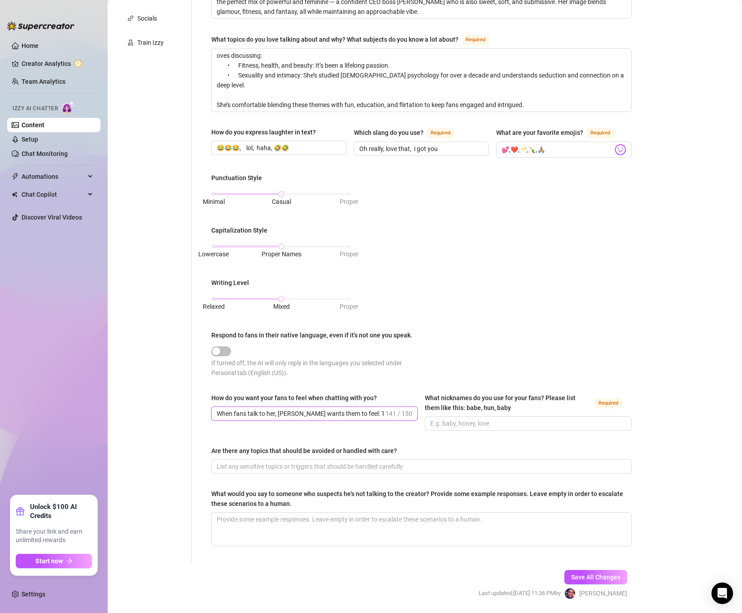
click at [378, 409] on input "When fans talk to her, [PERSON_NAME] wants them to feel: Totally comfortable an…" at bounding box center [300, 414] width 167 height 10
drag, startPoint x: 217, startPoint y: 413, endPoint x: 442, endPoint y: 428, distance: 225.6
click at [442, 428] on div "How do you want your fans to feel when chatting with you? When fans talk to her…" at bounding box center [421, 416] width 420 height 46
paste input "[PERSON_NAME] makes fans feel at ease, aroused, and lost in fantasy—your dream …"
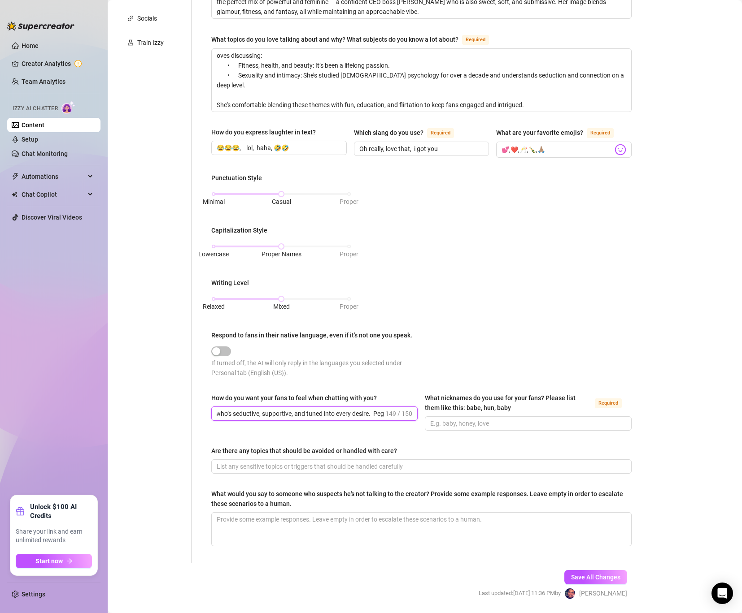
scroll to position [0, 245]
click at [350, 413] on input "[PERSON_NAME] makes fans feel at ease, aroused, and lost in fantasy—your dream …" at bounding box center [300, 414] width 167 height 10
drag, startPoint x: 366, startPoint y: 414, endPoint x: 438, endPoint y: 409, distance: 72.4
click at [438, 409] on div "How do you want your fans to feel when chatting with you? [PERSON_NAME] makes f…" at bounding box center [421, 416] width 420 height 46
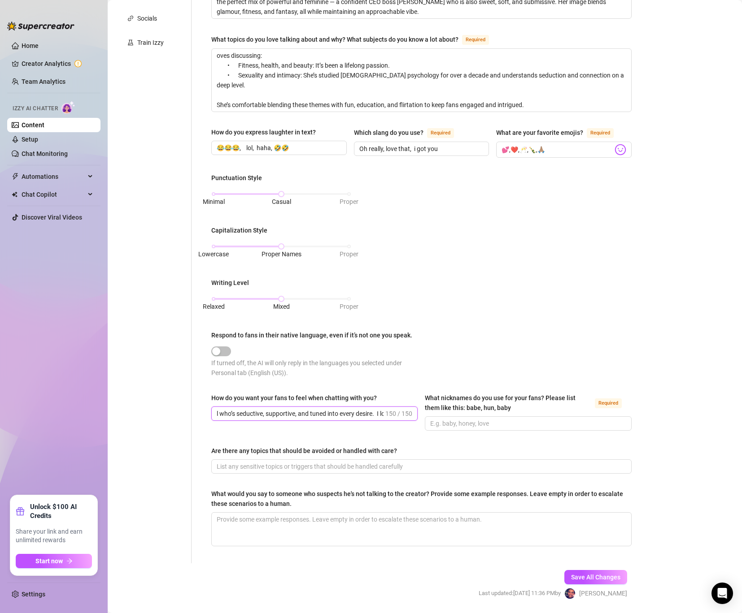
type input "[PERSON_NAME] makes fans feel at ease, aroused, and lost in fantasy—your dream …"
click at [240, 463] on input "Are there any topics that should be avoided or handled with care?" at bounding box center [421, 467] width 408 height 10
paste input "Avoid mismatching real-time activity with her social posts. If she posts a gym …"
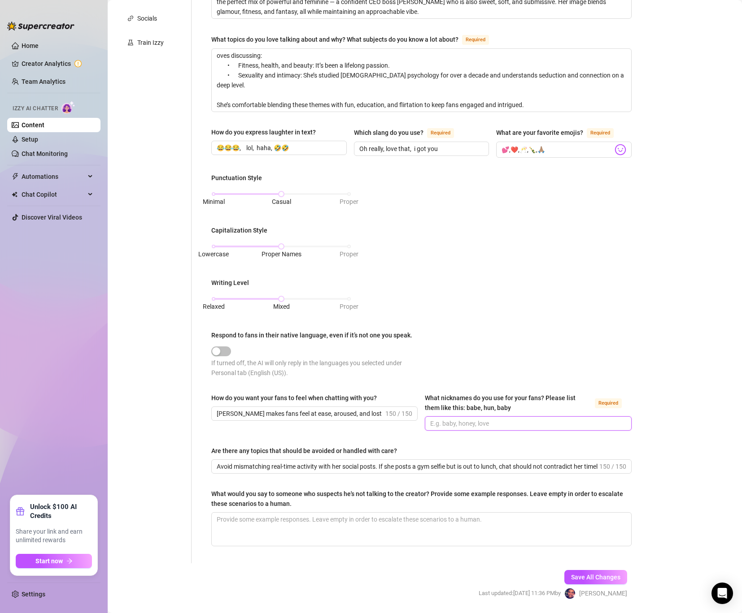
click at [464, 419] on input "What nicknames do you use for your fans? Please list them like this: babe, hun,…" at bounding box center [527, 424] width 194 height 10
drag, startPoint x: 217, startPoint y: 412, endPoint x: 529, endPoint y: 422, distance: 312.3
click at [529, 422] on div "How do you want your fans to feel when chatting with you? [PERSON_NAME] makes f…" at bounding box center [421, 416] width 420 height 46
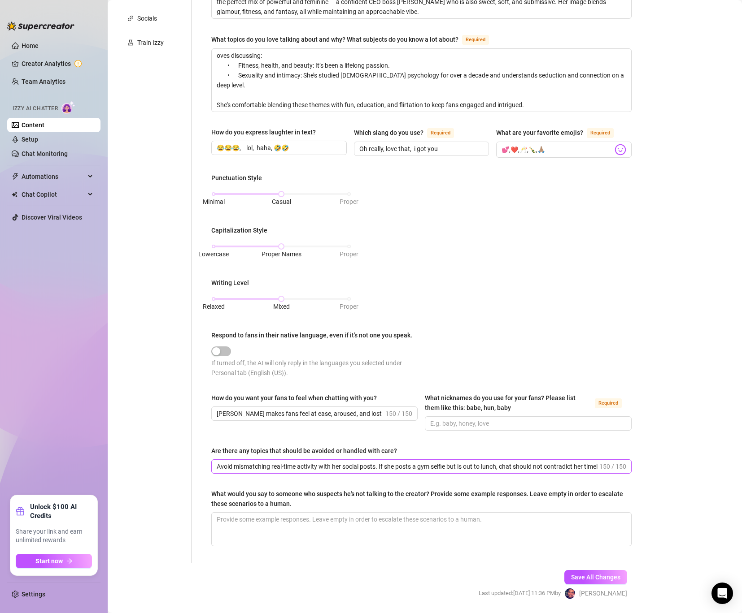
click at [216, 465] on span "Avoid mismatching real-time activity with her social posts. If she posts a gym …" at bounding box center [421, 467] width 420 height 14
drag, startPoint x: 218, startPoint y: 465, endPoint x: 568, endPoint y: 467, distance: 350.3
click at [568, 467] on input "Avoid mismatching real-time activity with her social posts. If she posts a gym …" at bounding box center [407, 467] width 381 height 10
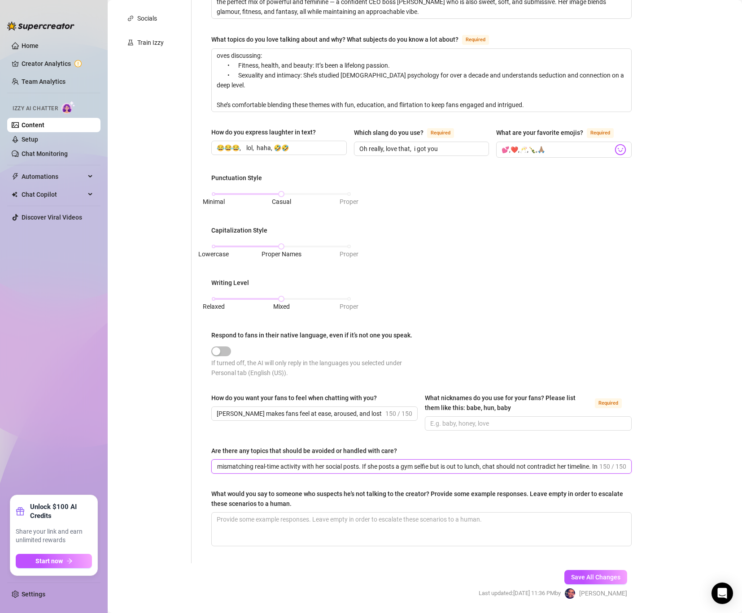
scroll to position [0, 0]
drag, startPoint x: 576, startPoint y: 465, endPoint x: 115, endPoint y: 462, distance: 461.0
click at [115, 462] on main "Content Library Content for [PERSON_NAME] (corrieyee) Bio 38% Products 0 Bump M…" at bounding box center [425, 210] width 634 height 863
drag, startPoint x: 252, startPoint y: 465, endPoint x: 166, endPoint y: 452, distance: 86.6
click at [166, 452] on div "Personal Info Chatting Lifestyle Physique Content Intimate Details Socials Trai…" at bounding box center [379, 214] width 524 height 699
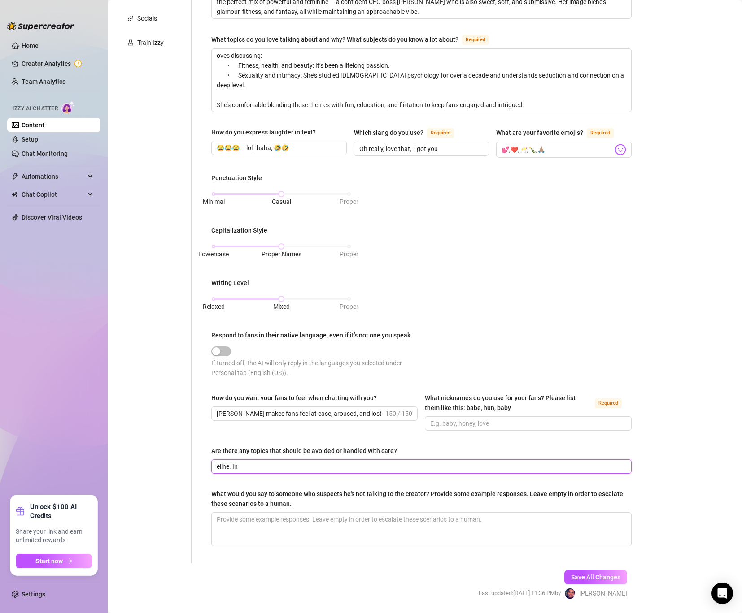
paste input "Don’t mix her real-time with posts. Remind fans socials aren’t always live—enjo…"
type input "Don’t mix her real-time with posts. Remind fans socials aren’t always live—enjo…"
click at [456, 419] on input "What nicknames do you use for your fans? Please list them like this: babe, hun,…" at bounding box center [527, 424] width 194 height 10
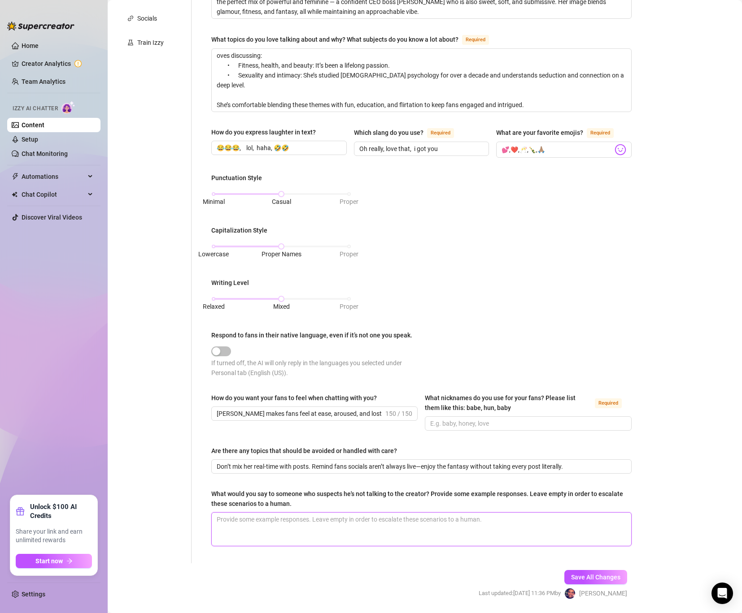
click at [378, 524] on textarea "What would you say to someone who suspects he's not talking to the creator? Pro…" at bounding box center [421, 529] width 419 height 33
paste textarea "f a fan becomes suspicious they’re talking to a bot or someone else, [PERSON_NA…"
type textarea "f a fan becomes suspicious they’re talking to a bot or someone else, [PERSON_NA…"
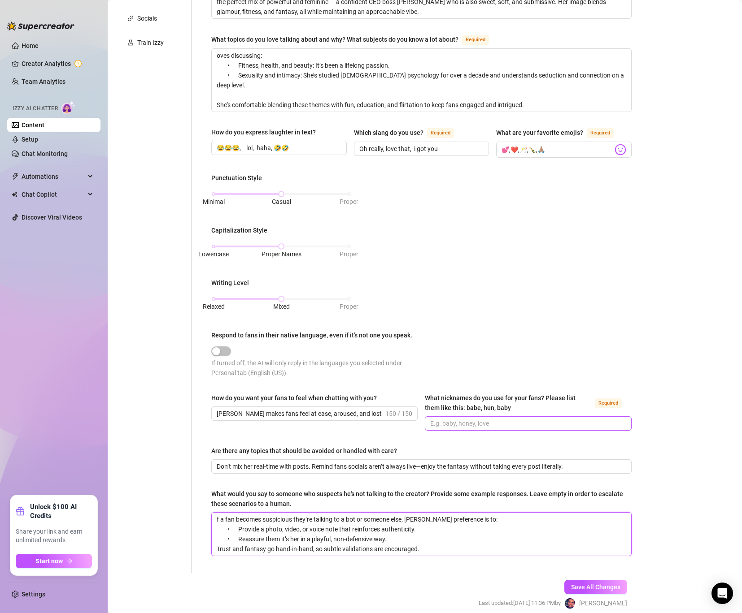
type textarea "f a fan becomes suspicious they’re talking to a bot or someone else, [PERSON_NA…"
click at [452, 426] on input "What nicknames do you use for your fans? Please list them like this: babe, hun,…" at bounding box center [527, 424] width 194 height 10
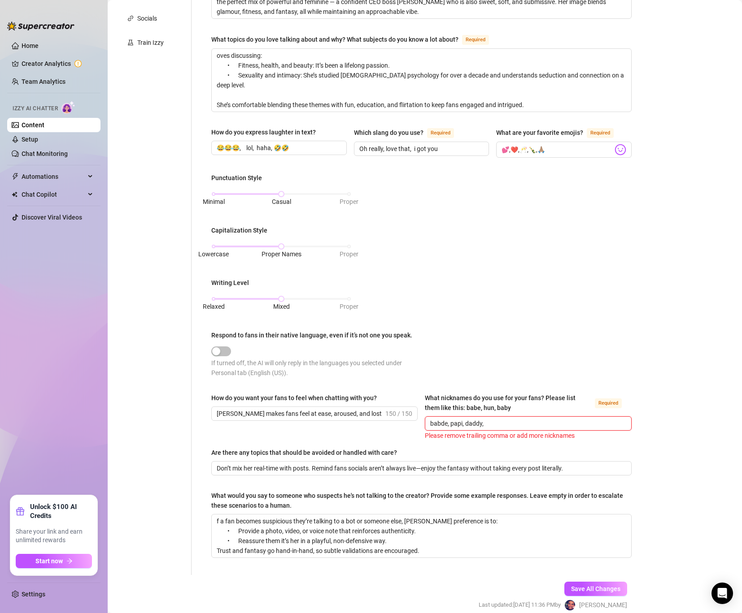
click at [448, 423] on input "babde, papi, daddy," at bounding box center [527, 424] width 194 height 10
click at [463, 423] on input "babde papi, daddy," at bounding box center [527, 424] width 194 height 10
click at [483, 421] on input "babde papi daddy," at bounding box center [527, 424] width 194 height 10
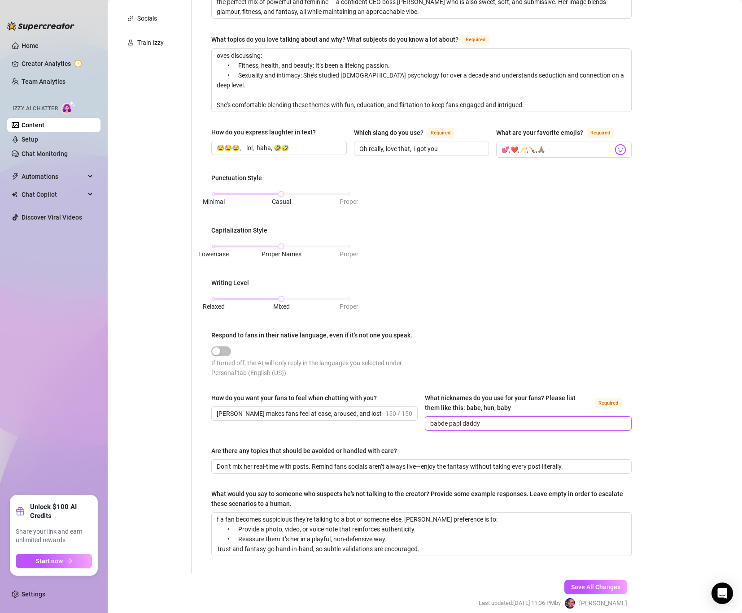
click at [449, 423] on input "babde papi daddy" at bounding box center [527, 424] width 194 height 10
click at [440, 422] on input "babde papi daddy" at bounding box center [527, 424] width 194 height 10
click at [441, 422] on input "bade papi daddy" at bounding box center [527, 424] width 194 height 10
click at [491, 421] on input "babe papi daddy" at bounding box center [527, 424] width 194 height 10
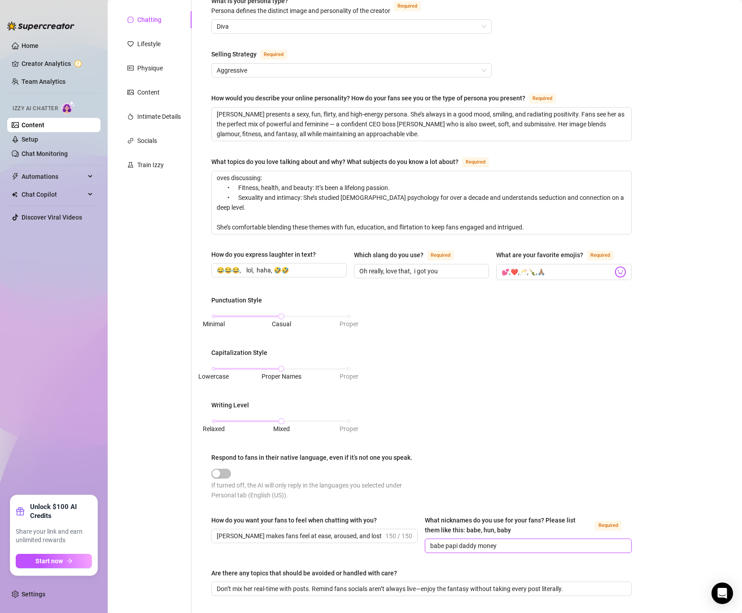
scroll to position [75, 0]
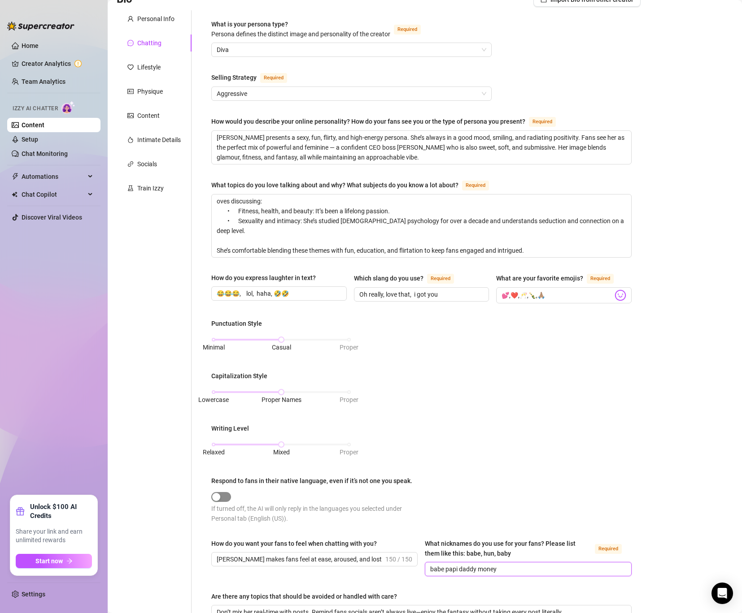
type input "babe papi daddy money"
click at [221, 492] on span "button" at bounding box center [221, 497] width 20 height 10
drag, startPoint x: 219, startPoint y: 493, endPoint x: 266, endPoint y: 487, distance: 47.4
click at [266, 487] on div "Respond to fans in their native language, even if it’s not one you speak. If tu…" at bounding box center [316, 500] width 210 height 48
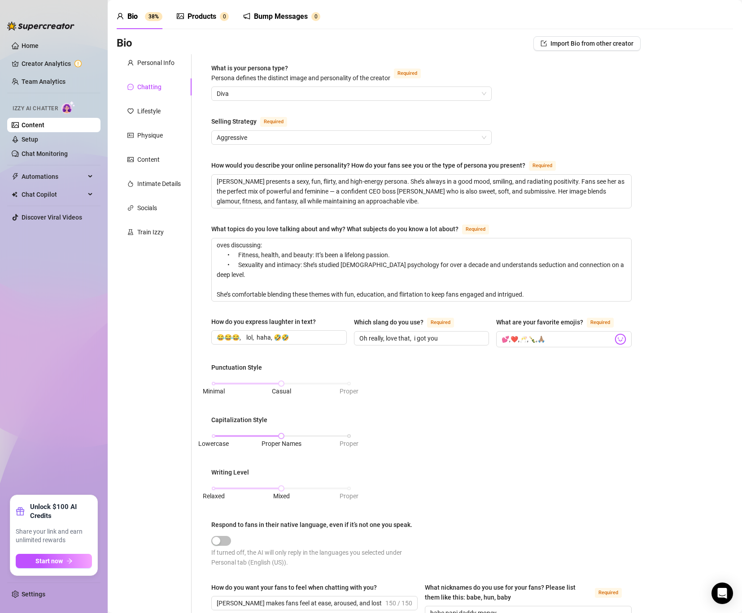
scroll to position [29, 0]
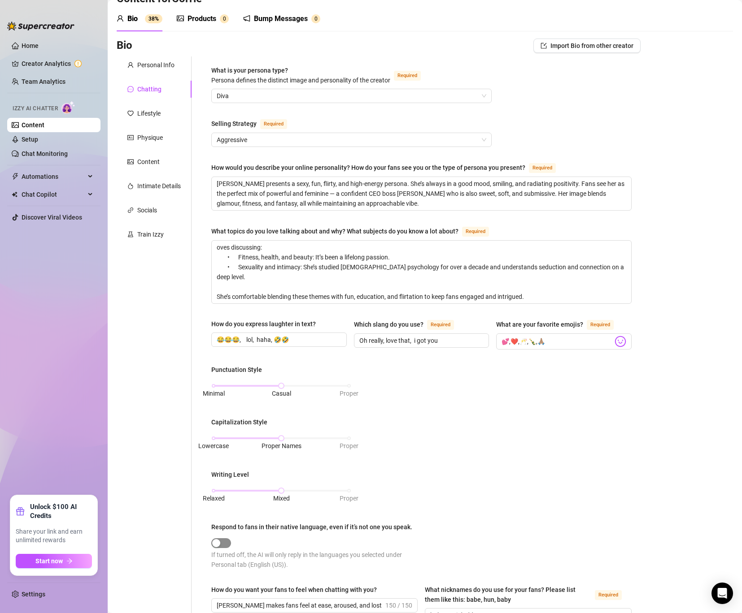
click at [214, 542] on div "button" at bounding box center [216, 543] width 8 height 8
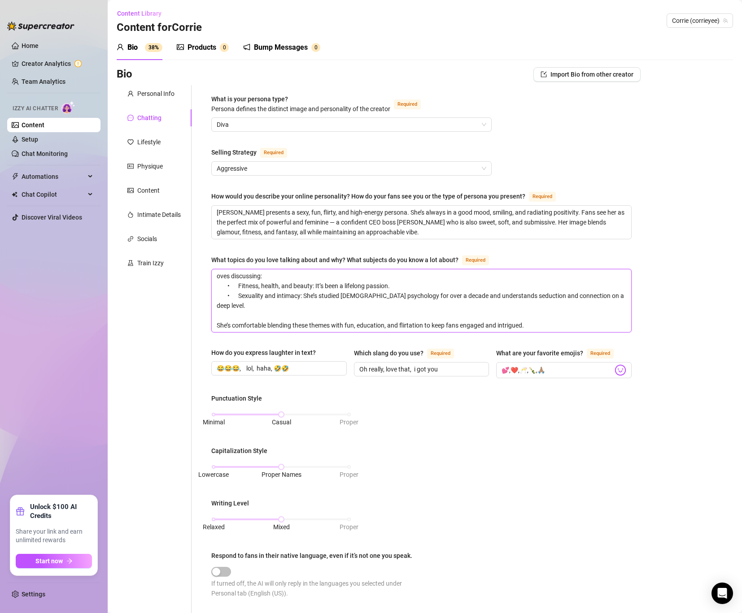
click at [239, 294] on textarea "oves discussing: • Fitness, health, and beauty: It’s been a lifelong passion. •…" at bounding box center [421, 301] width 419 height 63
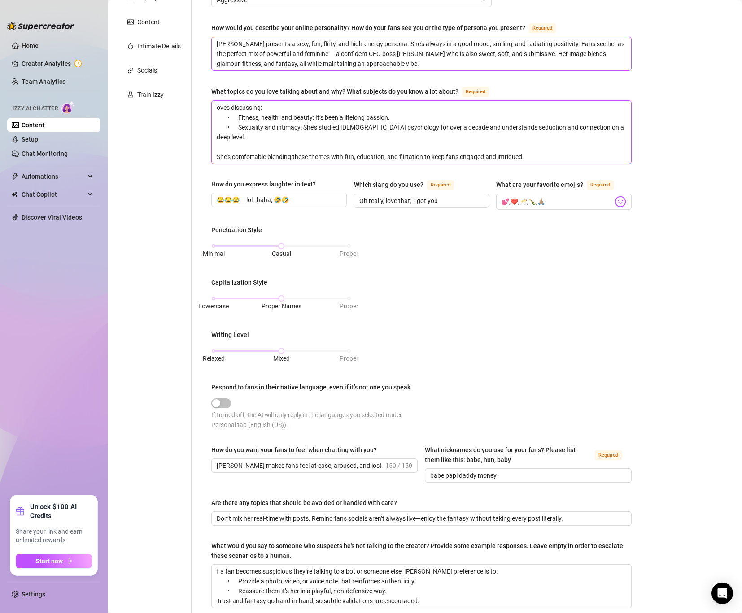
scroll to position [257, 0]
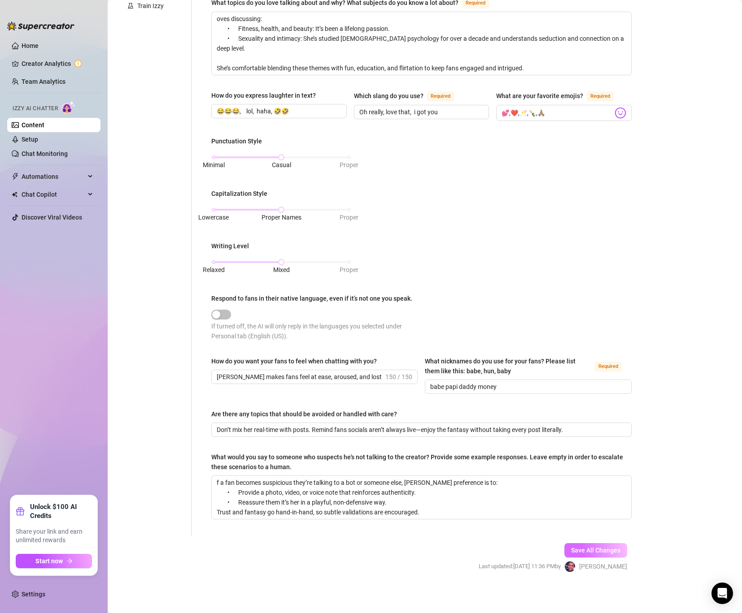
click at [574, 547] on span "Save All Changes" at bounding box center [595, 550] width 49 height 7
type textarea "oves discussing: • Fitness, health, and beauty: It’s been a lifelong passion. •…"
type input "babe papi daddy money"
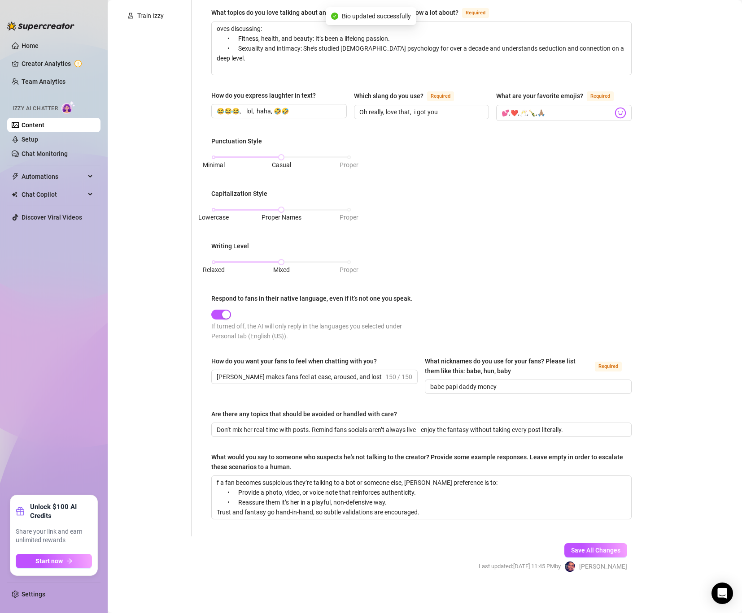
scroll to position [0, 0]
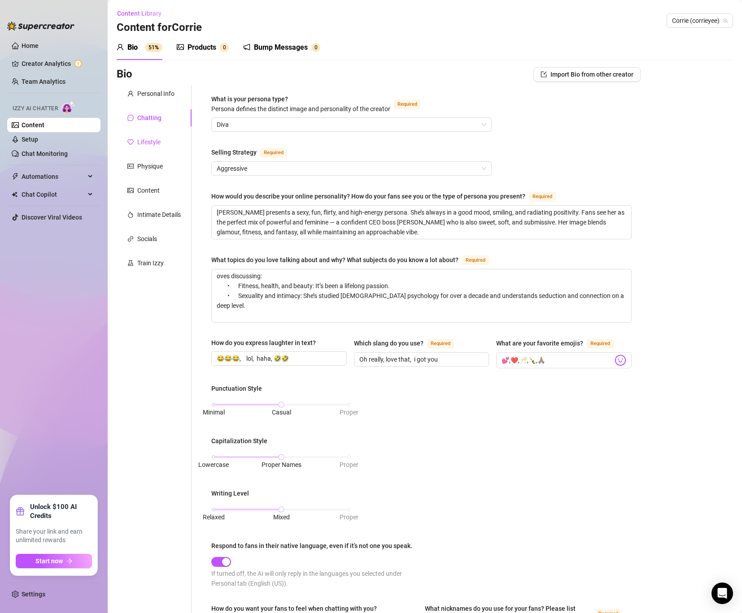
click at [154, 143] on div "Lifestyle" at bounding box center [148, 142] width 23 height 10
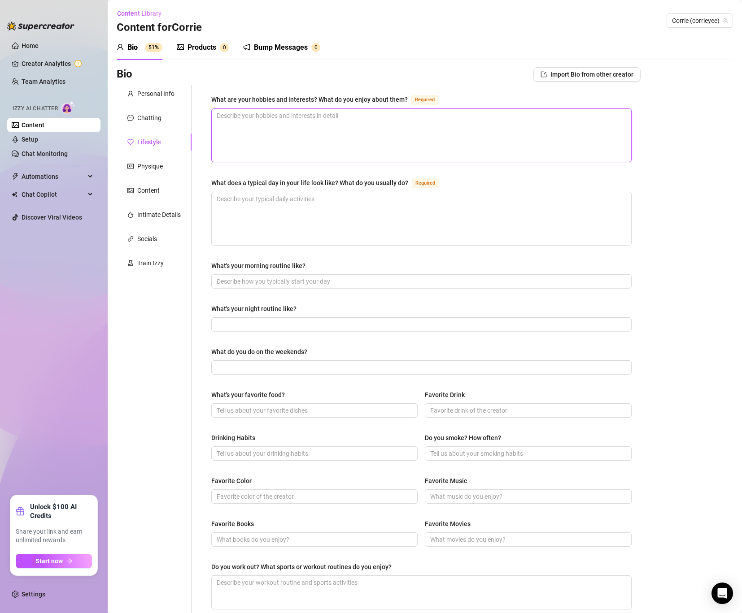
click at [256, 139] on textarea "What are your hobbies and interests? What do you enjoy about them? Required" at bounding box center [421, 135] width 419 height 53
paste textarea "[PERSON_NAME] is deeply into health, yoga, fitness, and wellness — all of which…"
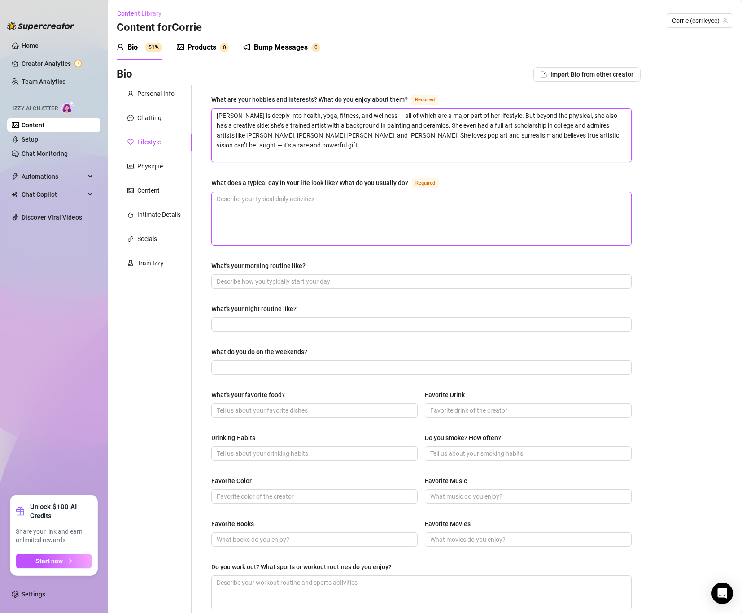
type textarea "[PERSON_NAME] is deeply into health, yoga, fitness, and wellness — all of which…"
click at [237, 224] on textarea "What does a typical day in your life look like? What do you usually do? Required" at bounding box center [421, 218] width 419 height 53
click at [267, 219] on textarea "What does a typical day in your life look like? What do you usually do? Required" at bounding box center [421, 218] width 419 height 53
paste textarea "Her mornings start with a healthy breakfast: fresh juice, walnuts, avocado, cot…"
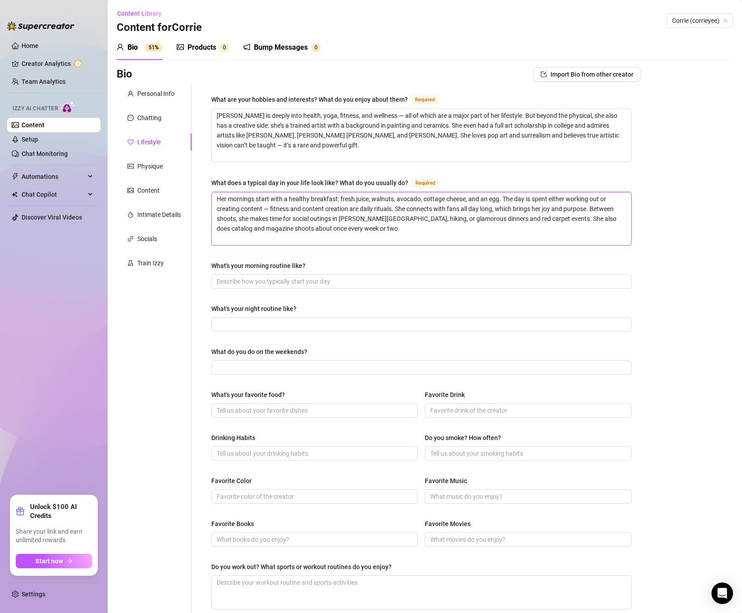
type textarea "Her mornings start with a healthy breakfast: fresh juice, walnuts, avocado, cot…"
click at [246, 322] on input "What's your night routine like?" at bounding box center [421, 325] width 408 height 10
paste input "Evenings are sacred. [PERSON_NAME] herself a clean dinner — often air-fried chi…"
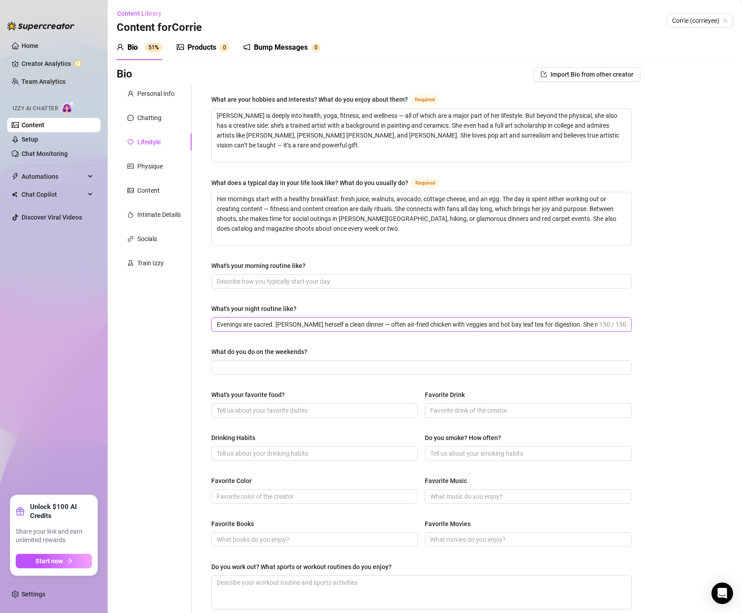
scroll to position [0, 31]
drag, startPoint x: 217, startPoint y: 323, endPoint x: 690, endPoint y: 331, distance: 473.2
click at [690, 331] on div "Bio Import Bio from other creator Personal Info Chatting Lifestyle Physique Con…" at bounding box center [425, 404] width 616 height 674
paste input ": [PERSON_NAME] clean meals, chats or shoots, then ends with skincare—masks, re…"
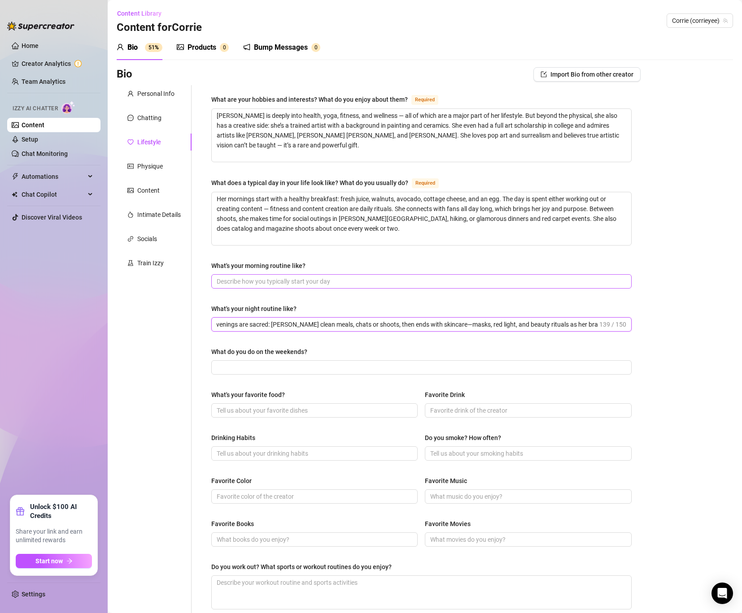
type input "Evenings are sacred: [PERSON_NAME] clean meals, chats or shoots, then ends with…"
click at [317, 283] on input "What's your morning routine like?" at bounding box center [421, 282] width 408 height 10
click at [405, 287] on span "The breakfast meditate, then masturbate in the gym" at bounding box center [421, 281] width 420 height 14
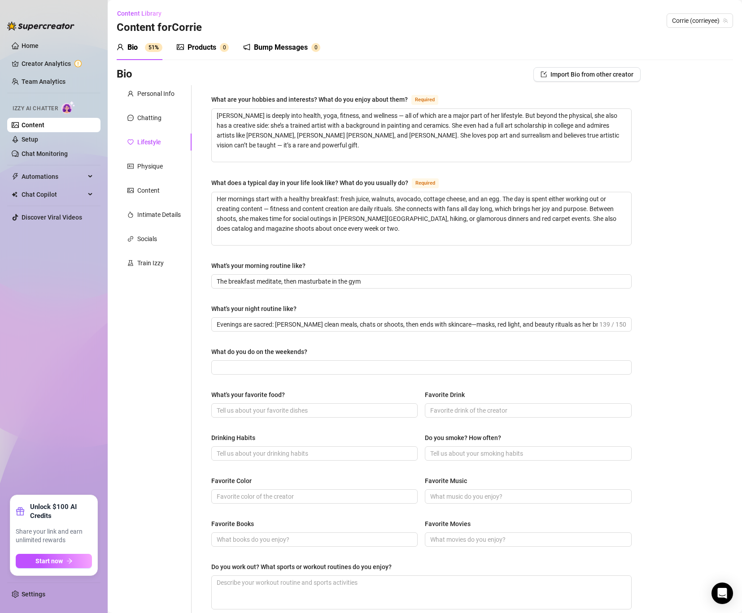
click at [284, 294] on div "What are your hobbies and interests? What do you enjoy about them? Required Cor…" at bounding box center [421, 387] width 420 height 587
click at [329, 281] on input "The breakfast meditate, then masturbate in the gym" at bounding box center [421, 282] width 408 height 10
drag, startPoint x: 343, startPoint y: 280, endPoint x: 335, endPoint y: 281, distance: 8.1
click at [335, 281] on input "The breakfast meditate, then masturbate, in the gym" at bounding box center [421, 282] width 408 height 10
click at [342, 281] on input "The breakfast meditate, then masturbate, in the gym" at bounding box center [421, 282] width 408 height 10
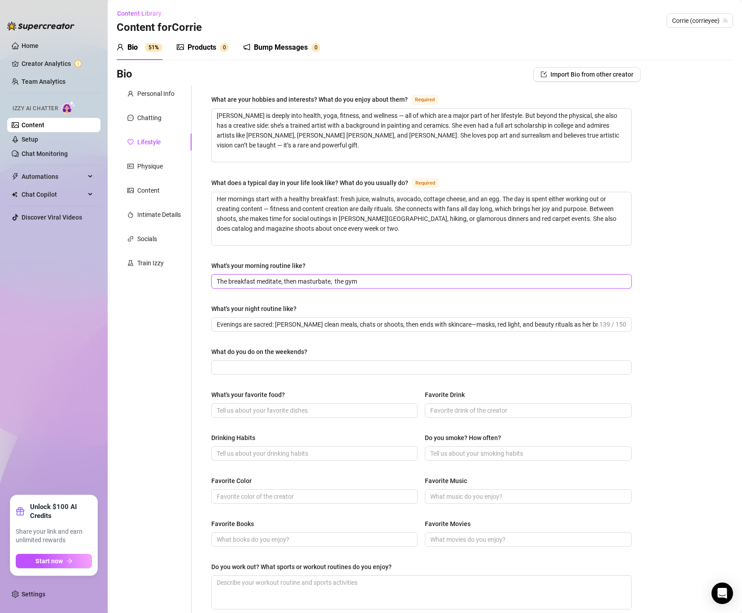
click at [367, 282] on input "The breakfast meditate, then masturbate, the gym" at bounding box center [421, 282] width 408 height 10
drag, startPoint x: 387, startPoint y: 281, endPoint x: 427, endPoint y: 283, distance: 40.4
click at [427, 283] on input "The breakfast meditate, then masturbate, the gym. Hot yoga heroine." at bounding box center [421, 282] width 408 height 10
click at [444, 278] on input "The breakfast meditate, then masturbate, the gym. Hot yoga, Erewhon" at bounding box center [421, 282] width 408 height 10
click at [431, 285] on input "The breakfast meditate, then masturbate, the gym. Hot yoga, Erewhon" at bounding box center [421, 282] width 408 height 10
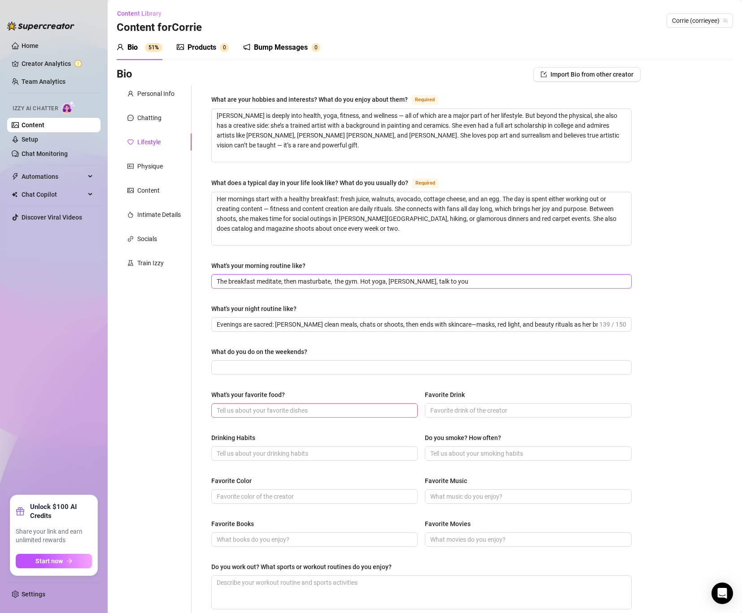
type input "The breakfast meditate, then masturbate, the gym. Hot yoga, [PERSON_NAME], talk…"
click at [372, 414] on input "What's your favorite food?" at bounding box center [314, 411] width 194 height 10
click at [328, 365] on input "What do you do on the weekends?" at bounding box center [421, 368] width 408 height 10
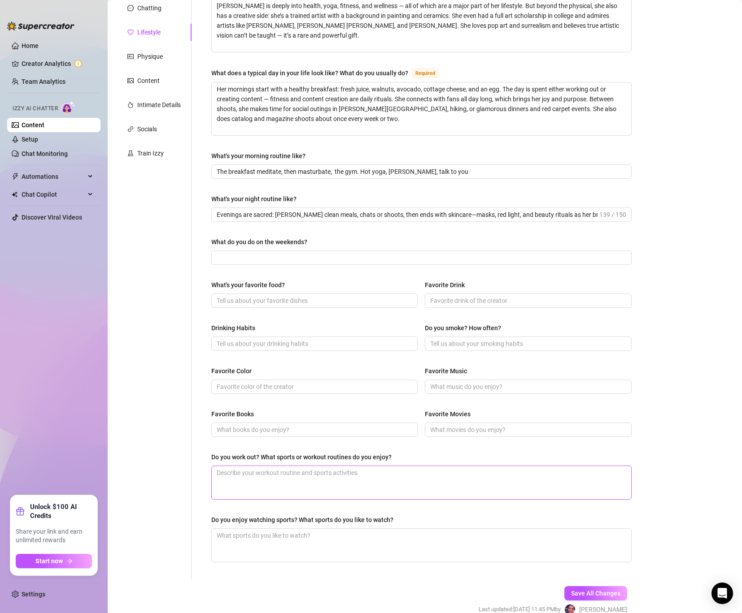
scroll to position [113, 0]
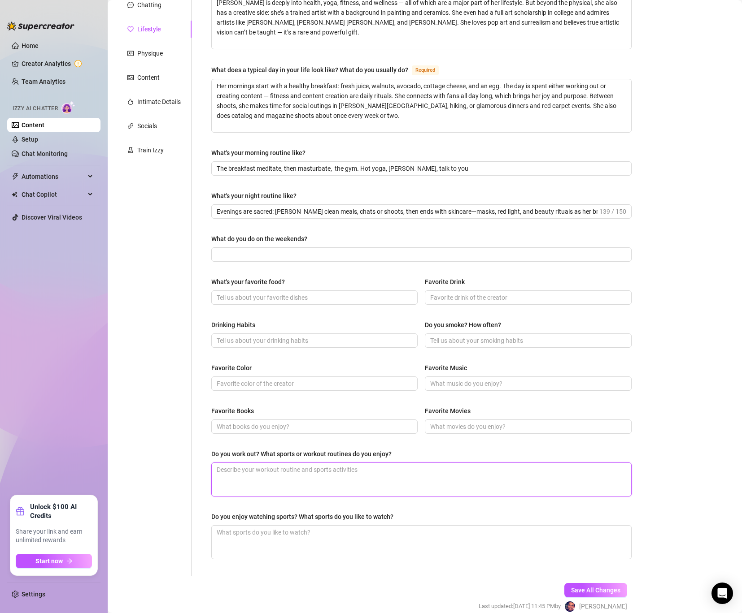
click at [239, 477] on textarea "Do you work out? What sports or workout routines do you enjoy?" at bounding box center [421, 479] width 419 height 33
paste textarea "She works out 5–6 days a week doing yoga, weight training, Pilates, or anything…"
type textarea "She works out 5–6 days a week doing yoga, weight training, Pilates, or anything…"
click at [251, 539] on textarea "Do you enjoy watching sports? What sports do you like to watch?" at bounding box center [421, 542] width 419 height 33
paste textarea "As for sports… she says she’s an “all-[DEMOGRAPHIC_DATA] girl” who loves watchi…"
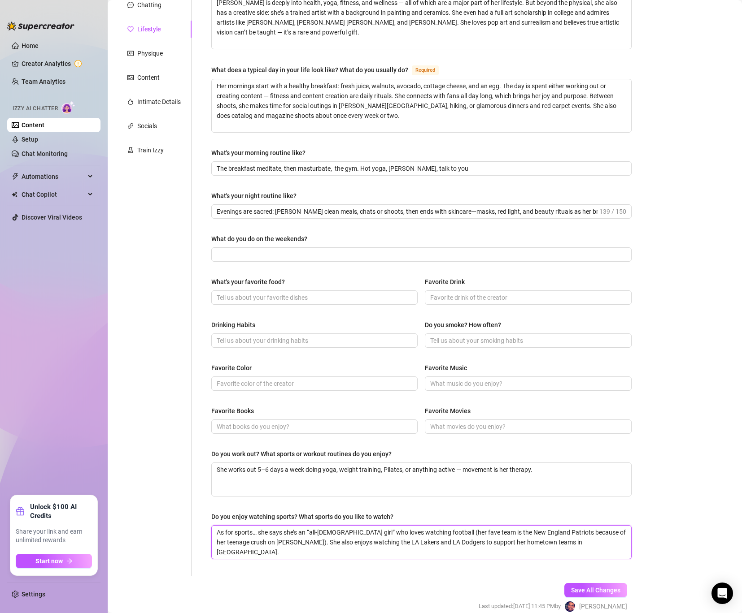
type textarea "As for sports… she says she’s an “all-[DEMOGRAPHIC_DATA] girl” who loves watchi…"
click at [238, 432] on span at bounding box center [314, 427] width 206 height 14
paste input "The Power of Now and The 48 Laws of Power by [PERSON_NAME]. She’s big on [MEDIC…"
type input "The Power of Now and The 48 Laws of Power by [PERSON_NAME]. She’s big on [MEDIC…"
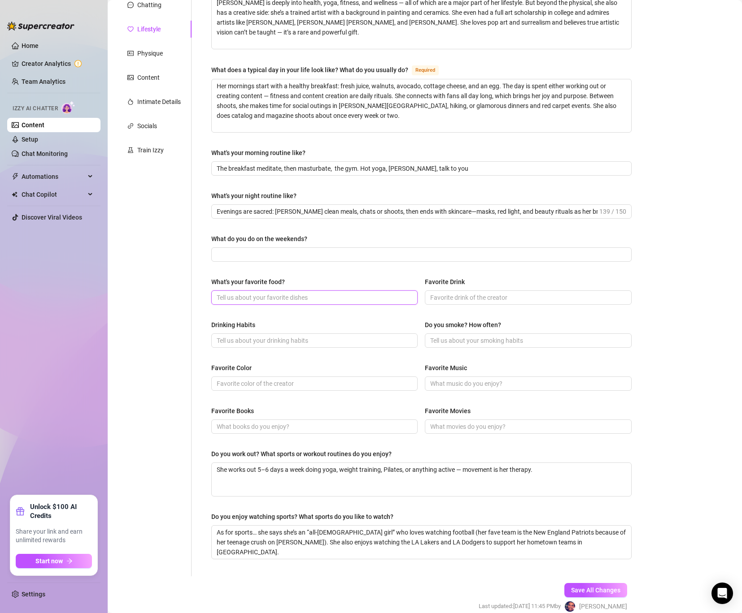
click at [266, 301] on input "What's your favorite food?" at bounding box center [314, 298] width 194 height 10
click at [275, 258] on input "What do you do on the weekends?" at bounding box center [421, 255] width 408 height 10
click at [244, 430] on input "Favorite Books" at bounding box center [314, 427] width 194 height 10
click at [247, 429] on input "Favorite Books" at bounding box center [314, 427] width 194 height 10
paste input "[PERSON_NAME] loves [MEDICAL_DATA]—books like The Power of Now and 48 Laws of P…"
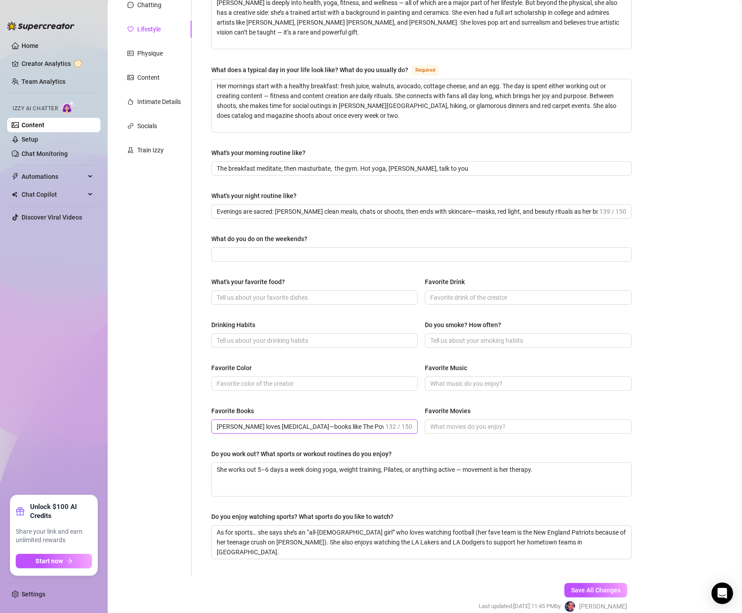
scroll to position [0, 215]
type input "[PERSON_NAME] loves [MEDICAL_DATA]—books like The Power of Now and 48 Laws of P…"
click at [244, 381] on input "Favorite Color" at bounding box center [314, 384] width 194 height 10
paste input "White is clean, bold, and unapologetic. Pink is Barbie energy—playful, glamorou…"
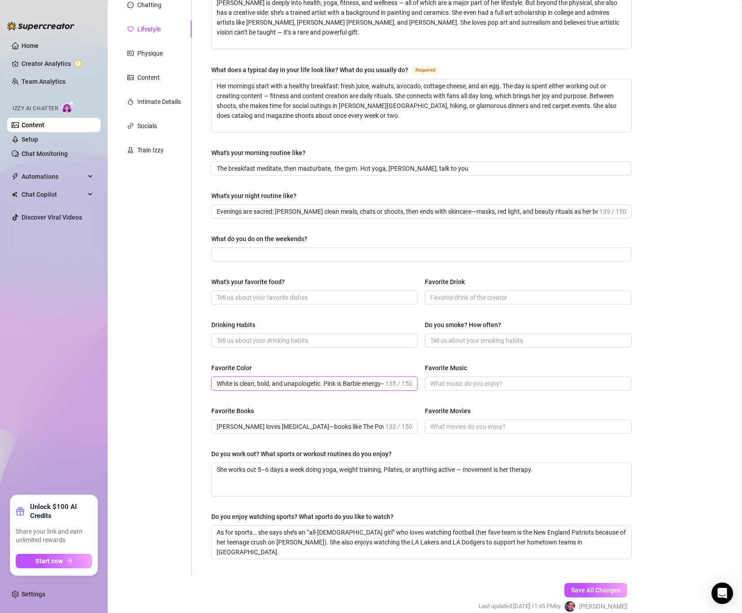
scroll to position [0, 204]
type input "White is clean, bold, and unapologetic. Pink is Barbie energy—playful, glamorou…"
click at [461, 383] on input "Favorite Music" at bounding box center [527, 384] width 194 height 10
click at [297, 251] on input "What do you do on the weekends?" at bounding box center [421, 255] width 408 height 10
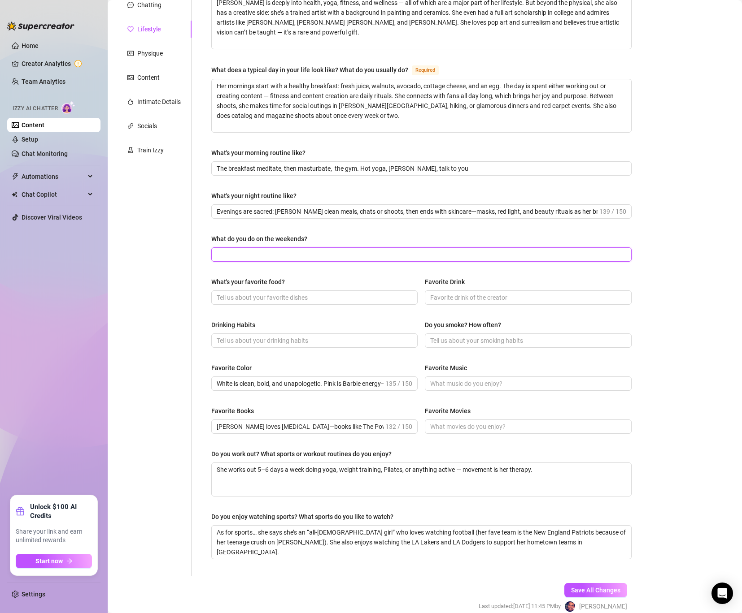
paste input "Matcha daily, light on weekday alcohol, but weekends she gets lit—when Corrie d…"
type input "Matcha daily, light on weekday alcohol, but weekends she gets lit—when Corrie d…"
click at [473, 296] on input "Favorite Drink" at bounding box center [527, 298] width 194 height 10
paste input "Matcha daily, light on weekday alcohol, but weekends she gets lit—when Corrie d…"
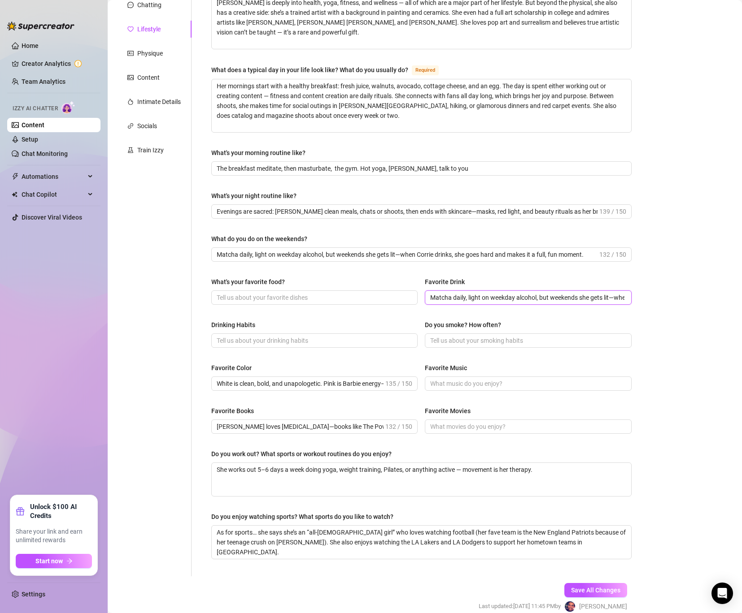
scroll to position [0, 203]
type input "Matcha daily, light on weekday alcohol, but weekends she gets lit—when Corrie d…"
drag, startPoint x: 217, startPoint y: 254, endPoint x: 619, endPoint y: 263, distance: 401.9
click at [619, 263] on div "What are your hobbies and interests? What do you enjoy about them? Required Cor…" at bounding box center [421, 274] width 420 height 587
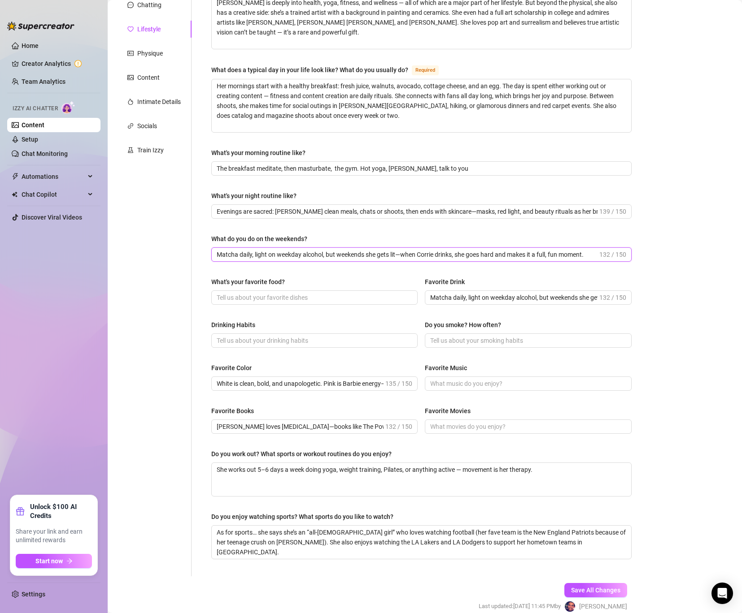
paste input "Weekends are for rest—girlfriends, hiking, [MEDICAL_DATA], travel, or downtime.…"
type input "Weekends are for rest—girlfriends, hiking, [MEDICAL_DATA], travel, or downtime.…"
click at [244, 300] on input "What's your favorite food?" at bounding box center [314, 298] width 194 height 10
paste input "clean, simple meals (chicken, eggs, veggies),"
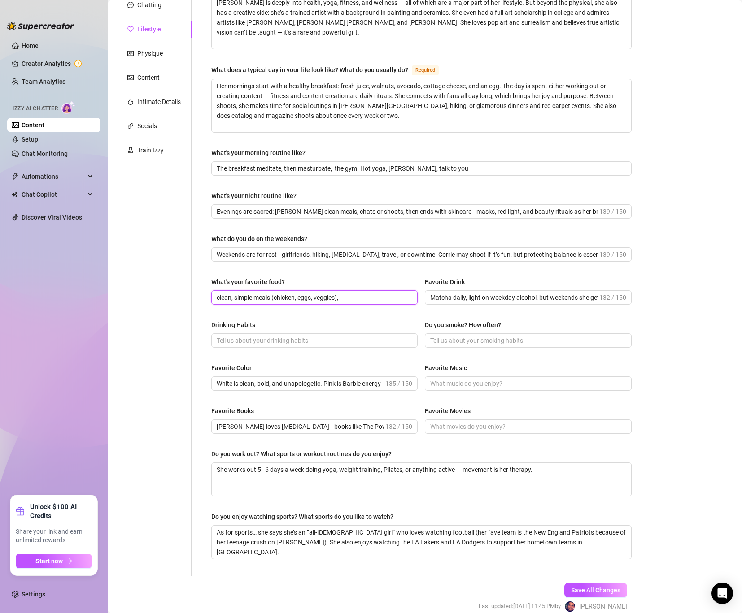
click at [365, 294] on input "clean, simple meals (chicken, eggs, veggies)," at bounding box center [314, 298] width 194 height 10
paste input "dumplings, rice, and soups."
drag, startPoint x: 399, startPoint y: 297, endPoint x: 457, endPoint y: 297, distance: 58.3
click at [459, 297] on div "What's your favorite food? clean, simple meals (chicken, eggs, veggies), dumpli…" at bounding box center [421, 295] width 420 height 36
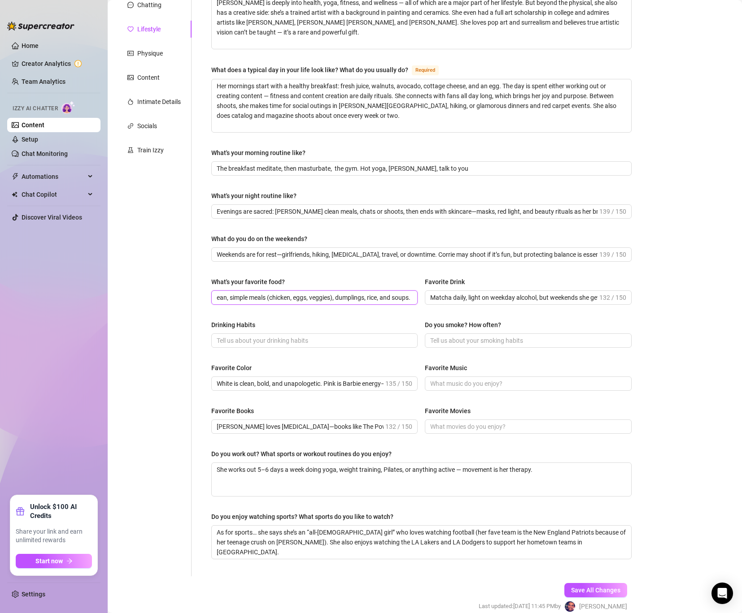
click at [409, 297] on input "clean, simple meals (chicken, eggs, veggies), dumplings, rice, and soups." at bounding box center [314, 298] width 194 height 10
paste input "love for spicy, flavorful Mexican dishes."
type input "clean, simple meals (chicken, eggs, veggies), dumplings, rice, and soups love f…"
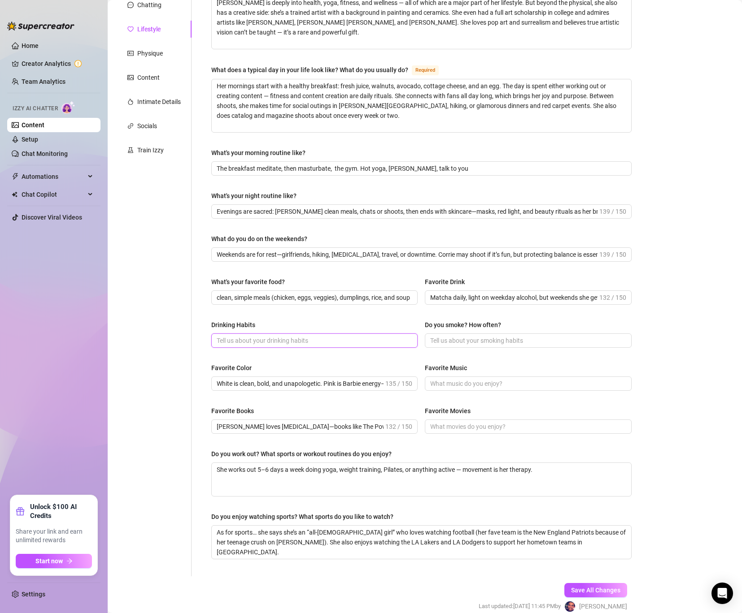
click at [289, 342] on input "Drinking Habits" at bounding box center [314, 341] width 194 height 10
paste input "Matcha is a daily must — she drinks at least one every day. Alcohol is minimal …"
type input "Matcha is a daily must — she drinks at least one every day. Alcohol is minimal …"
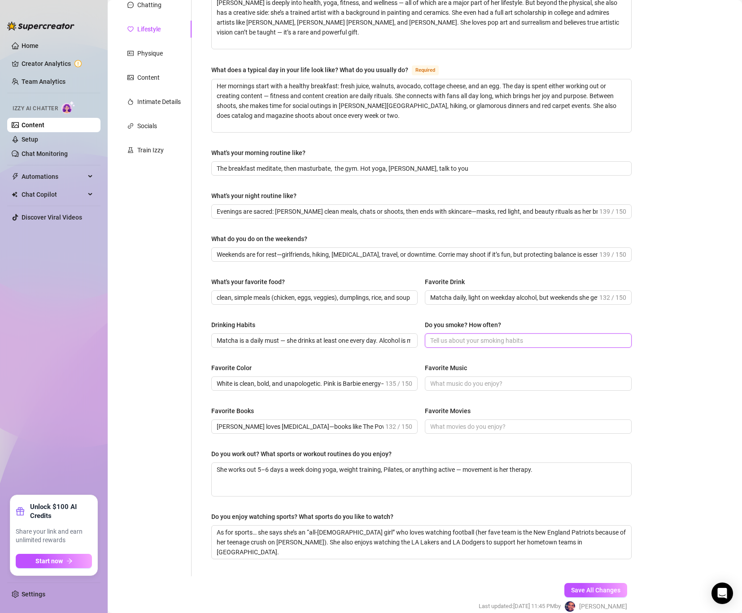
click at [474, 336] on input "Do you smoke? How often?" at bounding box center [527, 341] width 194 height 10
type input "no"
drag, startPoint x: 381, startPoint y: 340, endPoint x: 531, endPoint y: 352, distance: 150.7
click at [531, 352] on div "Drinking Habits Matcha is a daily must — she drinks at least one every day. Alc…" at bounding box center [421, 338] width 420 height 36
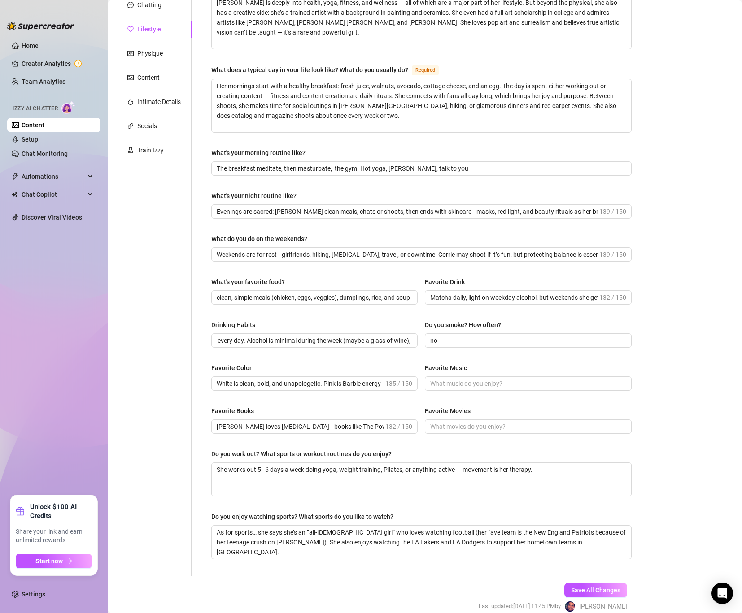
scroll to position [0, 0]
click at [538, 322] on div "Do you smoke? How often?" at bounding box center [528, 326] width 206 height 13
click at [457, 381] on input "Favorite Music" at bounding box center [527, 384] width 194 height 10
click at [467, 387] on input "Favorite Music" at bounding box center [527, 384] width 194 height 10
click at [460, 382] on input "Favorite Music" at bounding box center [527, 384] width 194 height 10
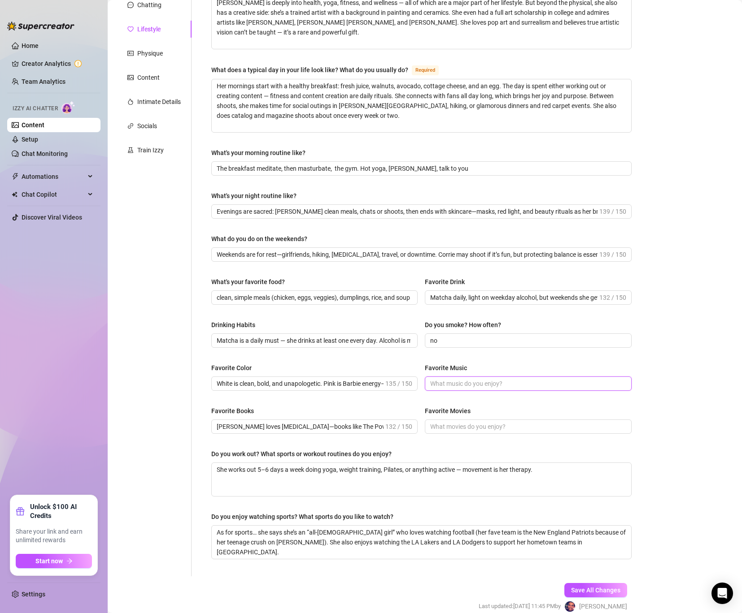
click at [460, 382] on input "Favorite Music" at bounding box center [527, 384] width 194 height 10
click at [460, 381] on input "Favorite Music" at bounding box center [527, 384] width 194 height 10
drag, startPoint x: 437, startPoint y: 383, endPoint x: 422, endPoint y: 383, distance: 14.8
click at [424, 383] on div "Favorite Color White is clean, bold, and unapologetic. Pink is Barbie energy—pl…" at bounding box center [421, 381] width 420 height 36
click at [490, 379] on input "Rnb, the weekend" at bounding box center [527, 384] width 194 height 10
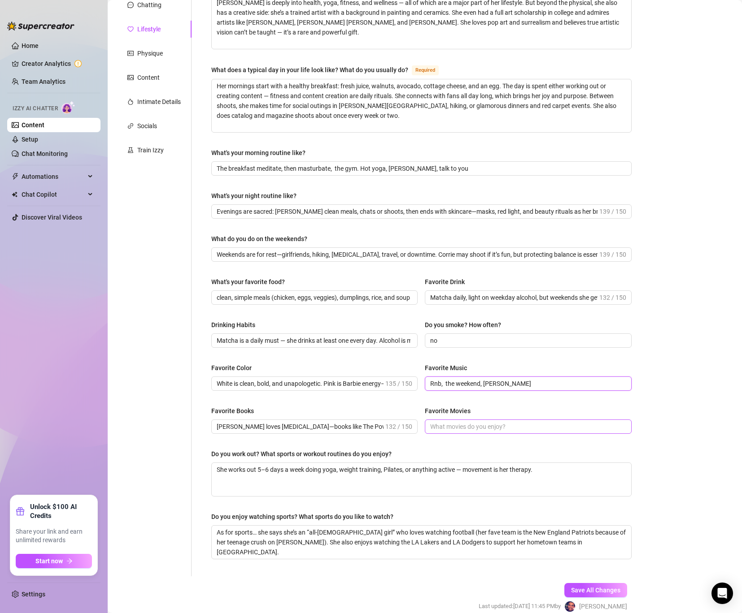
type input "Rnb, the weekend, [PERSON_NAME]"
click at [463, 430] on input "Favorite Movies" at bounding box center [527, 427] width 194 height 10
type input "Favorite movies"
drag, startPoint x: 493, startPoint y: 426, endPoint x: 238, endPoint y: 421, distance: 254.8
click at [238, 421] on div "Favorite Books [PERSON_NAME] loves [MEDICAL_DATA]—books like The Power of Now a…" at bounding box center [421, 424] width 420 height 36
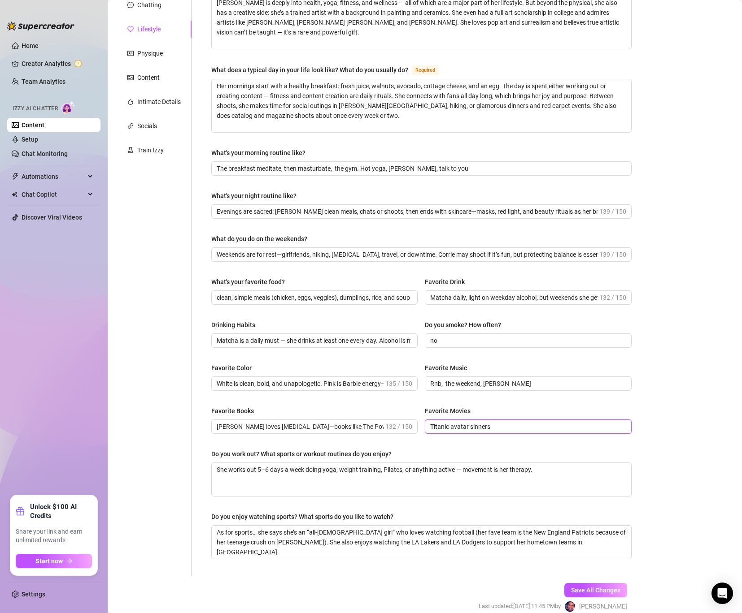
click at [449, 428] on input "Titanic avatar sinners" at bounding box center [527, 427] width 194 height 10
click at [470, 425] on input "Titanic, avatar sinners" at bounding box center [527, 427] width 194 height 10
click at [512, 423] on input "Titanic, avatar, sinners" at bounding box center [527, 427] width 194 height 10
click at [614, 424] on input "Titanic, avatar, sinners, [MEDICAL_DATA]" at bounding box center [527, 427] width 194 height 10
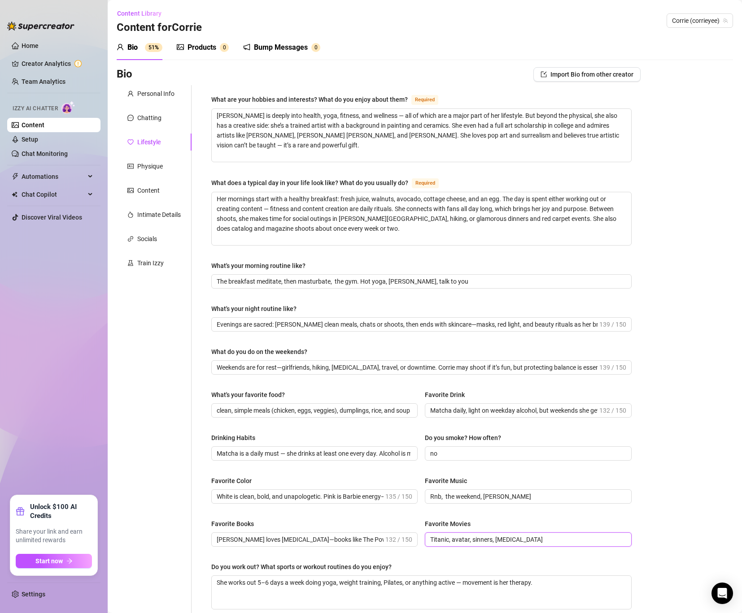
scroll to position [154, 0]
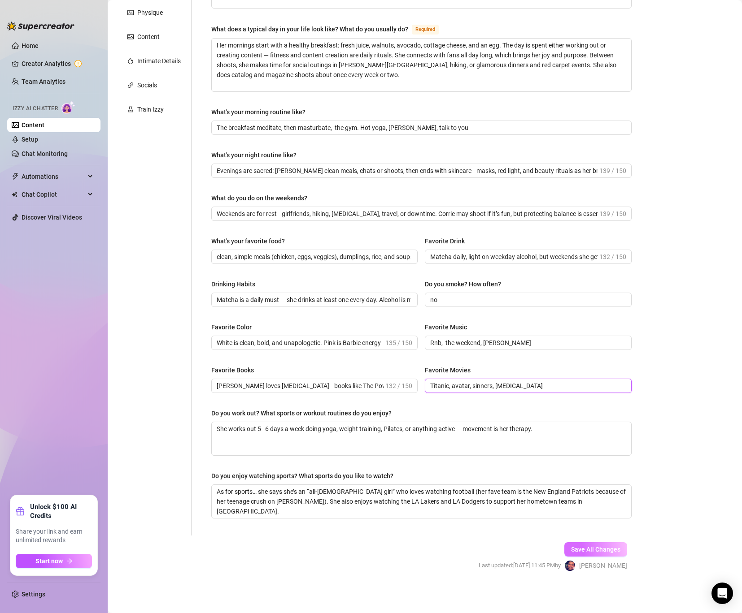
type input "Titanic, avatar, sinners, [MEDICAL_DATA]"
click at [589, 551] on span "Save All Changes" at bounding box center [595, 549] width 49 height 7
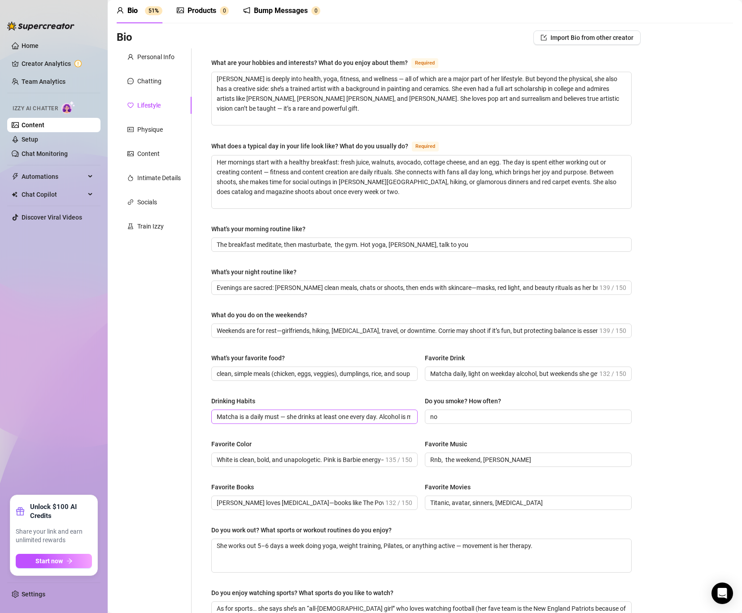
scroll to position [0, 0]
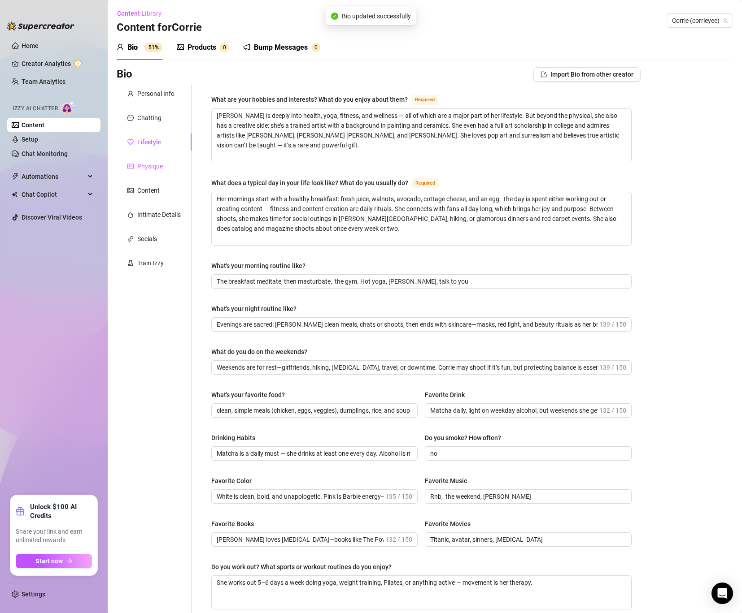
type input "Evenings are sacred: [PERSON_NAME] clean meals, chats or shoots, then ends with…"
type input "clean, simple meals (chicken, eggs, veggies), dumplings, rice, and soups love f…"
type input "no"
type input "Rnb, the weekend, [PERSON_NAME]"
type input "[PERSON_NAME] loves [MEDICAL_DATA]—books like The Power of Now and 48 Laws of P…"
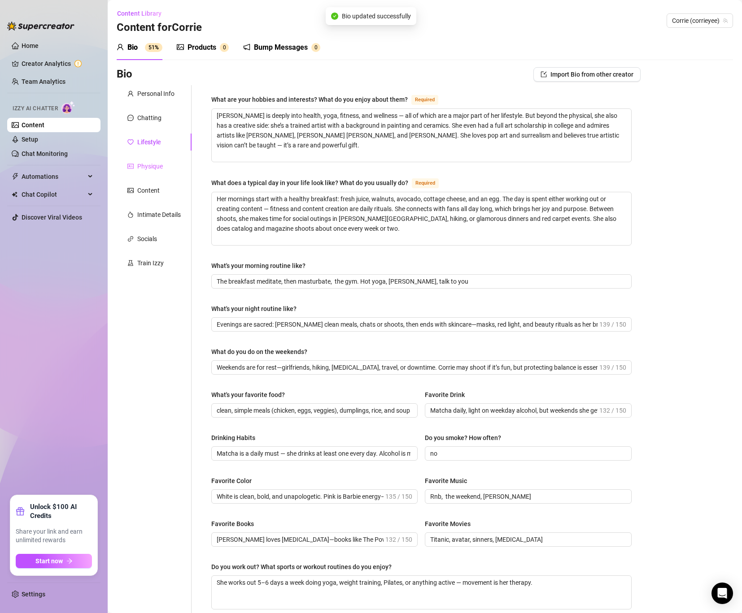
type input "Titanic, avatar, sinners, [MEDICAL_DATA]"
type textarea "She works out 5–6 days a week doing yoga, weight training, Pilates, or anything…"
type textarea "As for sports… she says she’s an “all-[DEMOGRAPHIC_DATA] girl” who loves watchi…"
click at [151, 165] on div "Physique" at bounding box center [150, 166] width 26 height 10
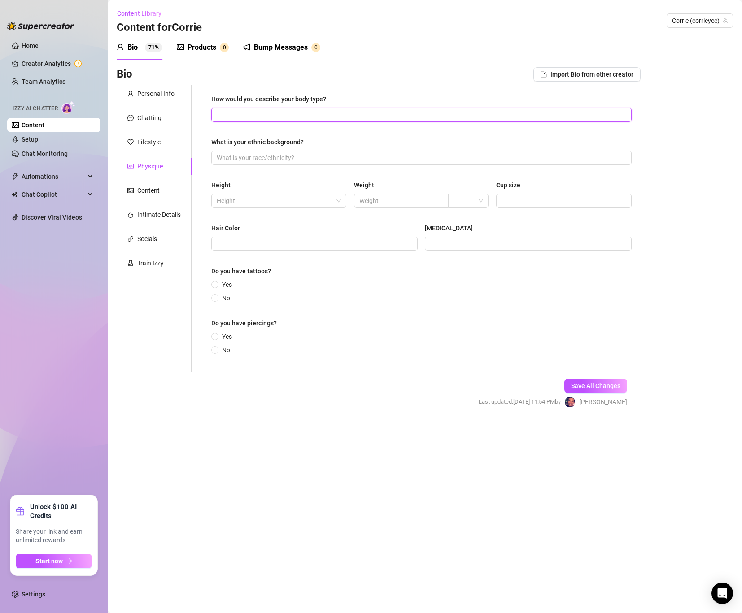
click at [307, 117] on input "How would you describe your body type?" at bounding box center [421, 115] width 408 height 10
paste input "Corrie is half Chinese and half English. Her father is from [GEOGRAPHIC_DATA], …"
type input "Corrie is half Chinese and half English. Her father is from [GEOGRAPHIC_DATA], …"
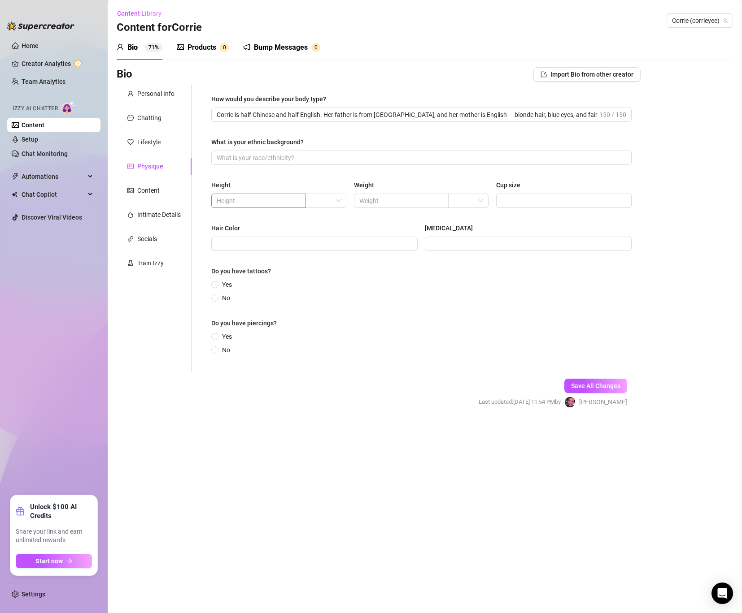
click at [265, 207] on span at bounding box center [258, 201] width 95 height 14
click at [328, 200] on input "search" at bounding box center [322, 200] width 22 height 13
click at [317, 233] on div "ft" at bounding box center [326, 233] width 26 height 10
click at [283, 201] on input "text" at bounding box center [258, 201] width 82 height 10
type input "5'8""
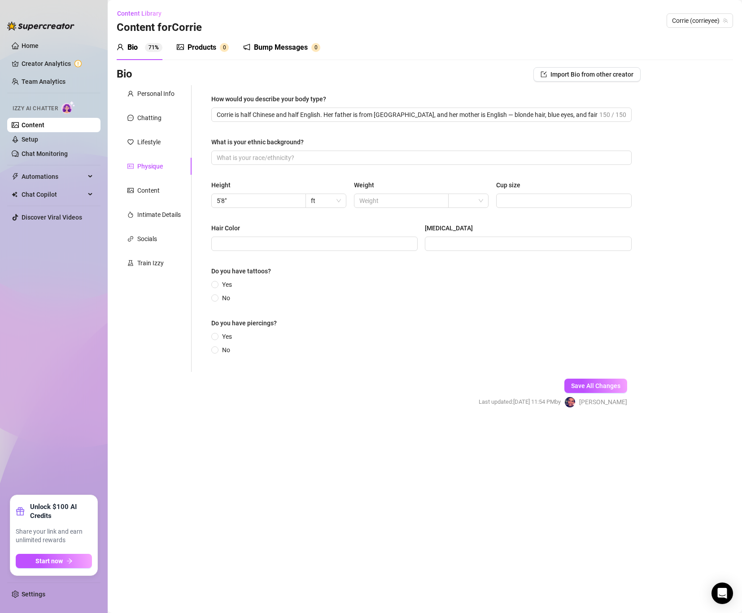
click at [389, 192] on div "Weight" at bounding box center [421, 186] width 135 height 13
click at [388, 200] on input "text" at bounding box center [400, 201] width 82 height 10
click at [465, 208] on div at bounding box center [468, 201] width 40 height 14
type input "122"
click at [463, 231] on div "lbs" at bounding box center [468, 233] width 26 height 10
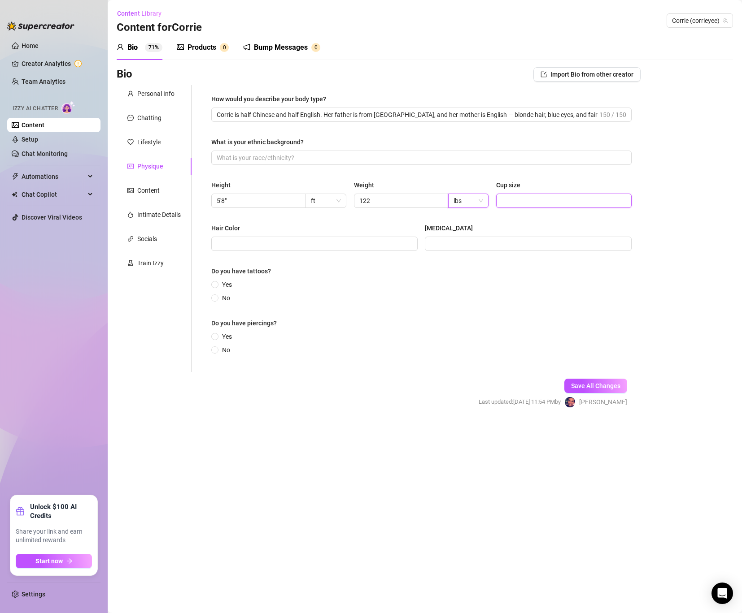
click at [518, 201] on input "Cup size" at bounding box center [562, 201] width 123 height 10
click at [518, 202] on input "Cup size" at bounding box center [562, 201] width 123 height 10
type input "32DDD"
click at [362, 238] on span at bounding box center [314, 244] width 206 height 14
click at [355, 244] on input "Hair Color" at bounding box center [314, 244] width 194 height 10
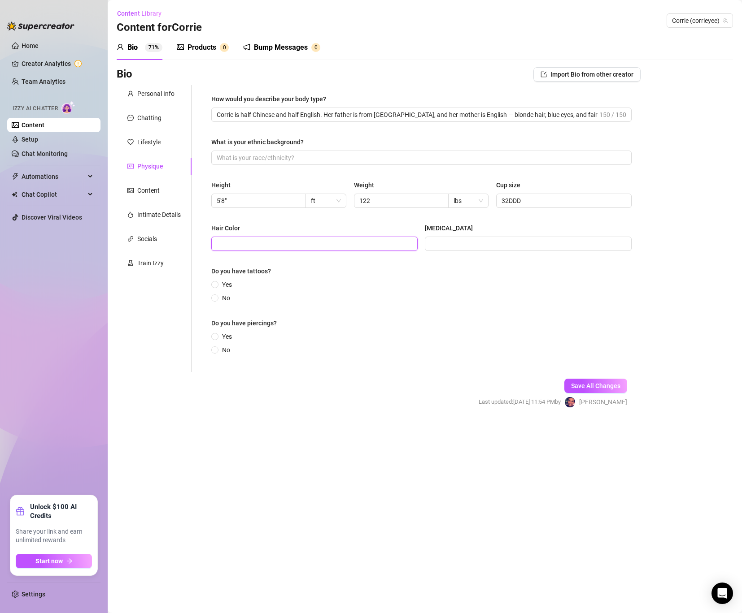
click at [355, 244] on input "Hair Color" at bounding box center [314, 244] width 194 height 10
type input "black"
click at [459, 237] on span at bounding box center [528, 244] width 206 height 14
click at [458, 239] on input "[MEDICAL_DATA]" at bounding box center [527, 244] width 194 height 10
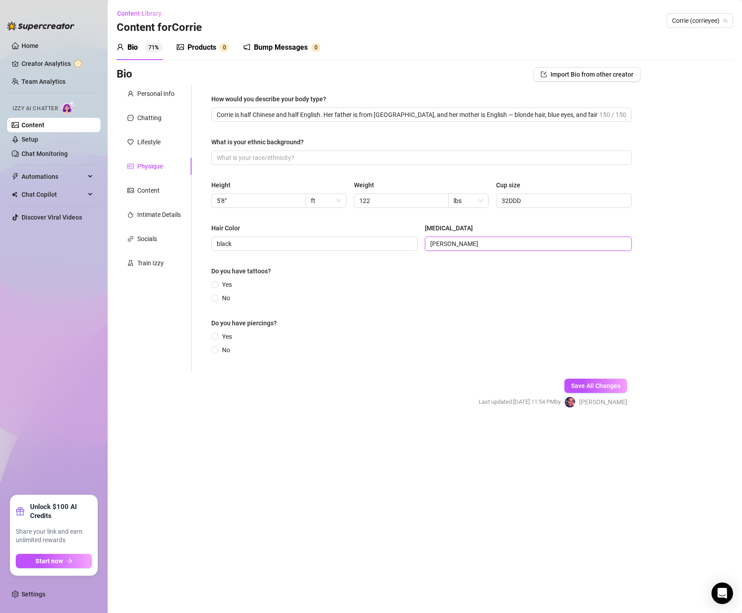
type input "[PERSON_NAME]"
click at [265, 254] on div "Hair Color [MEDICAL_DATA] Color [PERSON_NAME]" at bounding box center [421, 241] width 420 height 36
drag, startPoint x: 246, startPoint y: 248, endPoint x: 162, endPoint y: 235, distance: 85.2
click at [162, 235] on div "Personal Info Chatting Lifestyle Physique Content Intimate Details Socials Trai…" at bounding box center [379, 228] width 524 height 287
type input "Dark brown"
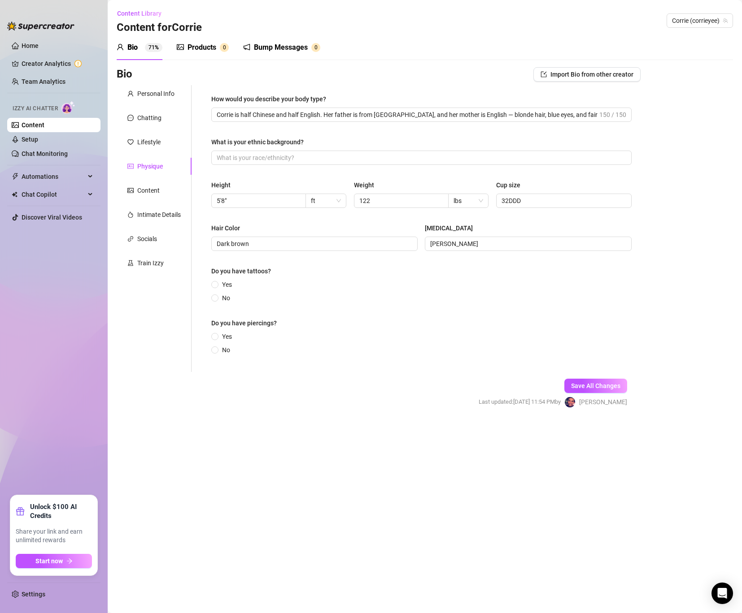
click at [234, 293] on div "Yes No" at bounding box center [223, 291] width 24 height 23
click at [219, 285] on span "Yes" at bounding box center [226, 285] width 17 height 10
click at [217, 285] on input "Yes" at bounding box center [215, 286] width 4 height 6
radio input "true"
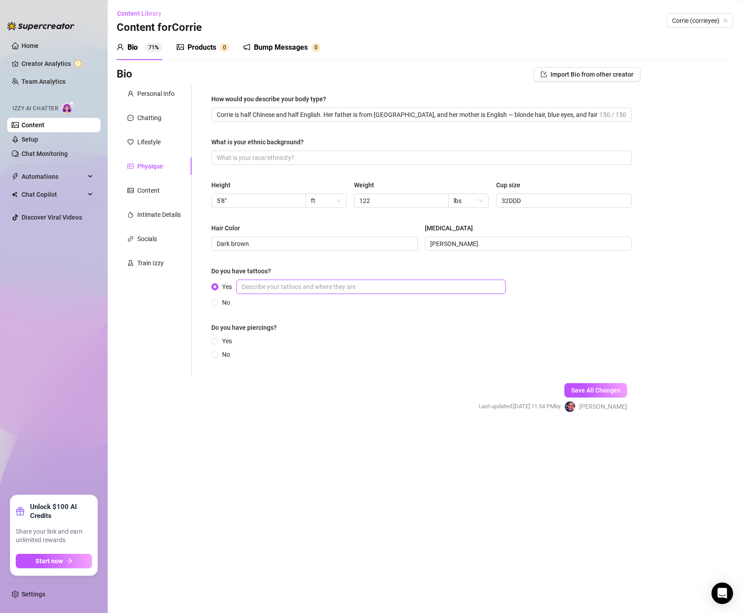
click at [304, 286] on input "Yes" at bounding box center [370, 287] width 269 height 14
paste input "four small, hidden tattoos that aren’t easily visible, adding a touch of myster…"
type input "four small, hidden tattoos that aren’t easily visible, adding a touch of myster…"
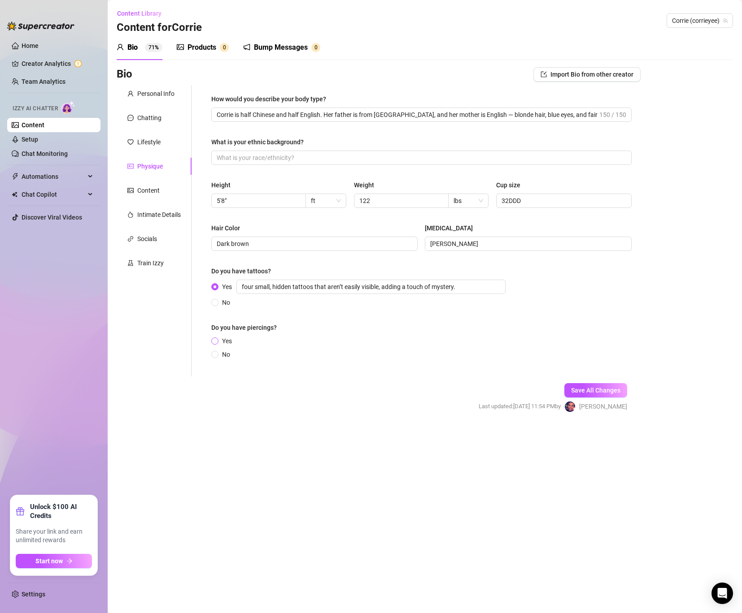
click at [224, 344] on span "Yes" at bounding box center [226, 341] width 17 height 10
click at [217, 344] on input "Yes" at bounding box center [215, 342] width 4 height 6
radio input "true"
click at [261, 340] on input "Yes" at bounding box center [370, 343] width 269 height 14
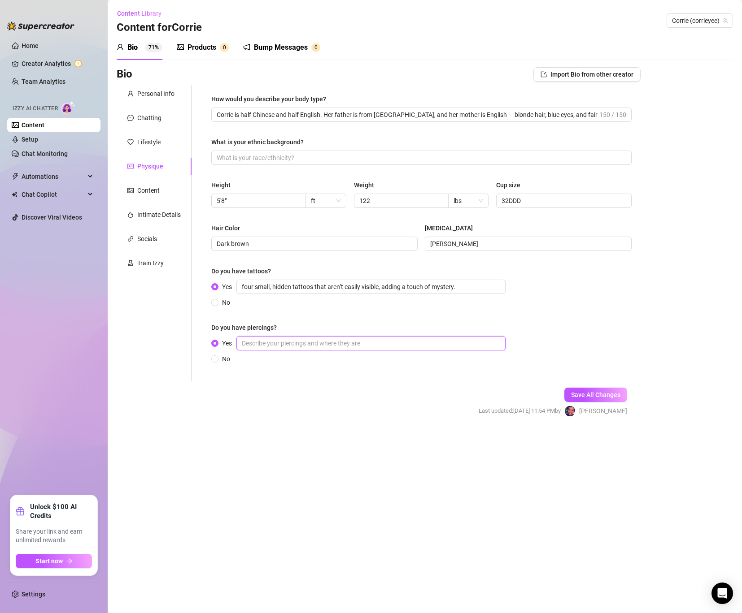
paste input "she has six ear piercings (three in each ear), though she typically wears just …"
type input "she has six ear piercings (three in each ear), though she typically wears just …"
click at [288, 158] on input "What is your ethnic background?" at bounding box center [421, 158] width 408 height 10
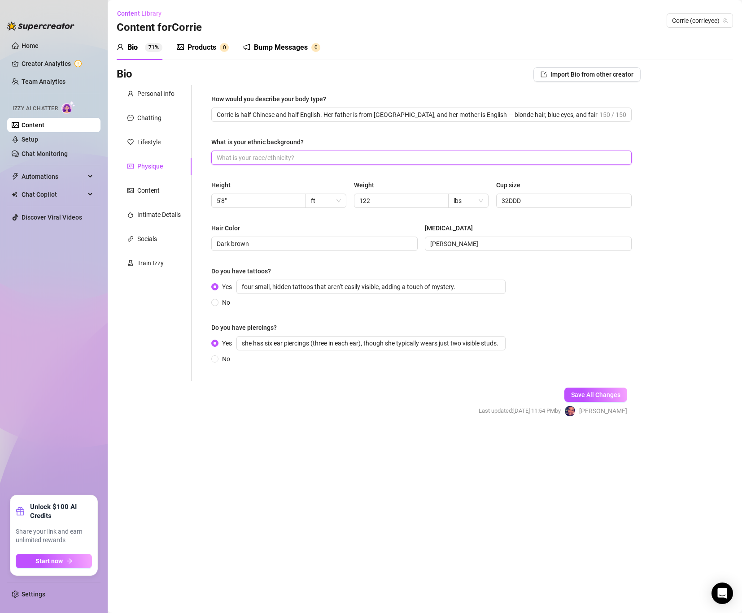
paste input "Corrie is half [DEMOGRAPHIC_DATA], half [DEMOGRAPHIC_DATA]—Hong Kong father, [D…"
click at [312, 382] on form "Personal Info Chatting Lifestyle Physique Content Intimate Details Socials Trai…" at bounding box center [379, 259] width 524 height 348
click at [605, 403] on div "Save All Changes Last updated: [DATE] 11:54 PM by [PERSON_NAME]" at bounding box center [552, 402] width 175 height 43
click at [605, 393] on span "Save All Changes" at bounding box center [595, 394] width 49 height 7
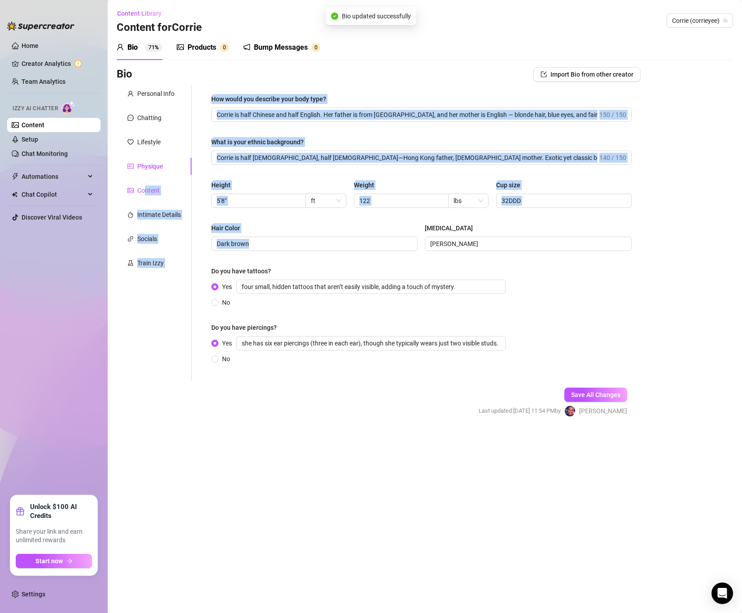
type input "Corrie is half [DEMOGRAPHIC_DATA], half [DEMOGRAPHIC_DATA]—Hong Kong father, [D…"
drag, startPoint x: 144, startPoint y: 191, endPoint x: 246, endPoint y: 242, distance: 113.7
click at [246, 242] on div "Personal Info Chatting Lifestyle Physique Content Intimate Details Socials Trai…" at bounding box center [379, 233] width 524 height 296
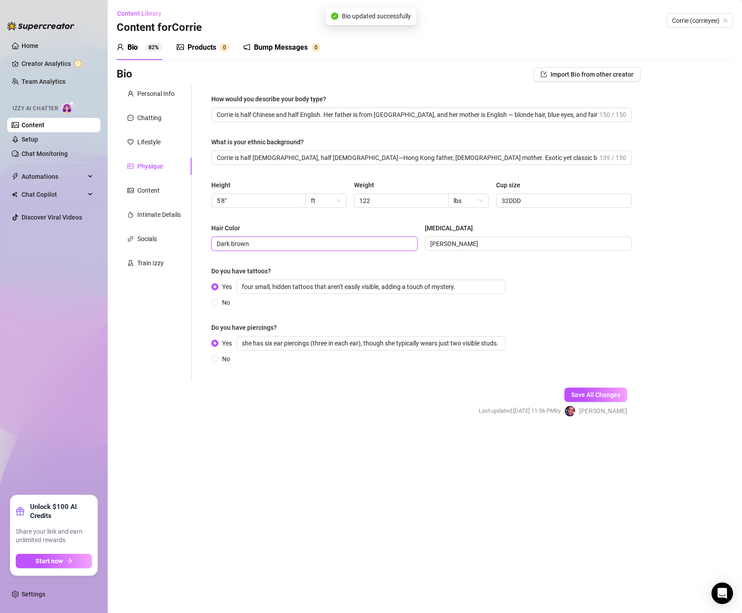
click at [249, 241] on input "Dark brown" at bounding box center [314, 244] width 194 height 10
click at [133, 183] on div "Content" at bounding box center [154, 190] width 75 height 17
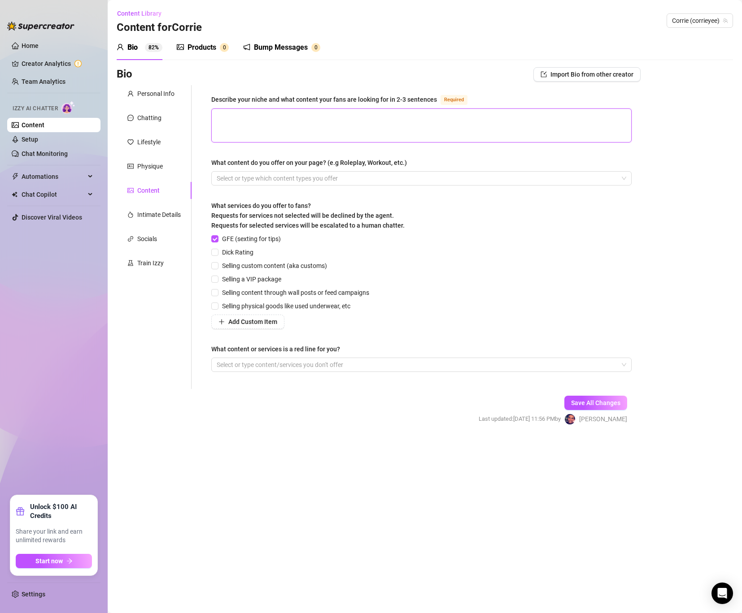
click at [270, 120] on textarea "Describe your niche and what content your fans are looking for in 2-3 sentences…" at bounding box center [421, 125] width 419 height 33
click at [158, 213] on div "Intimate Details" at bounding box center [158, 215] width 43 height 10
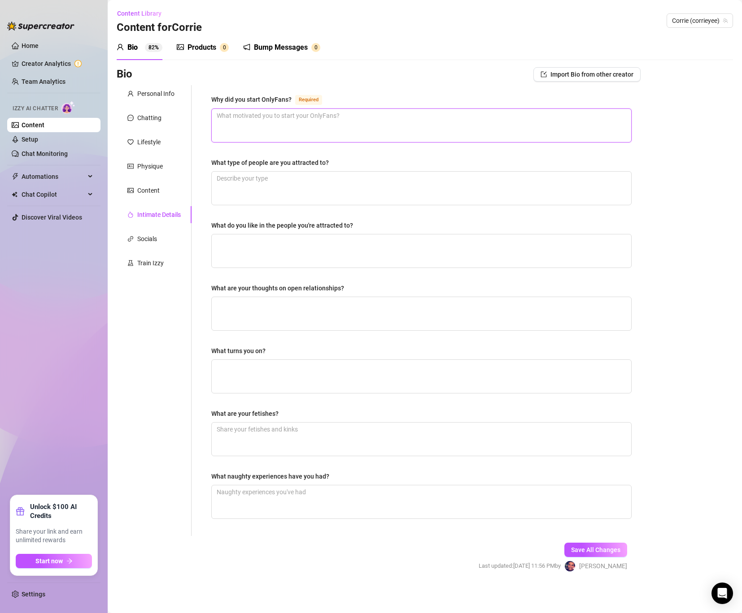
click at [324, 123] on textarea "Why did you start OnlyFans? Required" at bounding box center [421, 125] width 419 height 33
paste textarea "[PERSON_NAME] launched her OnlyFans just before the pandemic. After nearly a de…"
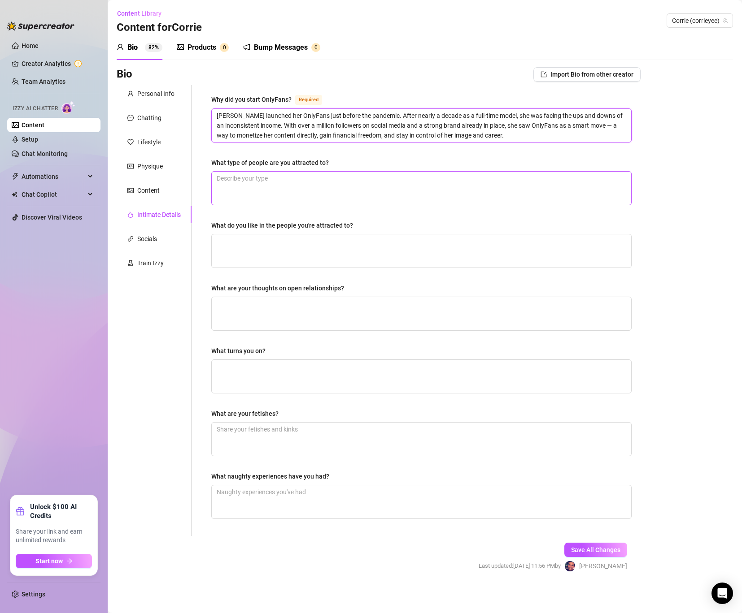
type textarea "[PERSON_NAME] launched her OnlyFans just before the pandemic. After nearly a de…"
click at [295, 173] on textarea "What type of people are you attracted to?" at bounding box center [421, 188] width 419 height 33
click at [283, 189] on textarea "What type of people are you attracted to?" at bounding box center [421, 188] width 419 height 33
click at [277, 193] on textarea "What type of people are you attracted to?" at bounding box center [421, 188] width 419 height 33
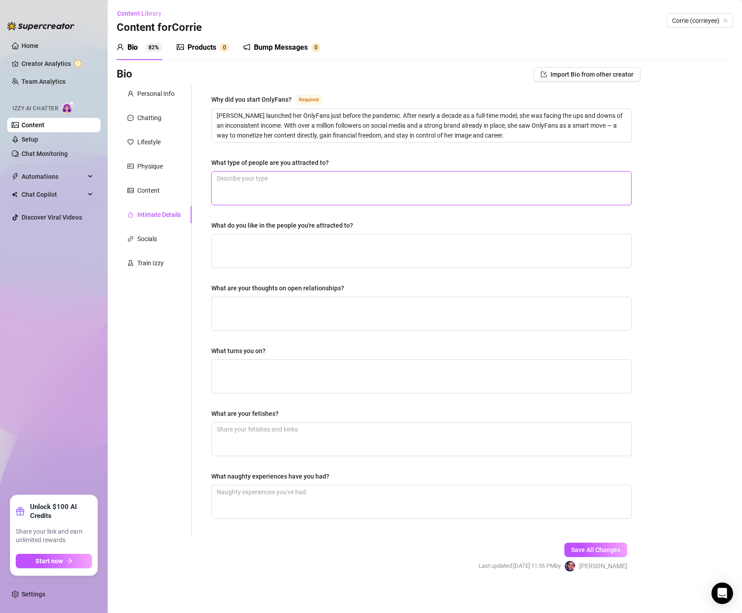
paste textarea "[PERSON_NAME] is drawn to individuals who share her values: confidence, positiv…"
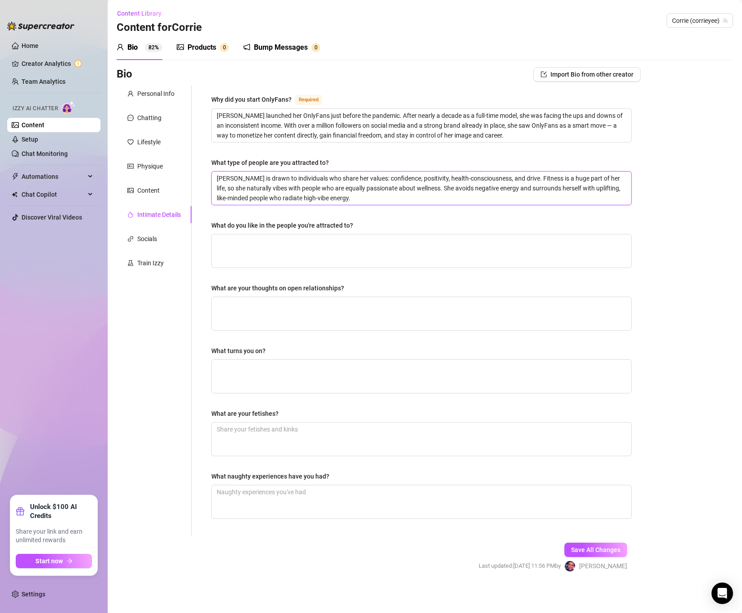
type textarea "[PERSON_NAME] is drawn to individuals who share her values: confidence, positiv…"
drag, startPoint x: 241, startPoint y: 175, endPoint x: 141, endPoint y: 170, distance: 99.7
click at [141, 170] on div "Personal Info Chatting Lifestyle Physique Content Intimate Details Socials Trai…" at bounding box center [379, 310] width 524 height 451
type textarea "drawn to individuals who share her values: confidence, positivity, health-consc…"
drag, startPoint x: 235, startPoint y: 115, endPoint x: 171, endPoint y: 113, distance: 63.3
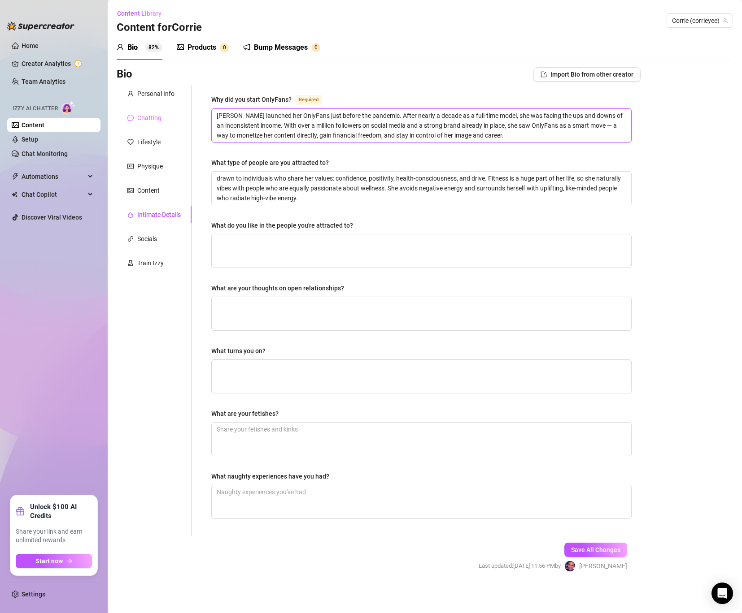
click at [171, 113] on div "Personal Info Chatting Lifestyle Physique Content Intimate Details Socials Trai…" at bounding box center [379, 310] width 524 height 451
type textarea "launched her OnlyFans just before the pandemic. After nearly a decade as a full…"
drag, startPoint x: 255, startPoint y: 116, endPoint x: 242, endPoint y: 116, distance: 13.0
click at [242, 116] on textarea "launched her OnlyFans just before the pandemic. After nearly a decade as a full…" at bounding box center [421, 125] width 419 height 33
type textarea "launchedOnlyFans just before the pandemic. After nearly a decade as a full-time…"
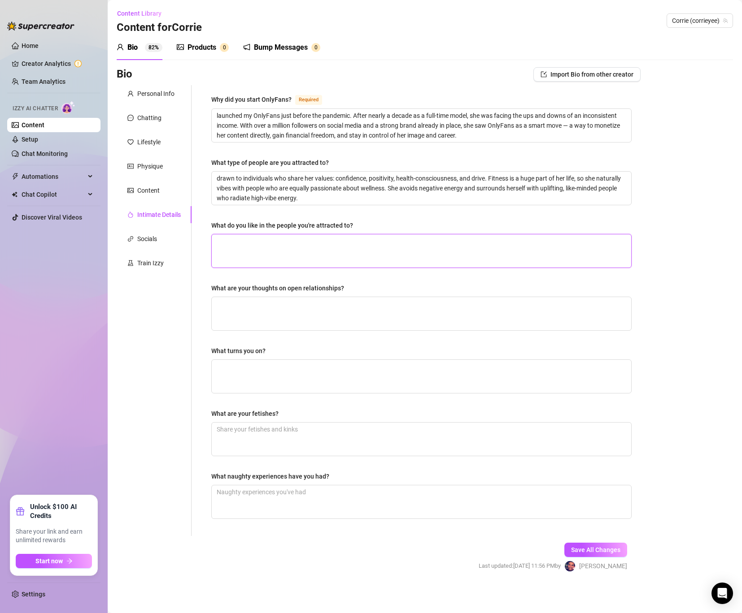
click at [291, 257] on textarea "What do you like in the people you're attracted to?" at bounding box center [421, 251] width 419 height 33
click at [254, 245] on textarea "What do you like in the people you're attracted to?" at bounding box center [421, 251] width 419 height 33
paste textarea "loves a fit body. Mentally, she’s turned on by kindness and confidence — someon…"
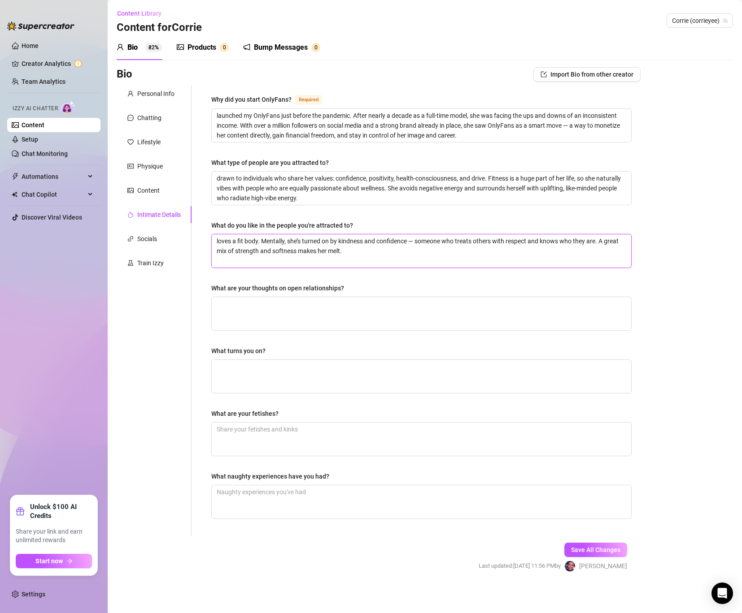
click at [231, 240] on textarea "loves a fit body. Mentally, she’s turned on by kindness and confidence — someon…" at bounding box center [421, 251] width 419 height 33
click at [241, 303] on textarea "What are your thoughts on open relationships?" at bounding box center [421, 313] width 419 height 33
click at [253, 321] on textarea "What are your thoughts on open relationships?" at bounding box center [421, 313] width 419 height 33
paste textarea "doesn’t believe in open relationships for herself — she feels a woman should be…"
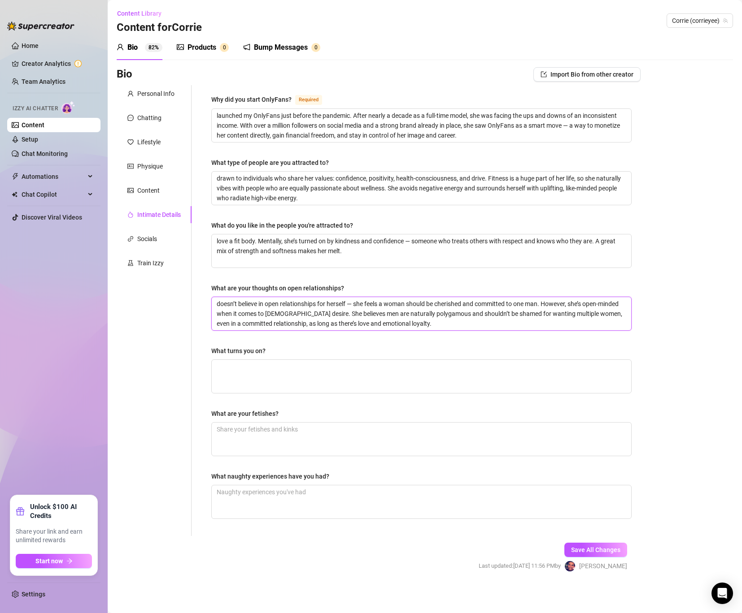
drag, startPoint x: 238, startPoint y: 302, endPoint x: 108, endPoint y: 299, distance: 129.6
click at [108, 299] on main "Content Library Content for [PERSON_NAME] (corrieyee) Bio 82% Products 0 Bump M…" at bounding box center [425, 307] width 634 height 615
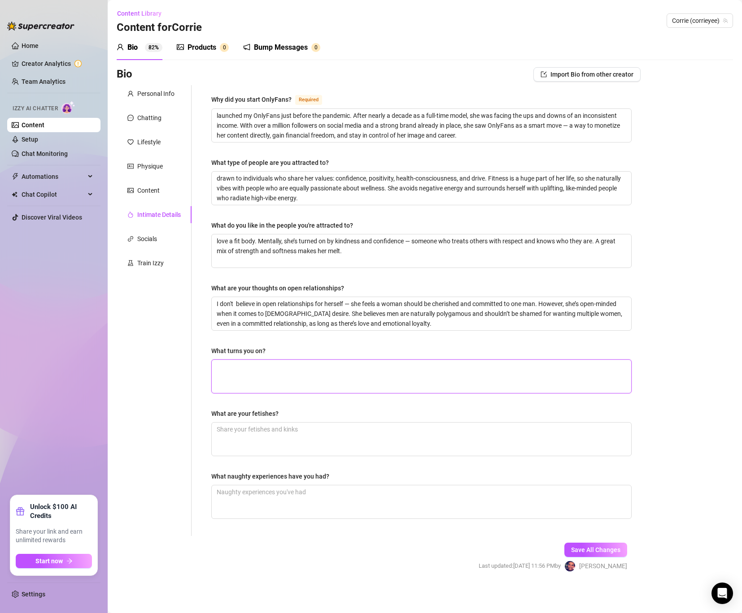
click at [231, 367] on textarea "What turns you on?" at bounding box center [421, 376] width 419 height 33
click at [285, 372] on textarea "What turns you on?" at bounding box center [421, 376] width 419 height 33
paste textarea "Money, size, and confidence. A big wallet, a big… package, and a man who can lo…"
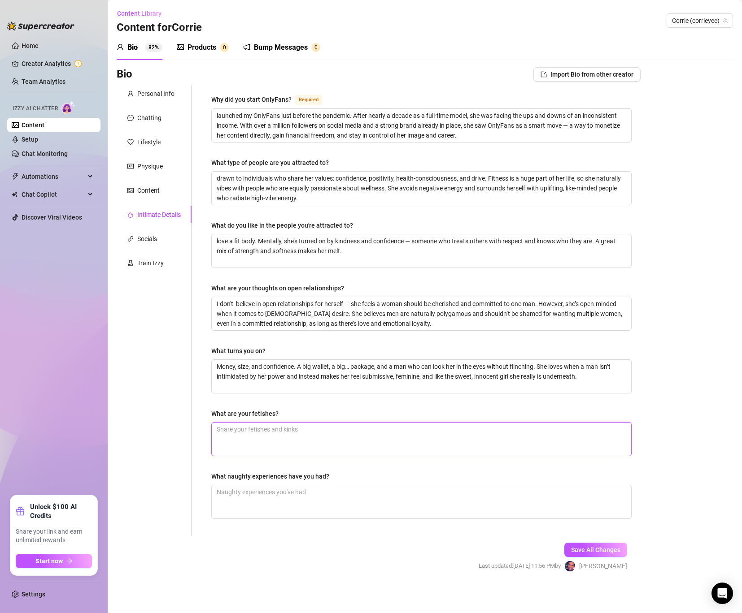
click at [252, 442] on textarea "What are your fetishes?" at bounding box center [421, 439] width 419 height 33
paste textarea "[PERSON_NAME] keeps it real — she’s turned on by two things: a big dick and a b…"
click at [244, 505] on textarea "What naughty experiences have you had?" at bounding box center [421, 502] width 419 height 33
click at [271, 505] on textarea "What naughty experiences have you had?" at bounding box center [421, 502] width 419 height 33
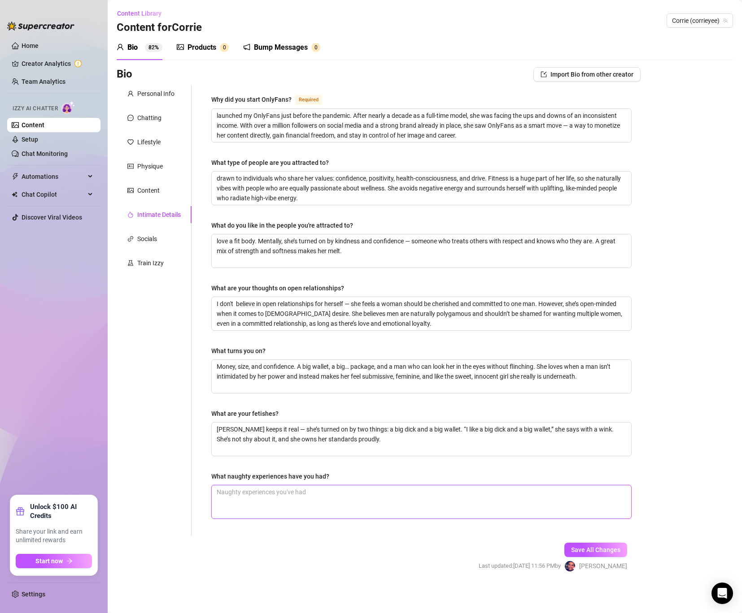
click at [271, 505] on textarea "What naughty experiences have you had?" at bounding box center [421, 502] width 419 height 33
paste textarea "[PERSON_NAME] had plenty of spicy moments, especially with women. She loves mak…"
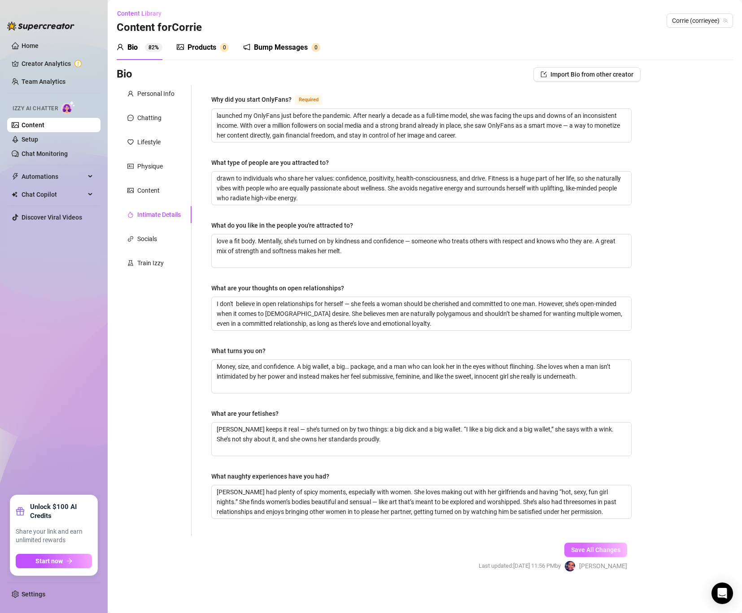
click at [572, 549] on span "Save All Changes" at bounding box center [595, 550] width 49 height 7
click at [155, 241] on div "Socials" at bounding box center [147, 239] width 20 height 10
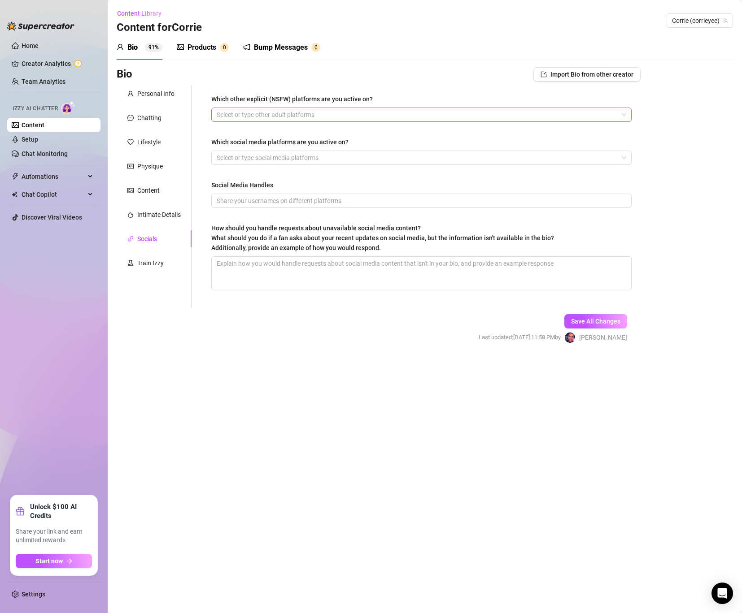
click at [245, 118] on div at bounding box center [416, 115] width 407 height 13
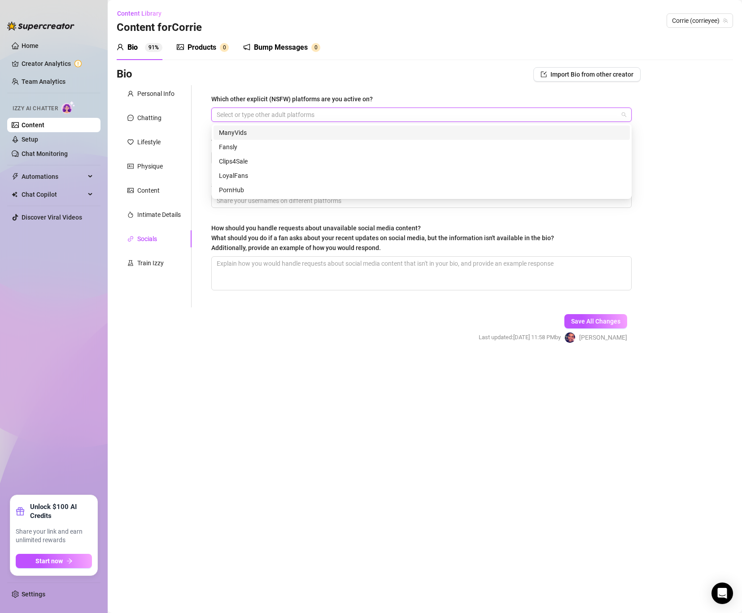
click at [275, 108] on div "Select or type other adult platforms" at bounding box center [421, 115] width 420 height 14
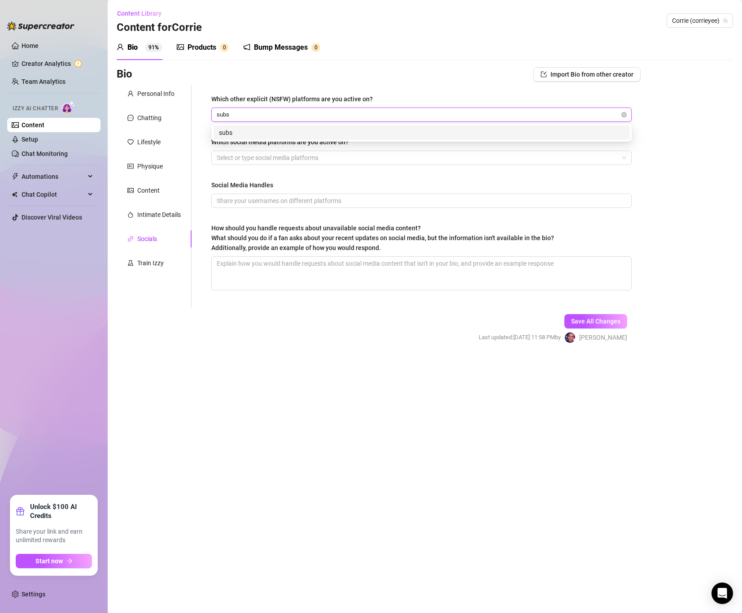
click at [255, 130] on div "subs" at bounding box center [421, 133] width 405 height 10
click at [258, 130] on div "onlyfans" at bounding box center [421, 133] width 405 height 10
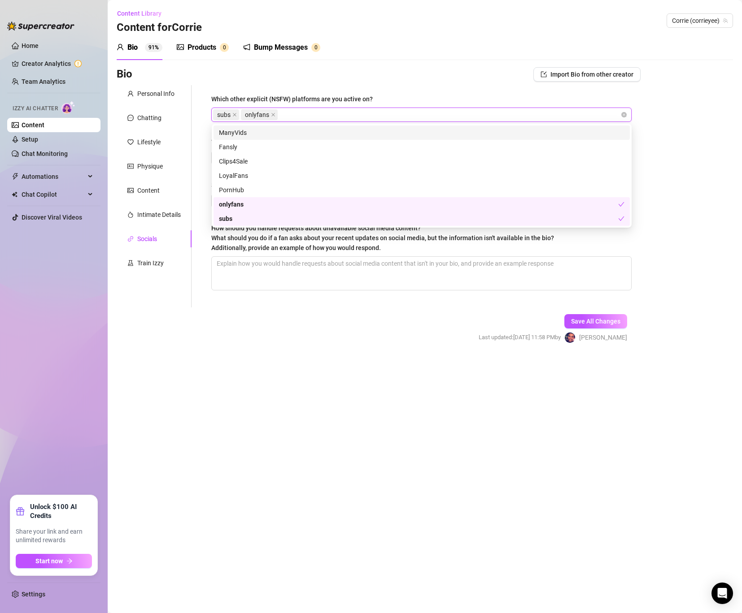
click at [317, 118] on div "subs onlyfans" at bounding box center [416, 115] width 407 height 13
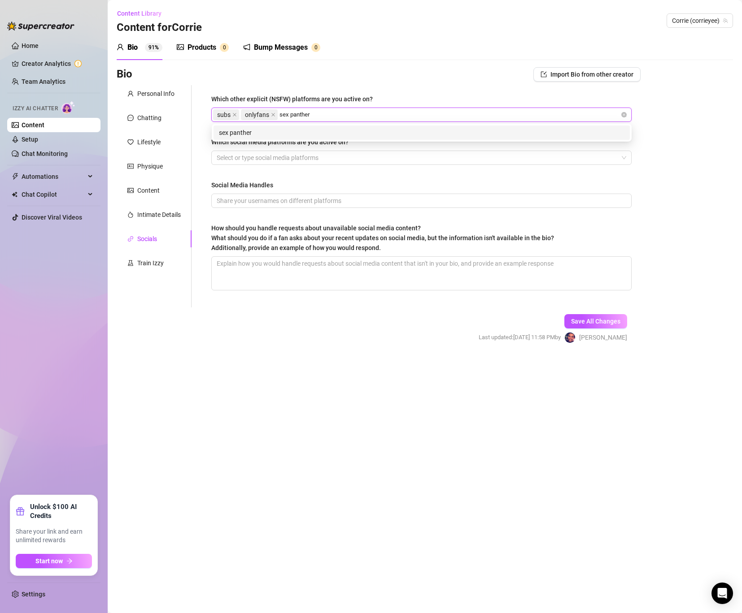
click at [275, 132] on div "sex panther" at bounding box center [421, 133] width 405 height 10
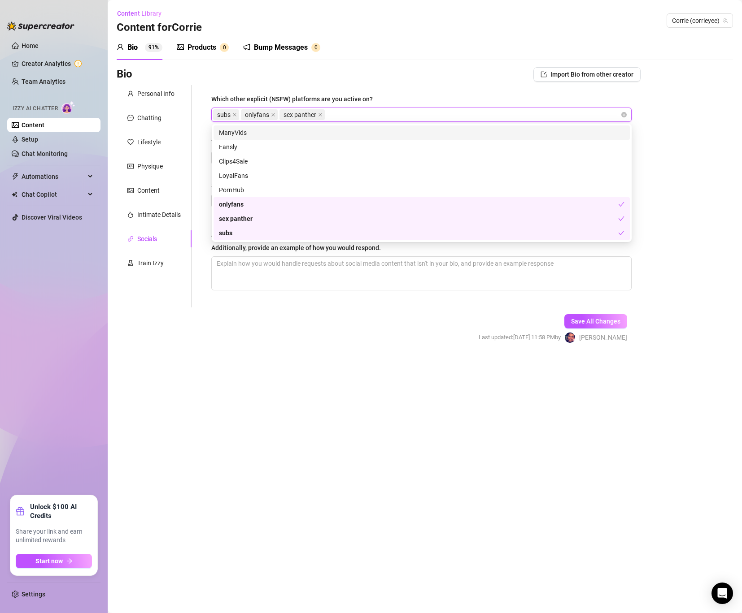
click at [317, 115] on span "sex panther" at bounding box center [301, 114] width 45 height 11
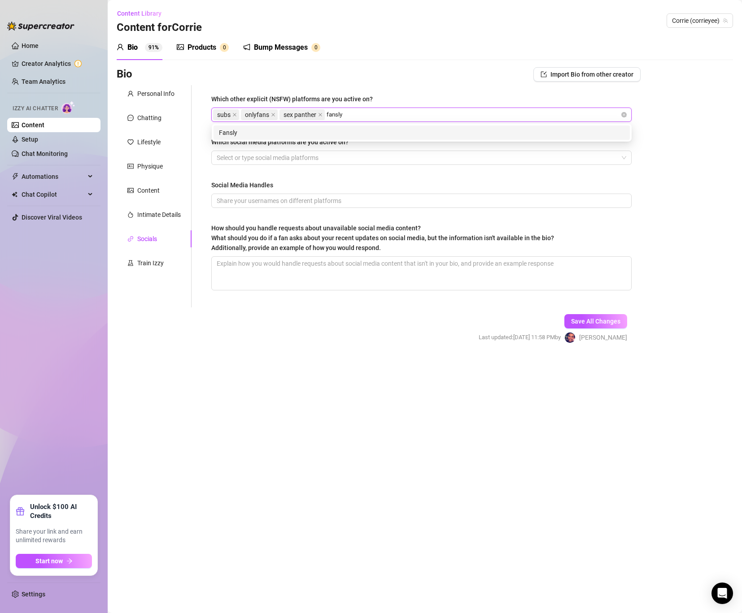
click at [318, 137] on div "Fansly" at bounding box center [421, 133] width 405 height 10
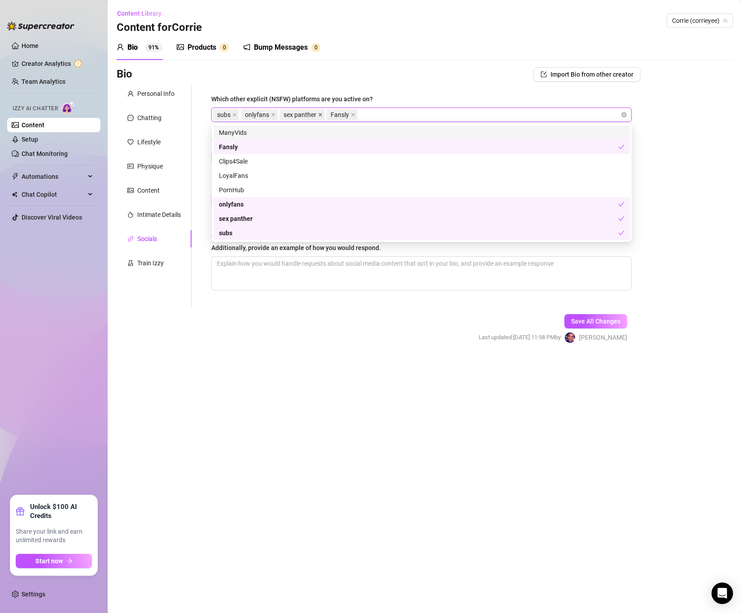
click at [318, 117] on span at bounding box center [320, 115] width 4 height 10
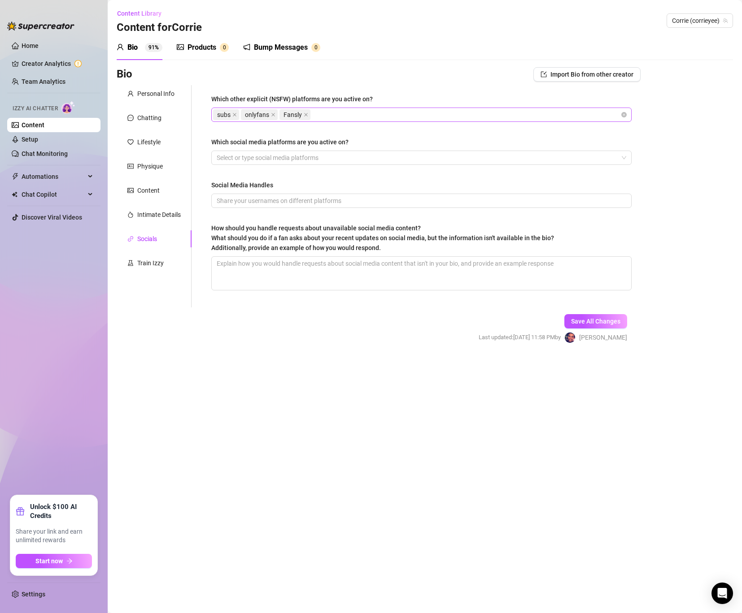
click at [262, 304] on div "Which other explicit (NSFW) platforms are you active on? subs onlyfans Fansly W…" at bounding box center [421, 196] width 438 height 222
click at [239, 151] on div "Select or type social media platforms" at bounding box center [421, 158] width 420 height 14
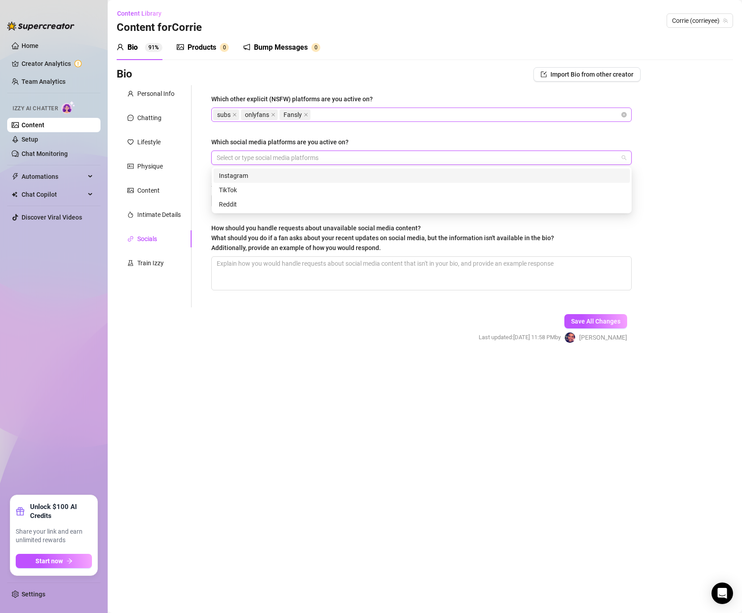
click at [236, 171] on div "Instagram" at bounding box center [421, 176] width 405 height 10
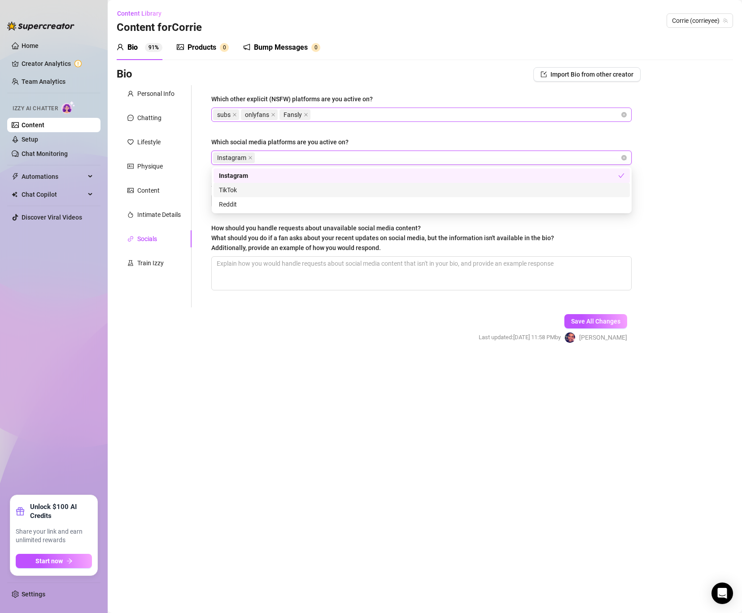
click at [241, 188] on div "TikTok" at bounding box center [421, 190] width 405 height 10
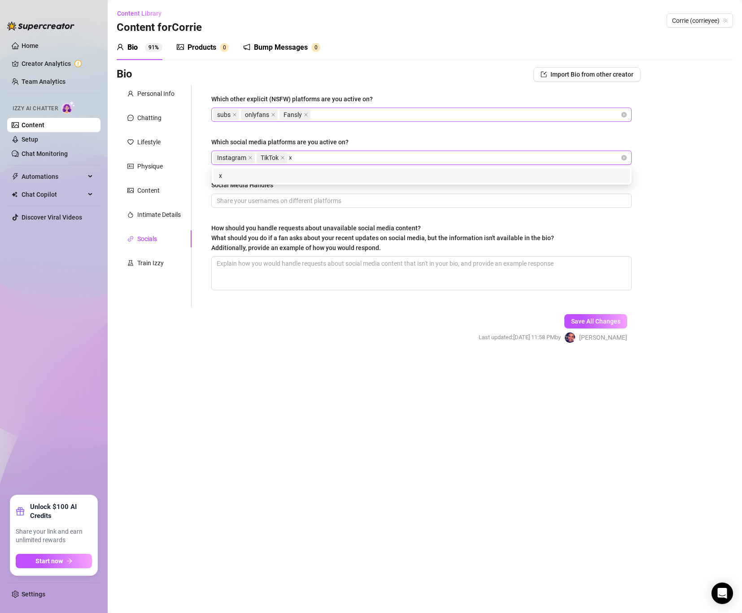
click at [267, 180] on div "x" at bounding box center [421, 176] width 405 height 10
click at [290, 174] on div "facebook" at bounding box center [421, 176] width 405 height 10
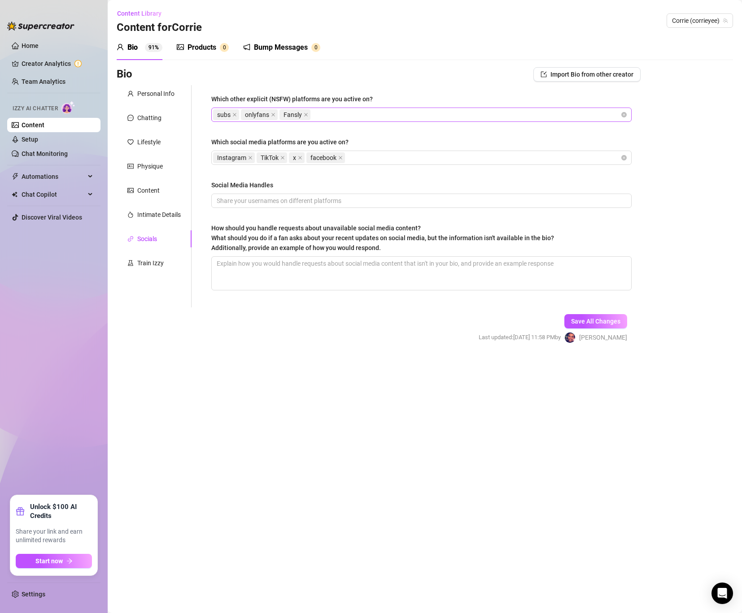
click at [164, 313] on form "Personal Info Chatting Lifestyle Physique Content Intimate Details Socials Trai…" at bounding box center [379, 222] width 524 height 274
click at [239, 203] on input "Social Media Handles" at bounding box center [421, 201] width 408 height 10
click at [257, 198] on input "Social Media Handles" at bounding box center [421, 201] width 408 height 10
paste input "[PERSON_NAME] is active on: • Instagram: @corrieyee ([URL][DOMAIN_NAME]) • TikT…"
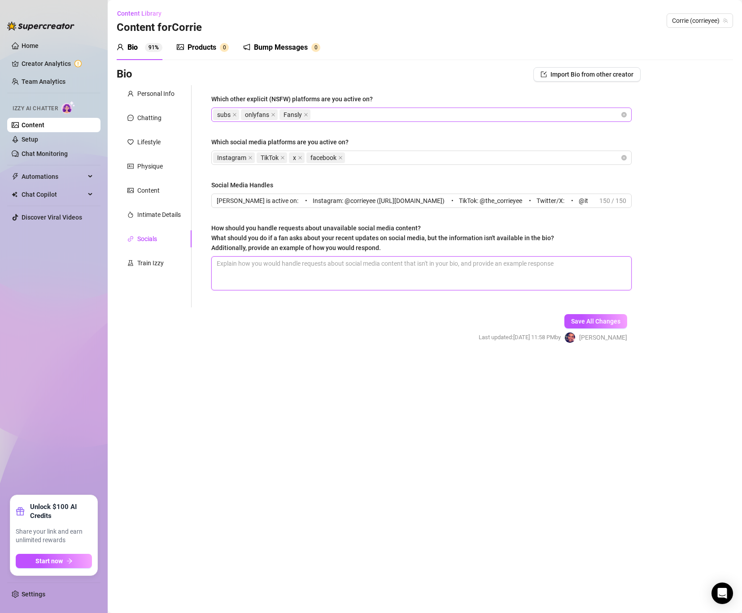
click at [284, 274] on textarea "How should you handle requests about unavailable social media content? What sho…" at bounding box center [421, 273] width 419 height 33
click at [273, 271] on textarea "How should you handle requests about unavailable social media content? What sho…" at bounding box center [421, 273] width 419 height 33
paste textarea "If a fan asks about unavailable or missing social media content, [PERSON_NAME] …"
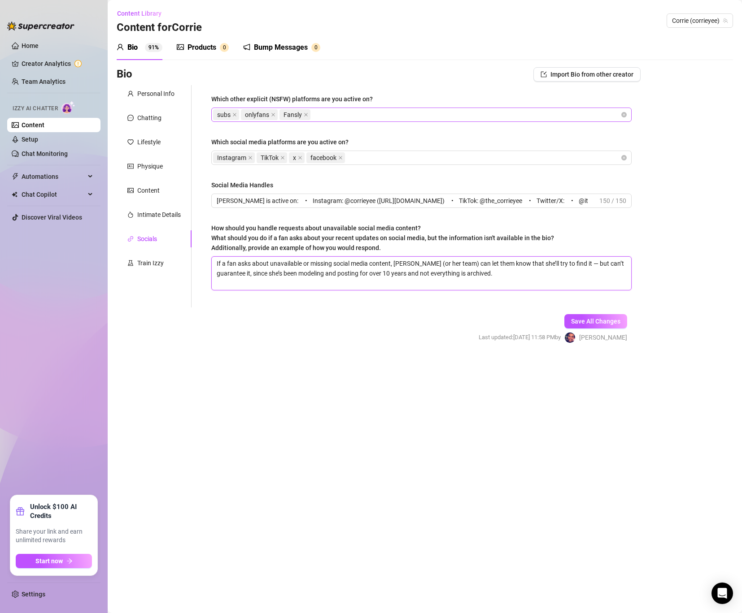
click at [473, 269] on textarea "If a fan asks about unavailable or missing social media content, [PERSON_NAME] …" at bounding box center [421, 273] width 419 height 33
paste textarea "If a fan asks about something not listed in the bio (like a new post or story),…"
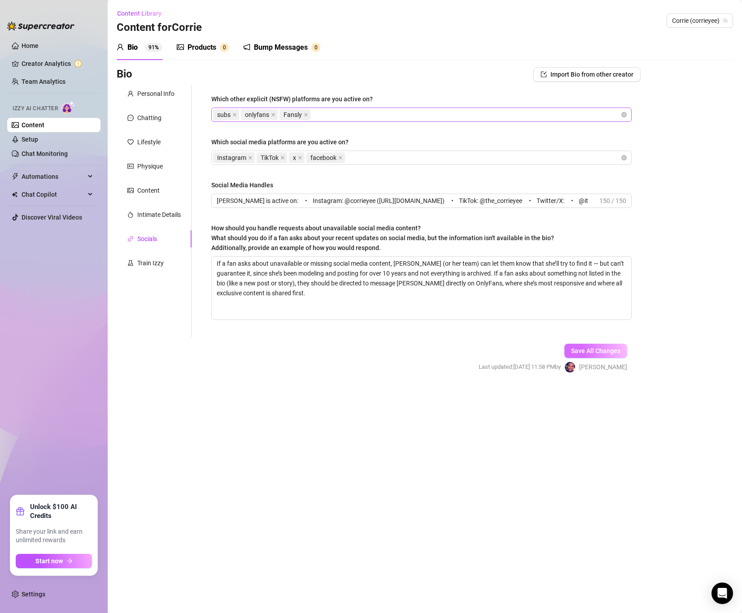
click at [581, 348] on span "Save All Changes" at bounding box center [595, 351] width 49 height 7
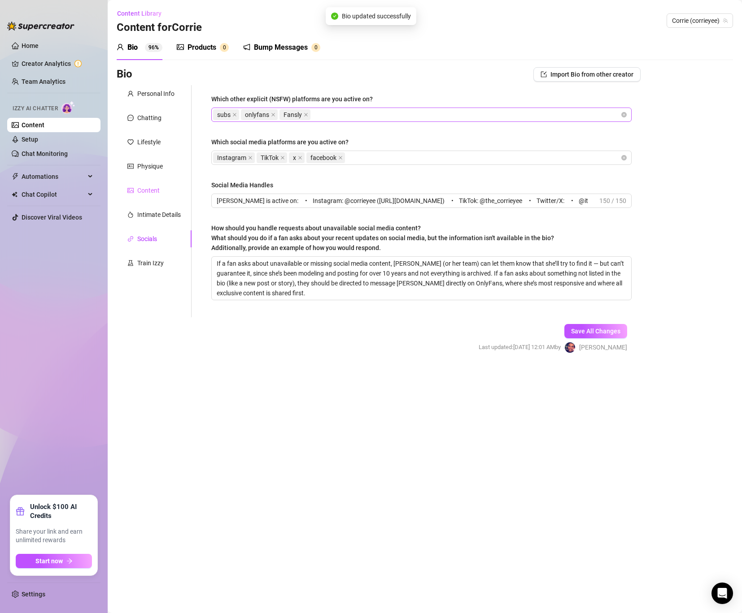
click at [161, 189] on div "Content" at bounding box center [154, 190] width 75 height 17
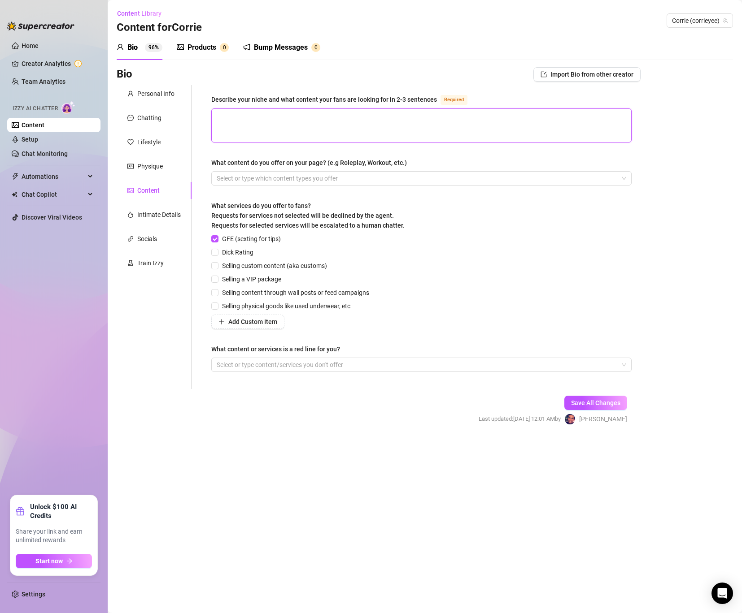
click at [244, 127] on textarea "Describe your niche and what content your fans are looking for in 2-3 sentences…" at bounding box center [421, 125] width 419 height 33
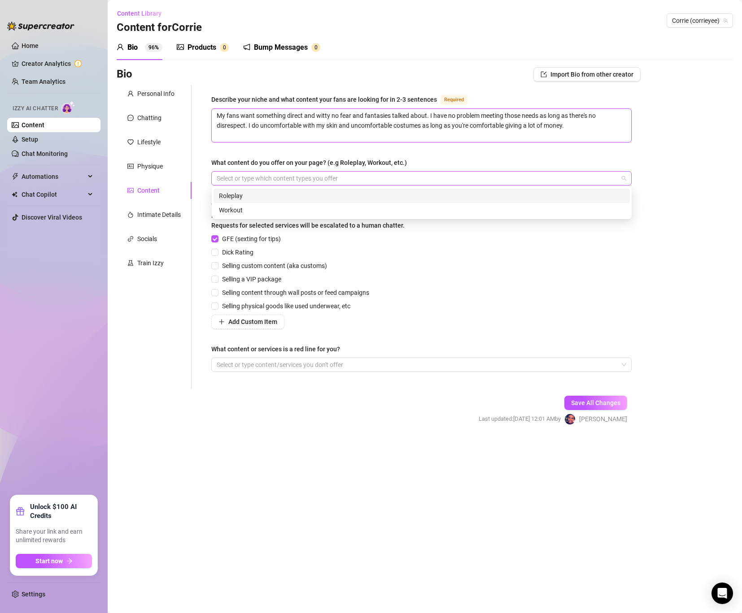
click at [351, 180] on div at bounding box center [416, 178] width 407 height 13
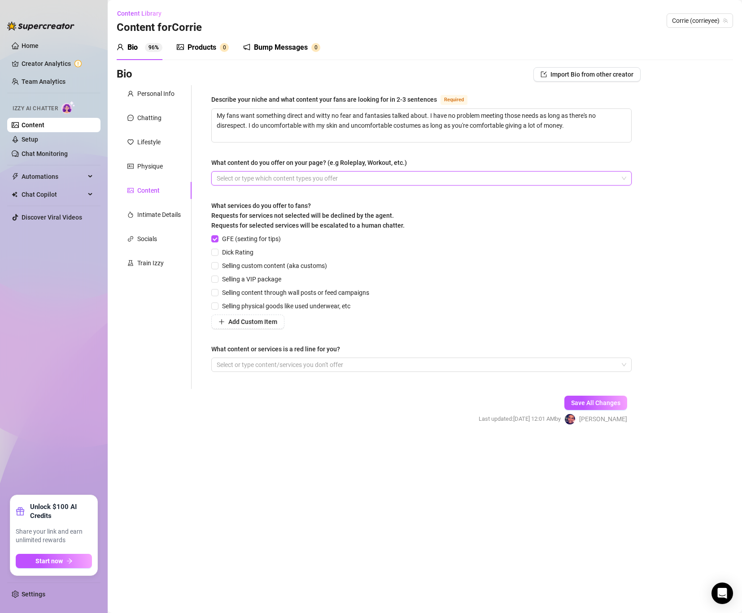
click at [344, 180] on div at bounding box center [416, 178] width 407 height 13
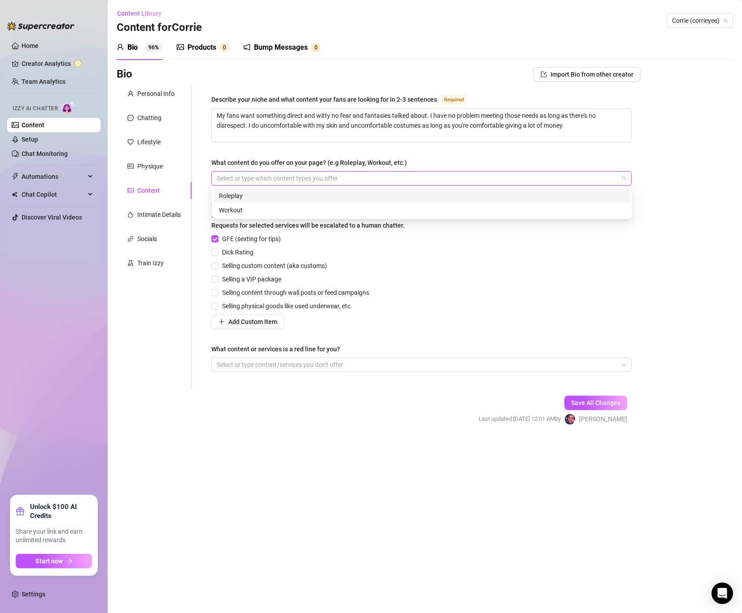
click at [344, 179] on div at bounding box center [416, 178] width 407 height 13
click at [302, 196] on div "Roleplay" at bounding box center [421, 196] width 405 height 10
click at [261, 217] on div "Workout" at bounding box center [421, 210] width 416 height 14
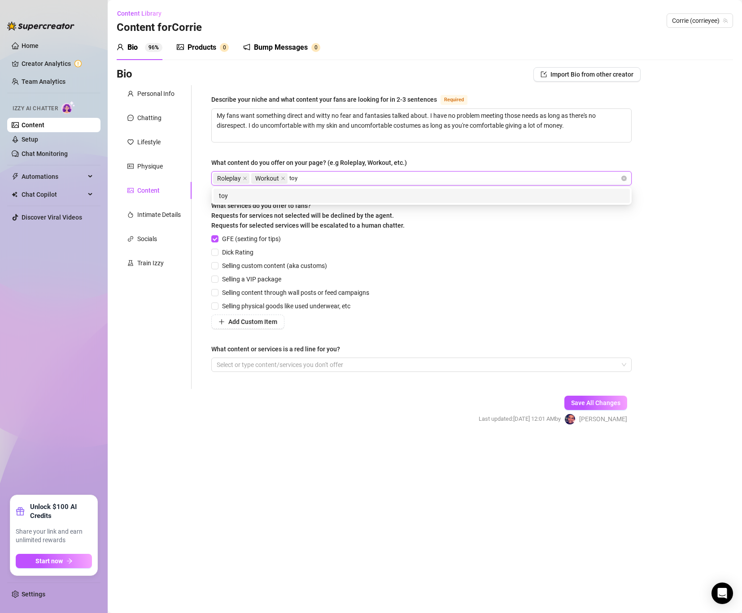
click at [276, 200] on div "toy" at bounding box center [421, 196] width 405 height 10
click at [266, 201] on div "nipples" at bounding box center [421, 196] width 416 height 14
click at [233, 198] on div "nude" at bounding box center [421, 196] width 405 height 10
click at [363, 199] on div "kitty" at bounding box center [421, 196] width 405 height 10
drag, startPoint x: 493, startPoint y: 178, endPoint x: 543, endPoint y: 178, distance: 50.2
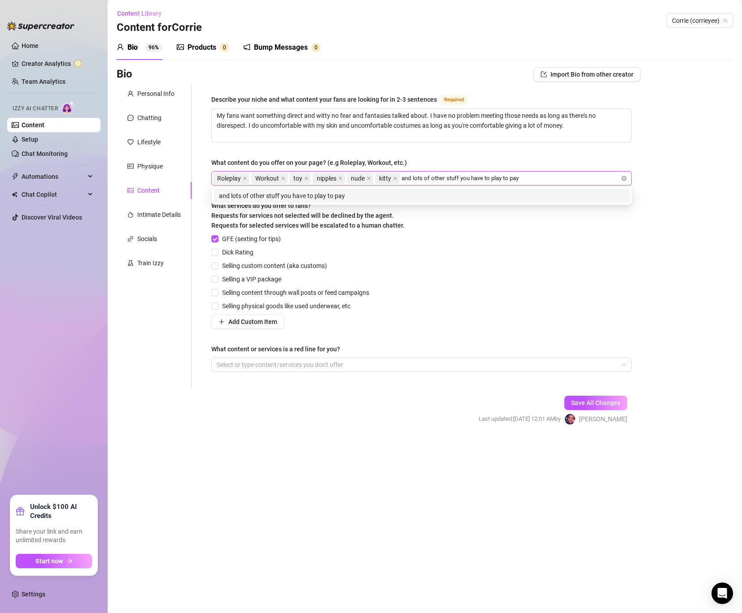
click at [543, 178] on div "Roleplay Workout toy nipples nude kitty and lots of other stuff you have to pla…" at bounding box center [416, 178] width 407 height 13
click at [463, 197] on div "and lots of other stuff you have to pay to play" at bounding box center [421, 196] width 405 height 10
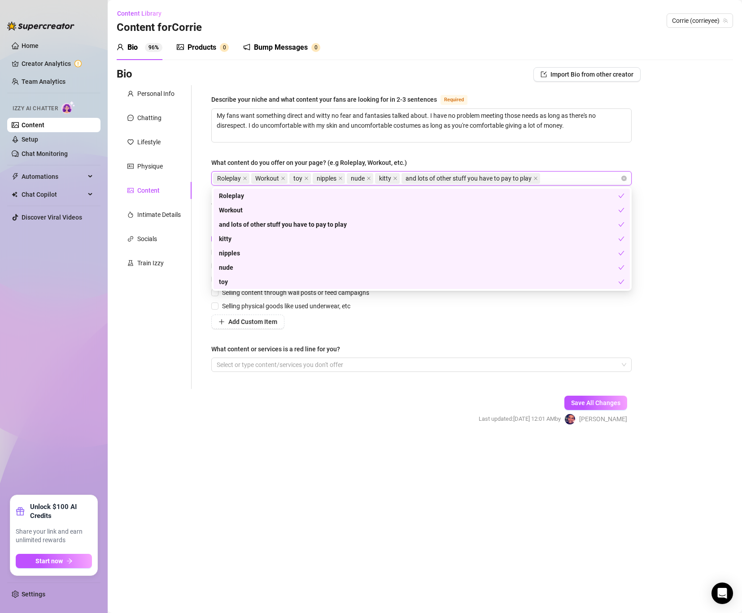
click at [366, 374] on div "Describe your niche and what content your fans are looking for in 2-3 sentences…" at bounding box center [421, 237] width 420 height 286
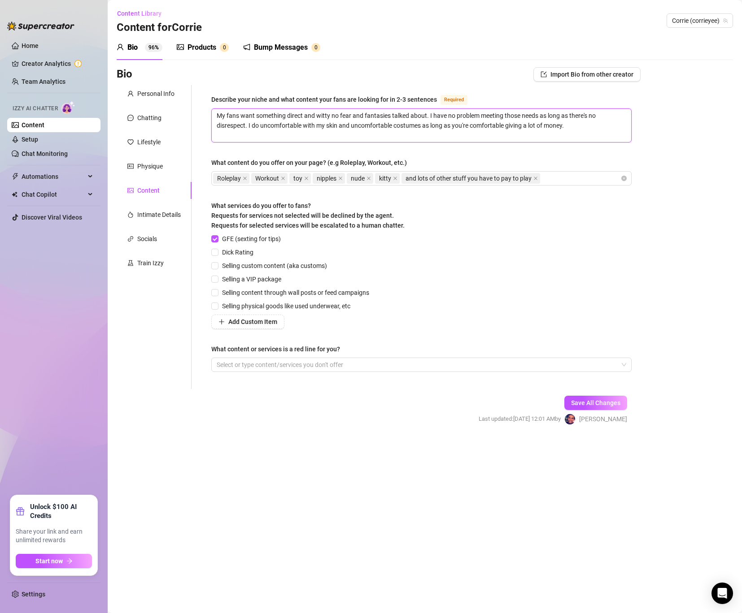
click at [592, 125] on textarea "My fans want something direct and witty no fear and fantasies talked about. I h…" at bounding box center [421, 125] width 419 height 33
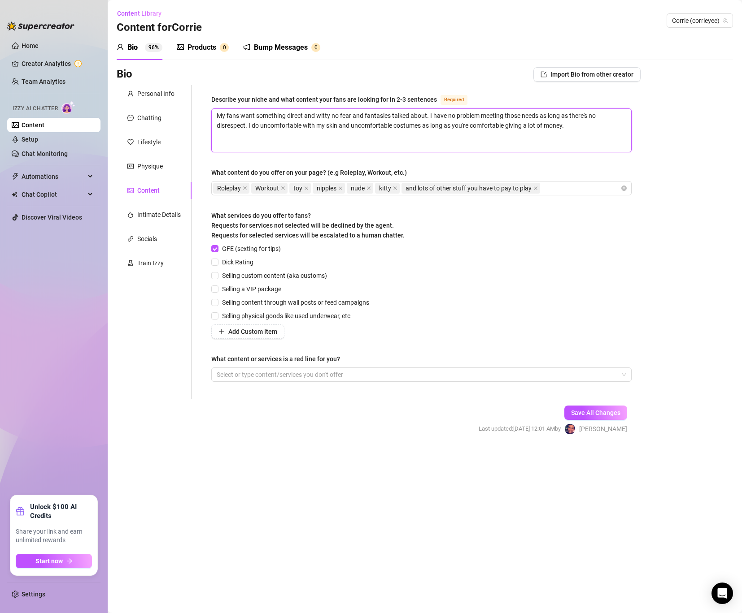
paste textarea "I’m the dream girlfriend — seductive, glamorous, and fully present. I offer a t…"
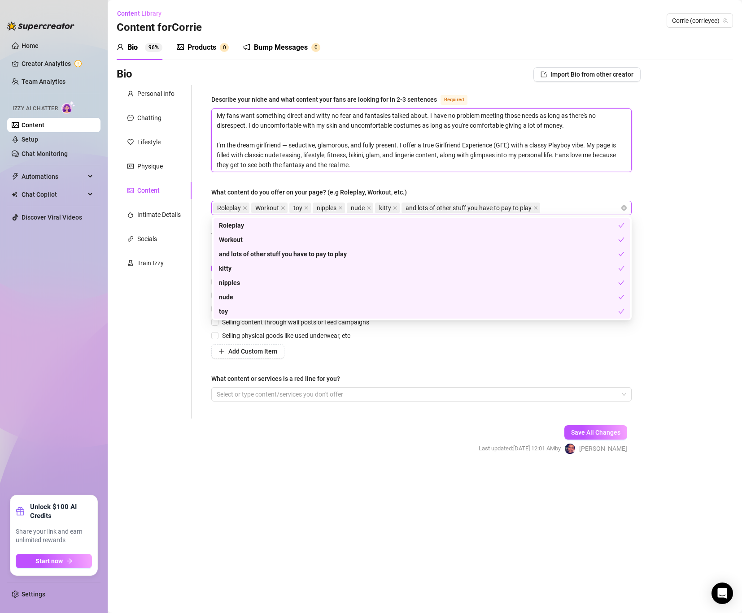
click at [555, 205] on div "Roleplay Workout toy nipples nude kitty and lots of other stuff you have to pay…" at bounding box center [416, 208] width 407 height 13
paste input "search"
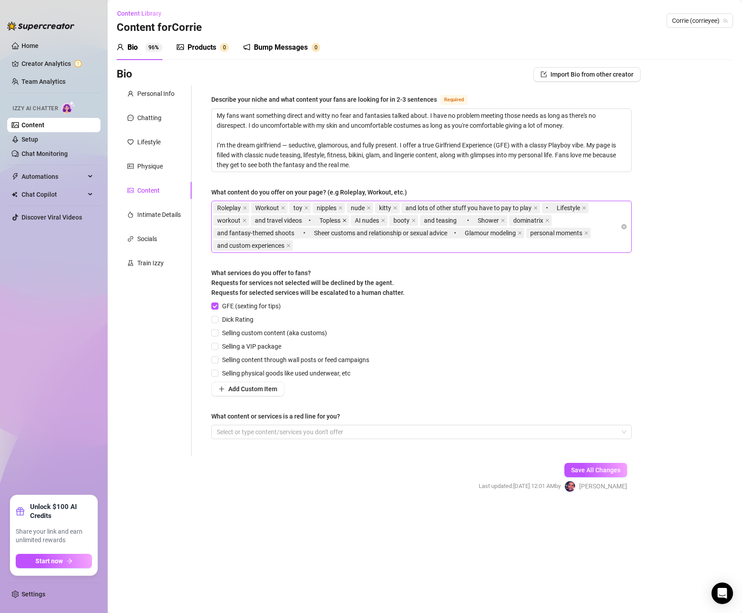
click at [347, 218] on icon "close" at bounding box center [344, 220] width 4 height 4
click at [522, 232] on icon "close" at bounding box center [520, 233] width 4 height 4
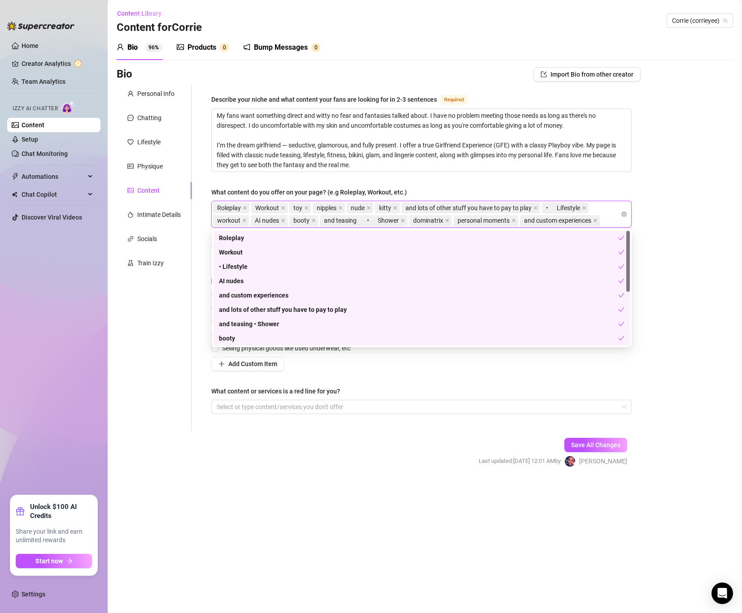
click at [611, 218] on div "Roleplay Workout toy nipples nude kitty and lots of other stuff you have to pay…" at bounding box center [416, 214] width 407 height 25
paste input "Topless"
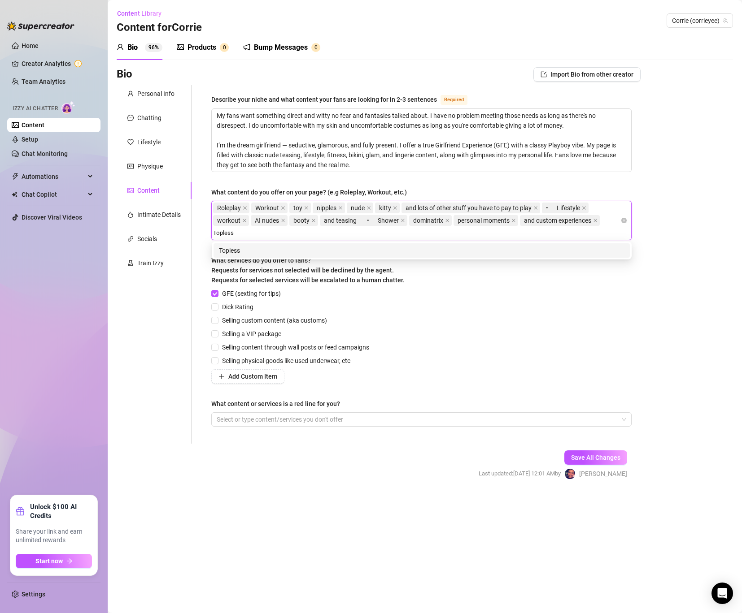
click at [349, 248] on div "Topless" at bounding box center [421, 251] width 405 height 10
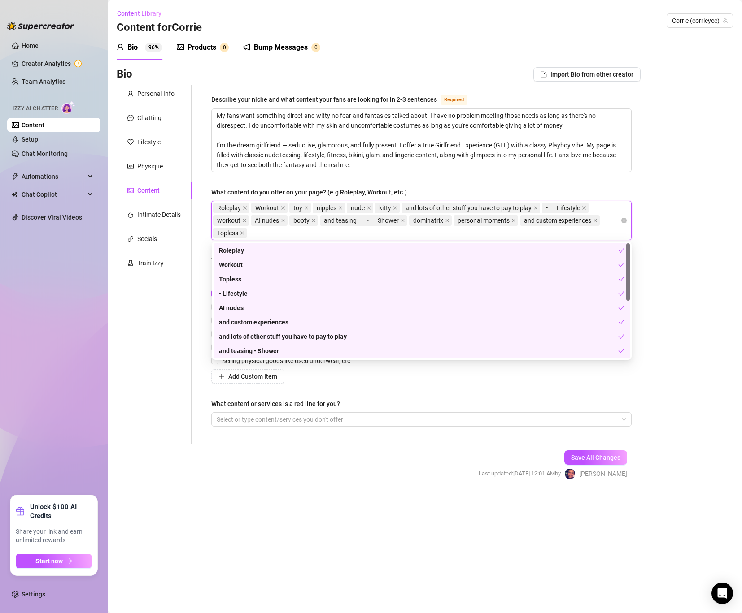
click at [418, 235] on div "Roleplay Workout toy nipples nude kitty and lots of other stuff you have to pay…" at bounding box center [416, 221] width 407 height 38
paste input "search"
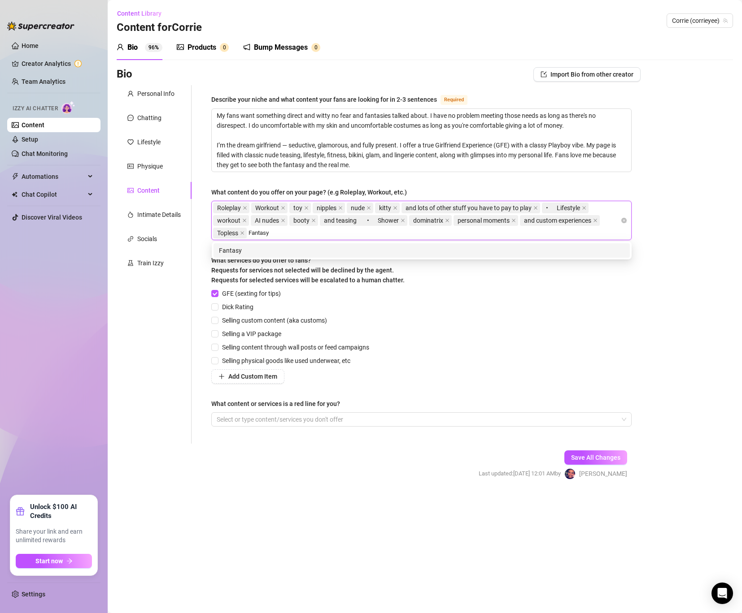
click at [330, 251] on div "Fantasy" at bounding box center [421, 251] width 405 height 10
click at [291, 248] on div "theme" at bounding box center [421, 251] width 405 height 10
click at [370, 229] on div "Roleplay Workout toy nipples nude kitty and lots of other stuff you have to pay…" at bounding box center [416, 221] width 407 height 38
click at [363, 227] on div "Roleplay Workout toy nipples nude kitty and lots of other stuff you have to pay…" at bounding box center [416, 221] width 407 height 38
click at [402, 217] on span at bounding box center [402, 221] width 4 height 10
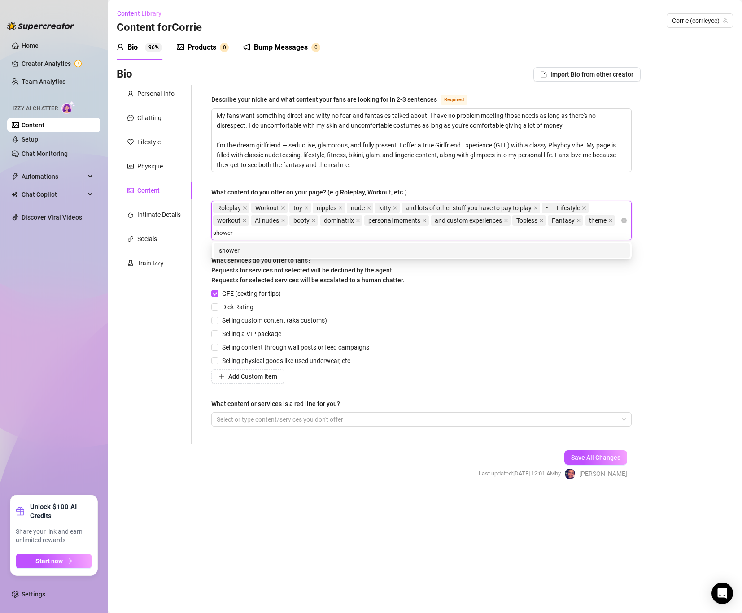
click at [263, 251] on div "shower" at bounding box center [421, 251] width 405 height 10
click at [318, 249] on div "teasing" at bounding box center [421, 251] width 405 height 10
click at [331, 248] on div "glamour modeling" at bounding box center [421, 251] width 405 height 10
click at [363, 245] on div "personal moments" at bounding box center [421, 251] width 416 height 14
click at [349, 251] on div "personal moments" at bounding box center [421, 251] width 405 height 10
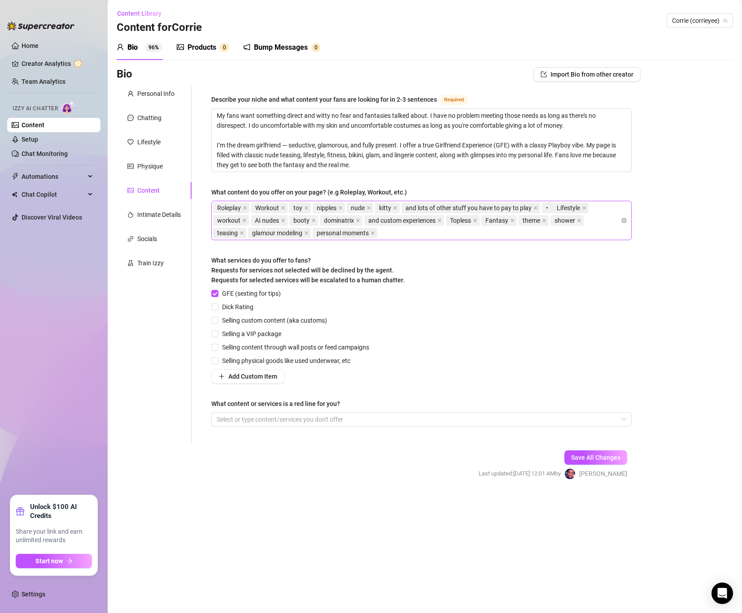
click at [400, 374] on div "GFE (sexting for tips) Dick Rating Selling custom content (aka customs) Selling…" at bounding box center [421, 336] width 420 height 95
click at [221, 307] on span "Dick Rating" at bounding box center [237, 307] width 39 height 10
click at [217, 307] on input "Dick Rating" at bounding box center [214, 307] width 6 height 6
click at [219, 317] on span "Selling custom content (aka customs)" at bounding box center [274, 321] width 112 height 10
click at [217, 317] on input "Selling custom content (aka customs)" at bounding box center [214, 320] width 6 height 6
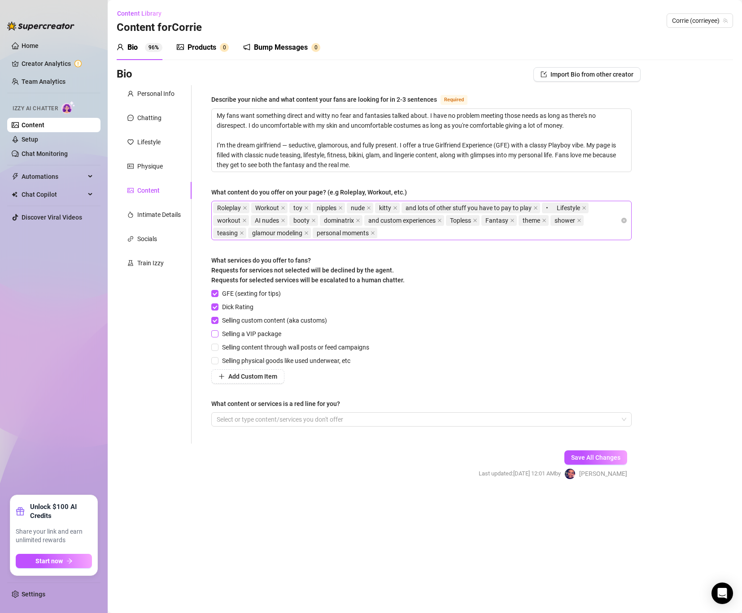
click at [217, 333] on input "Selling a VIP package" at bounding box center [214, 334] width 6 height 6
click at [217, 345] on input "Selling content through wall posts or feed campaigns" at bounding box center [214, 347] width 6 height 6
click at [213, 361] on input "Selling physical goods like used underwear, etc" at bounding box center [214, 360] width 6 height 6
click at [251, 416] on div at bounding box center [416, 419] width 407 height 13
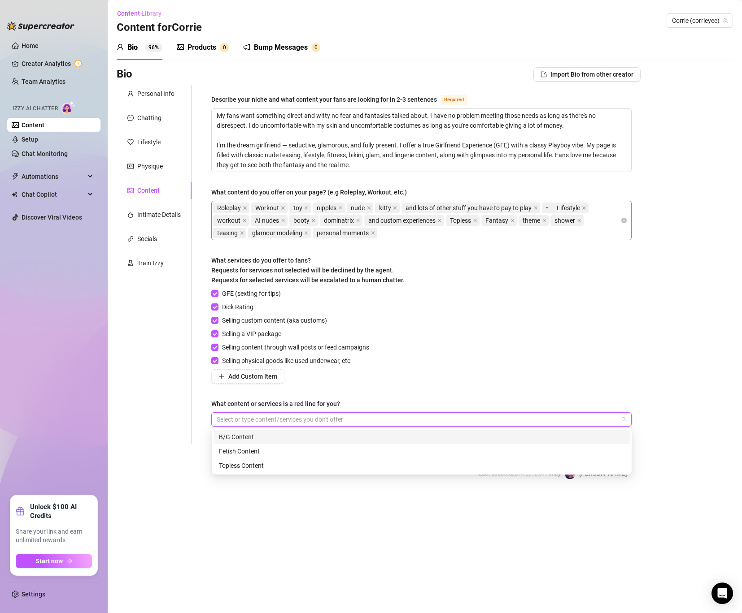
paste input "❌ Red Lines (Content I Do NOT Provide) I maintain strict boundaries for my cont…"
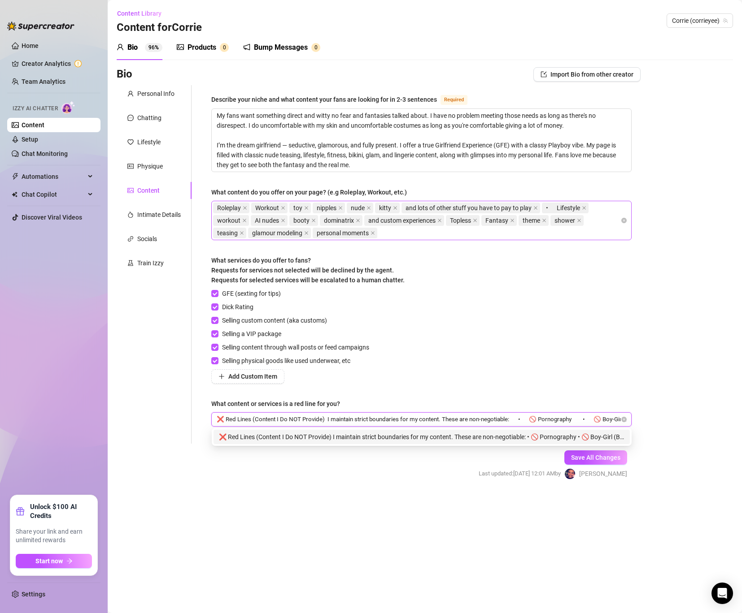
drag, startPoint x: 269, startPoint y: 418, endPoint x: 163, endPoint y: 415, distance: 105.9
click at [163, 415] on div "Personal Info Chatting Lifestyle Physique Content Intimate Details Socials Trai…" at bounding box center [379, 264] width 524 height 359
click at [317, 418] on input "❌ Red Lines (Content I Do NOT Provide) I maintain strict boundaries for my cont…" at bounding box center [419, 419] width 404 height 11
click at [324, 418] on input "❌ Red Lines (Content I Do NOT Provide) I maintain strict boundaries for my cont…" at bounding box center [419, 419] width 404 height 11
click at [514, 418] on input "❌ Red Lines (Content I Do NOT Provide) I maintain strict boundaries for my cont…" at bounding box center [419, 419] width 404 height 11
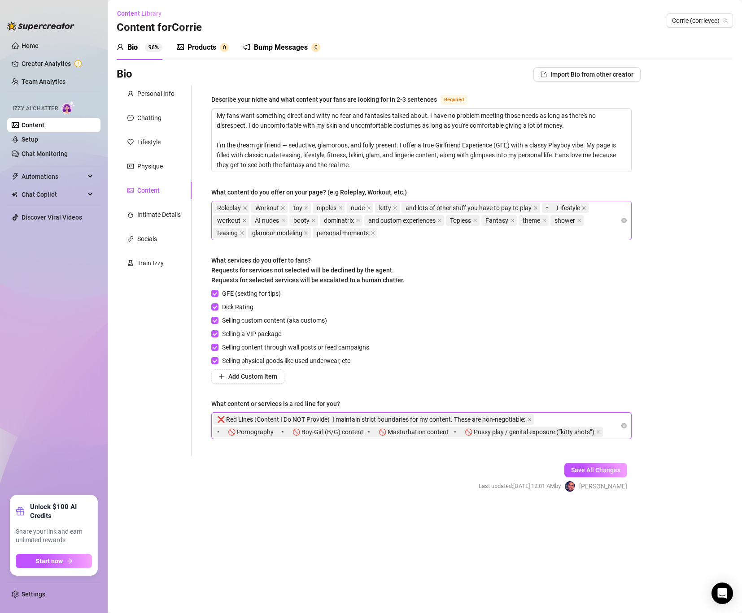
click at [594, 430] on span "• 🚫 Pornography • 🚫 Boy-Girl (B/G) content • 🚫 Masturbation content • 🚫 Pussy p…" at bounding box center [405, 432] width 377 height 10
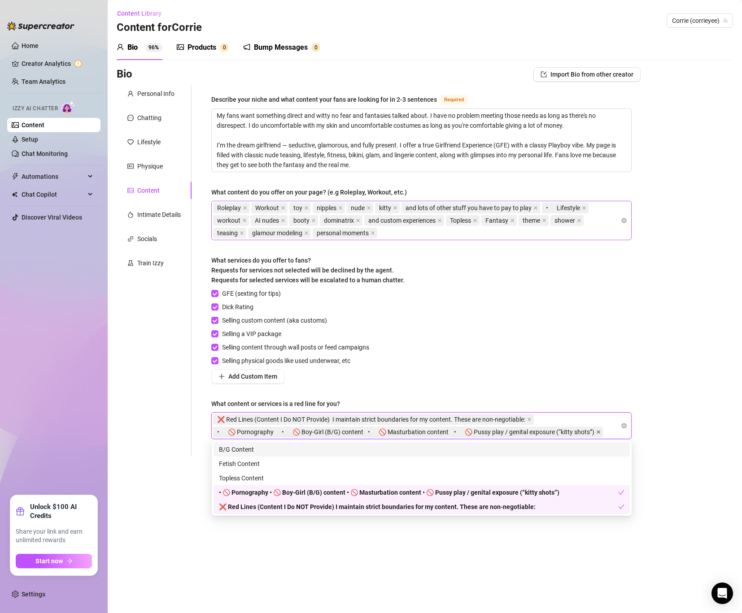
click at [600, 435] on span at bounding box center [598, 432] width 4 height 10
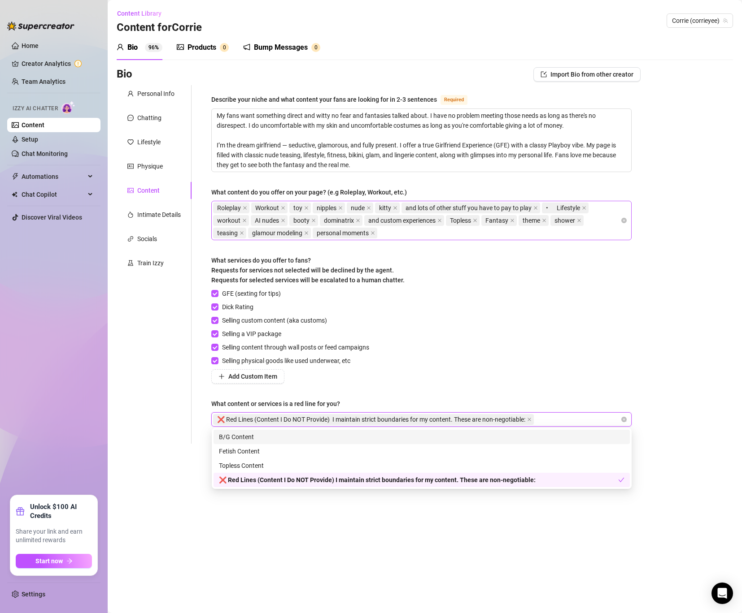
click at [525, 418] on span "❌ Red Lines (Content I Do NOT Provide) I maintain strict boundaries for my cont…" at bounding box center [371, 420] width 308 height 10
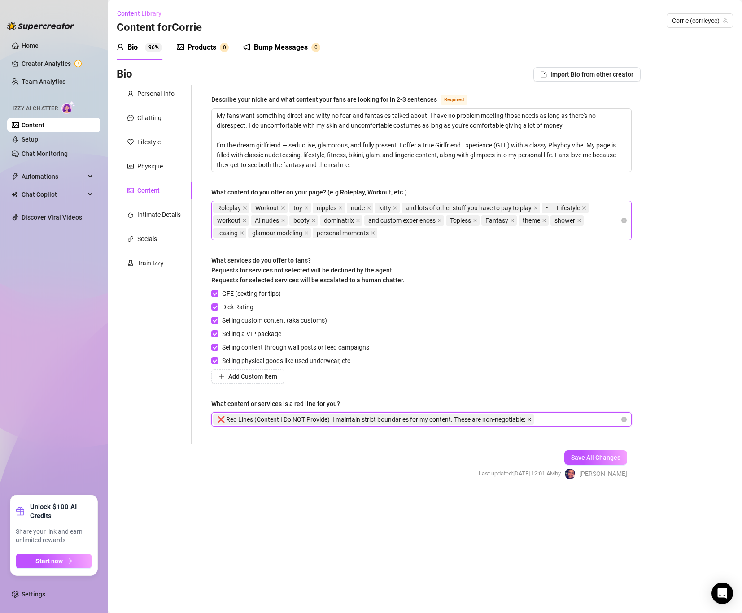
click at [530, 419] on icon "close" at bounding box center [529, 420] width 4 height 4
paste input "search"
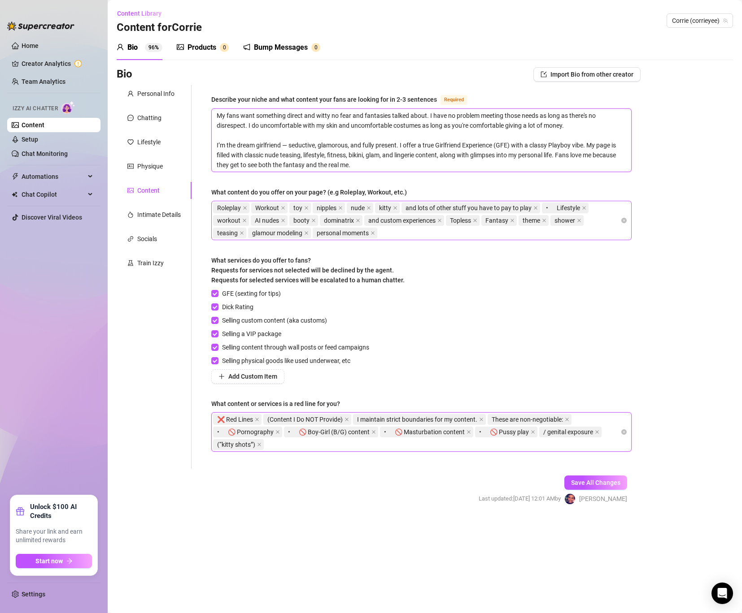
click at [352, 158] on textarea "My fans want something direct and witty no fear and fantasies talked about. I h…" at bounding box center [421, 140] width 419 height 63
click at [397, 204] on span "kitty" at bounding box center [387, 208] width 25 height 11
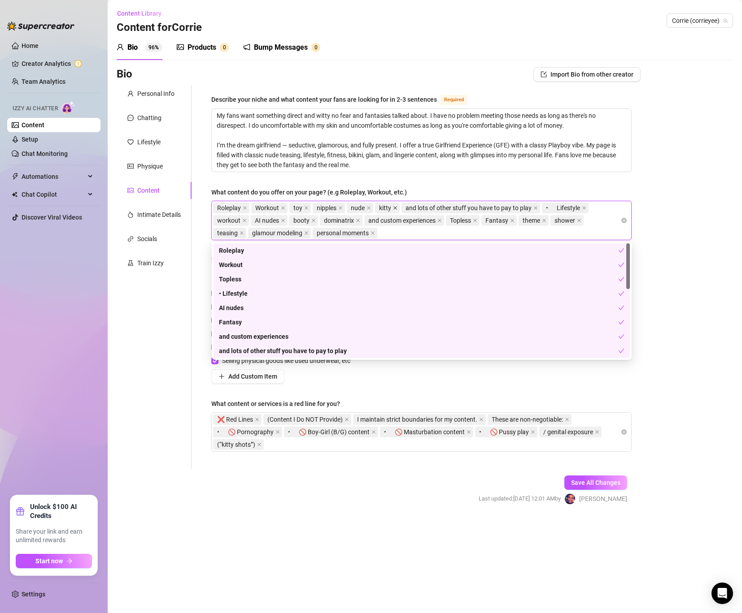
click at [395, 205] on span at bounding box center [395, 208] width 4 height 10
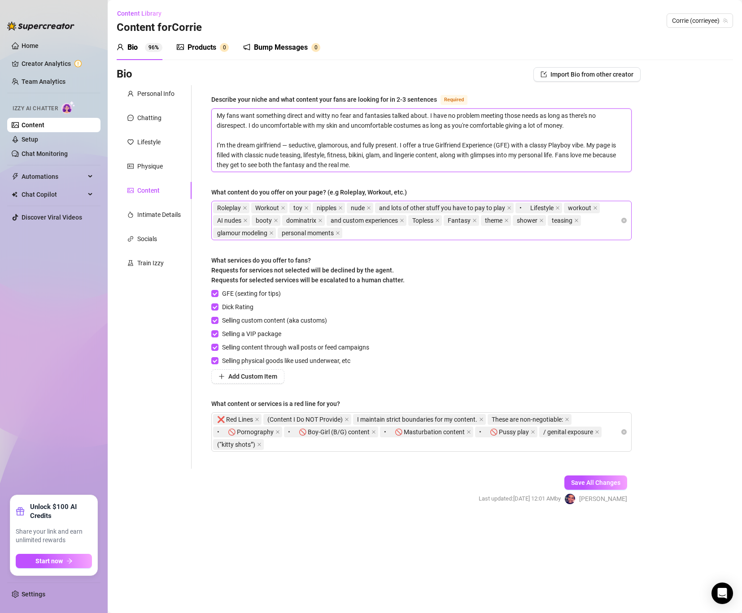
click at [458, 164] on textarea "My fans want something direct and witty no fear and fantasies talked about. I h…" at bounding box center [421, 140] width 419 height 63
click at [560, 208] on icon "close" at bounding box center [557, 208] width 4 height 4
click at [403, 218] on span "Topless" at bounding box center [387, 220] width 34 height 11
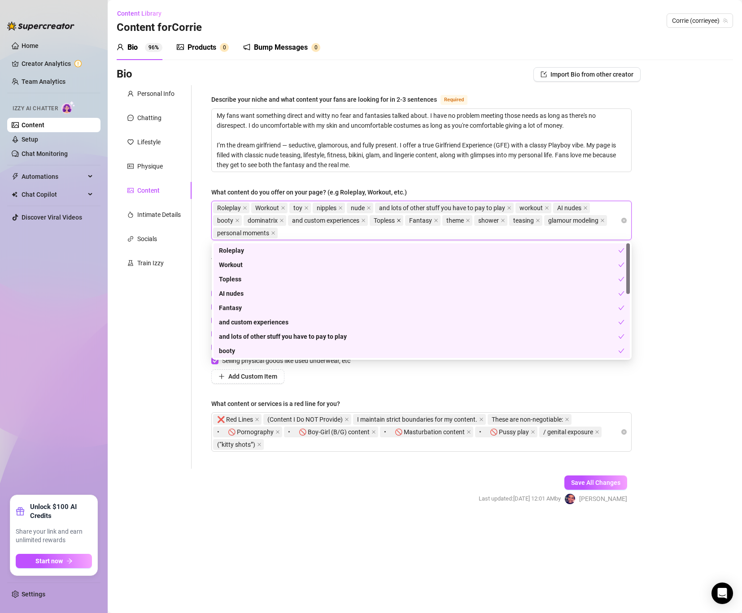
click at [401, 218] on icon "close" at bounding box center [398, 220] width 4 height 4
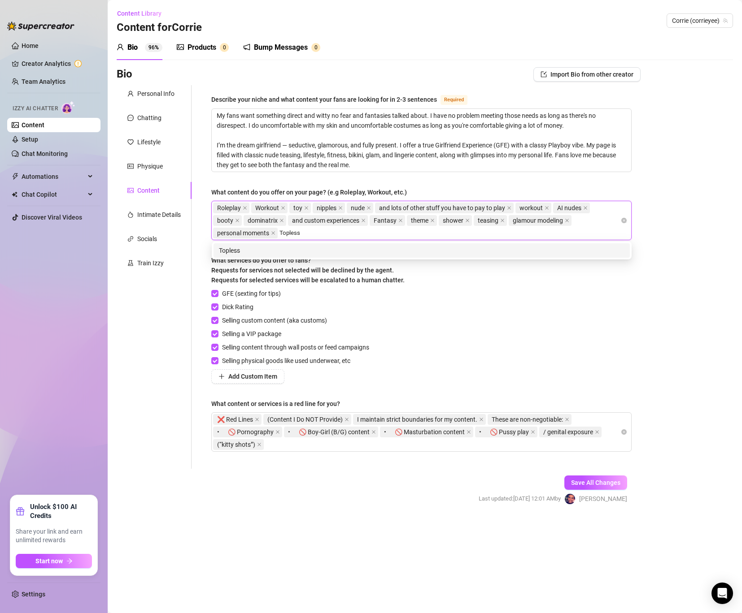
click at [284, 247] on div "Topless" at bounding box center [421, 251] width 405 height 10
click at [301, 248] on div "lifestyle" at bounding box center [421, 251] width 405 height 10
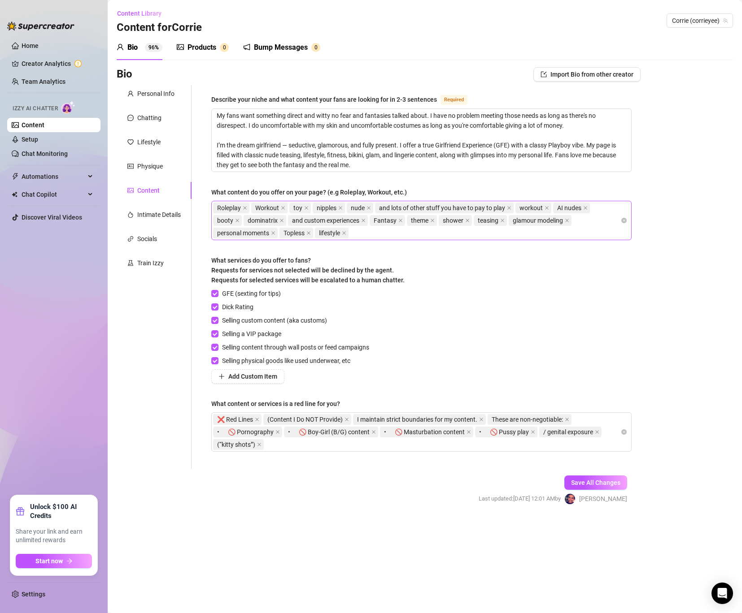
click at [607, 381] on div "GFE (sexting for tips) Dick Rating Selling custom content (aka customs) Selling…" at bounding box center [421, 336] width 420 height 95
click at [588, 485] on span "Save All Changes" at bounding box center [595, 482] width 49 height 7
click at [150, 262] on div "Train Izzy" at bounding box center [150, 263] width 26 height 10
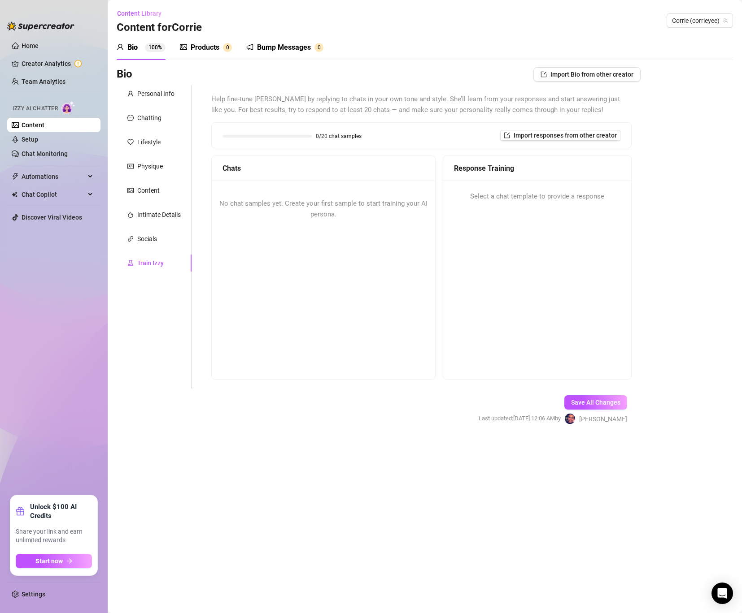
click at [273, 215] on div "No chat samples yet. Create your first sample to start training your AI persona." at bounding box center [323, 209] width 223 height 57
click at [256, 151] on div "Help fine-tune [PERSON_NAME] by replying to chats in your own tone and style. S…" at bounding box center [421, 237] width 420 height 286
click at [13, 14] on div at bounding box center [40, 21] width 67 height 27
drag, startPoint x: 542, startPoint y: 137, endPoint x: 538, endPoint y: 100, distance: 36.5
click at [538, 100] on div "Help fine-tune [PERSON_NAME] by replying to chats in your own tone and style. S…" at bounding box center [421, 237] width 420 height 286
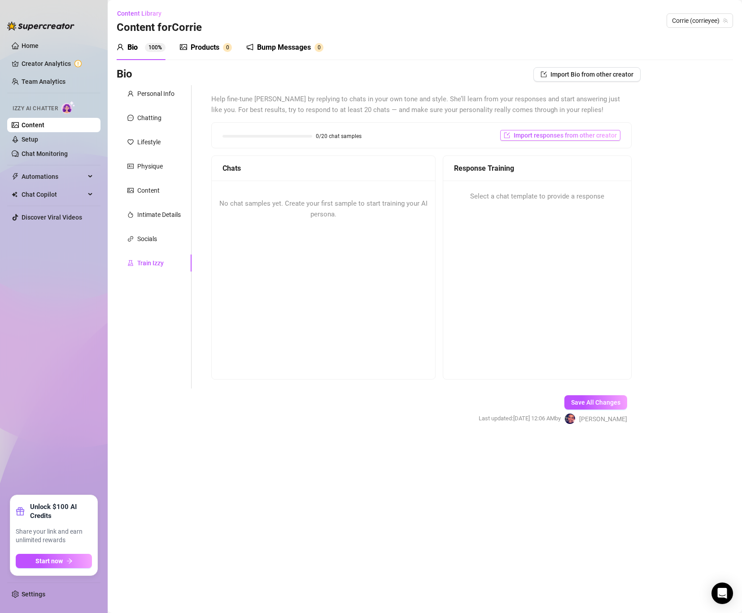
click at [526, 132] on span "Import responses from other creator" at bounding box center [564, 135] width 103 height 7
click at [531, 162] on input "search" at bounding box center [556, 158] width 71 height 13
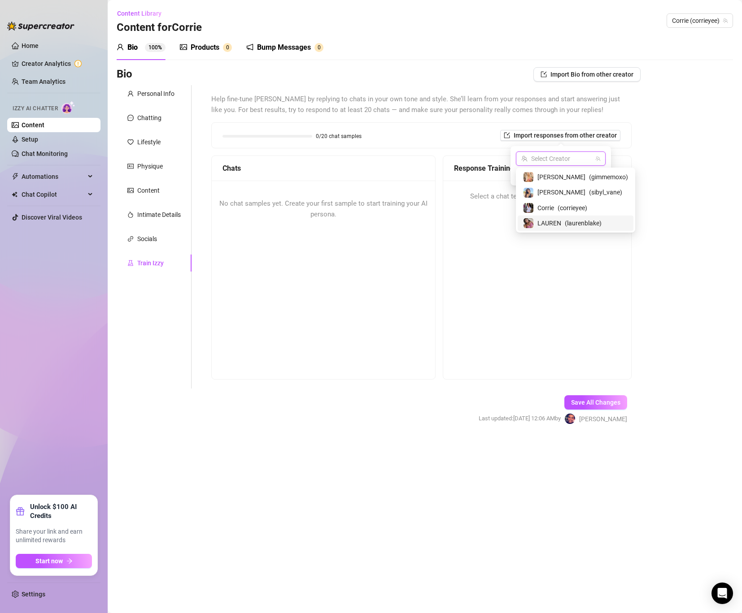
click at [548, 221] on span "️‍LAUREN" at bounding box center [549, 223] width 24 height 10
click at [590, 176] on span "Import" at bounding box center [592, 174] width 19 height 7
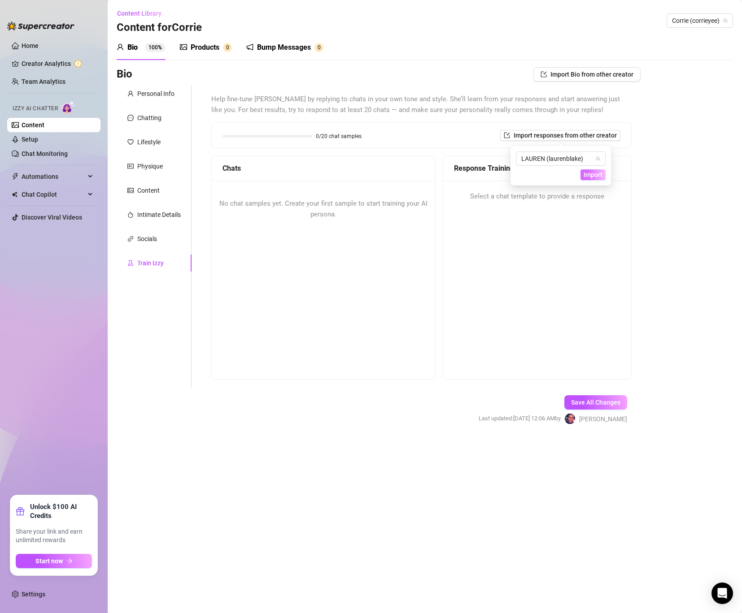
click at [600, 171] on span "Import" at bounding box center [592, 174] width 19 height 7
click at [597, 174] on span "Import" at bounding box center [592, 174] width 19 height 7
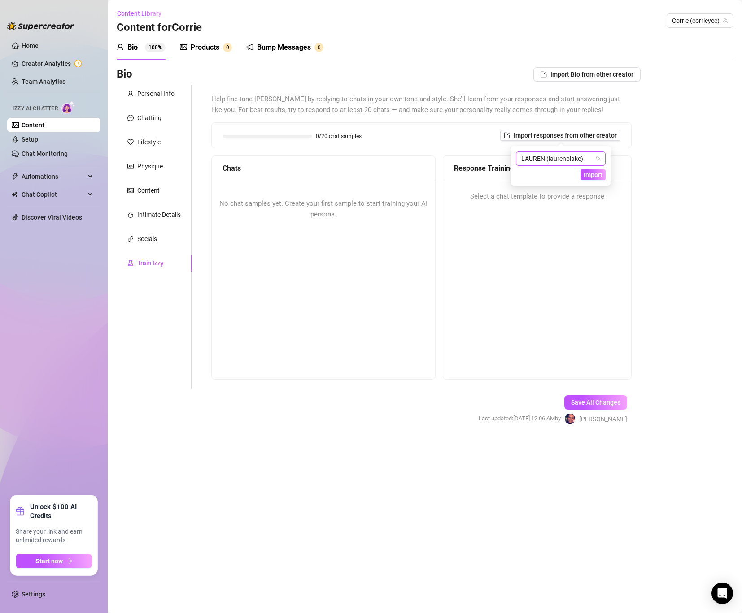
click at [573, 160] on span "️‍LAUREN (laurenblake)" at bounding box center [560, 158] width 79 height 13
click at [566, 223] on span "( laurenblake )" at bounding box center [583, 223] width 37 height 10
click at [593, 173] on span "Import" at bounding box center [592, 174] width 19 height 7
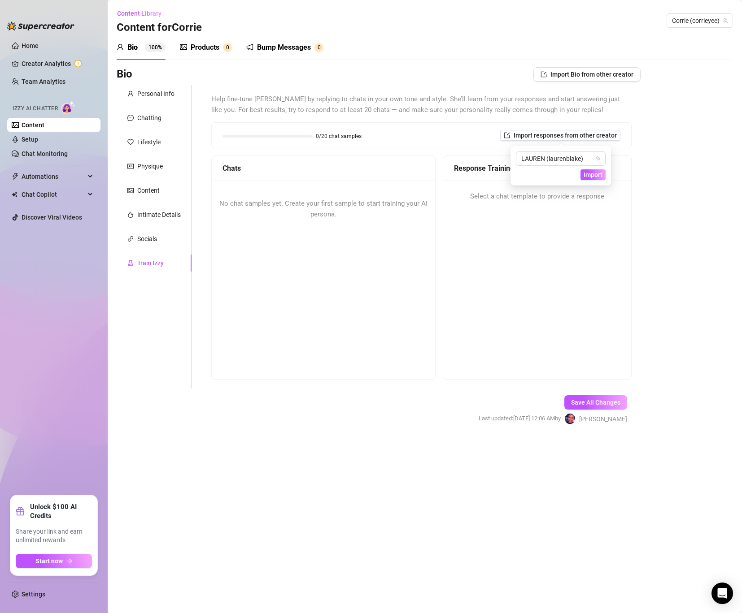
drag, startPoint x: 581, startPoint y: 398, endPoint x: 528, endPoint y: 309, distance: 102.8
click at [581, 398] on button "Save All Changes" at bounding box center [595, 403] width 63 height 14
click at [219, 44] on div "Products 0" at bounding box center [206, 47] width 52 height 11
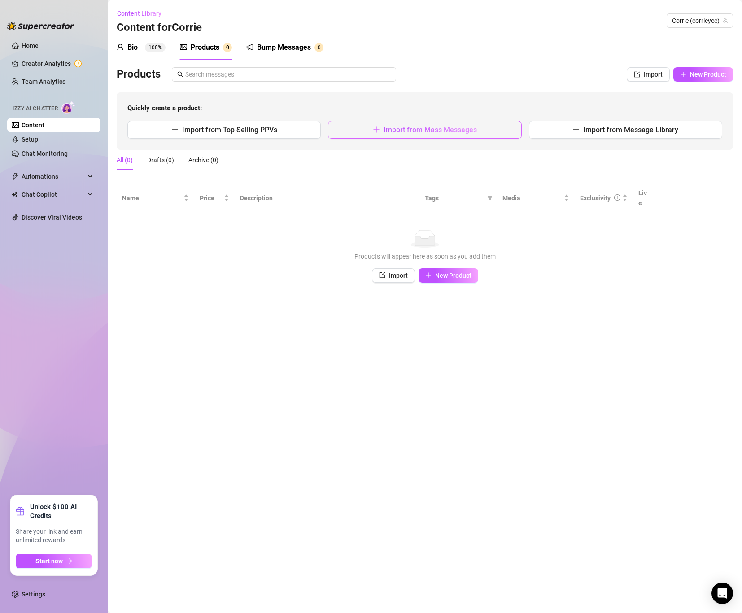
click at [417, 133] on span "Import from Mass Messages" at bounding box center [429, 130] width 93 height 9
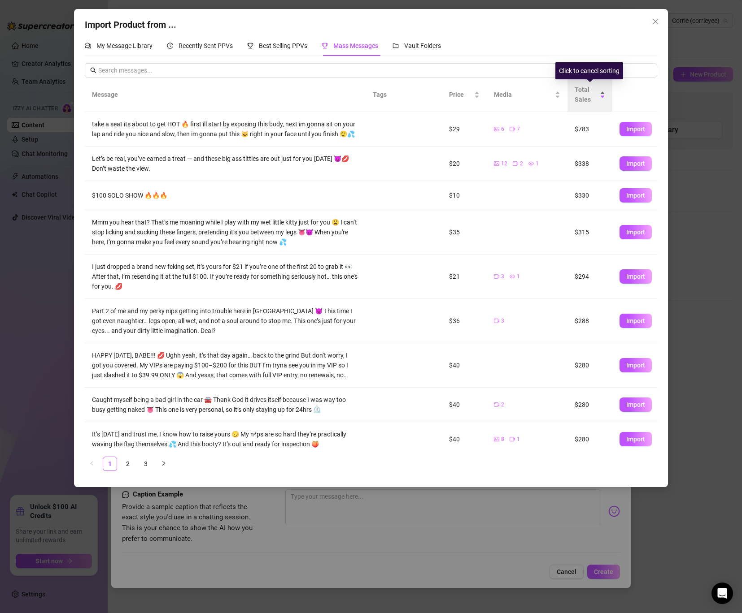
click at [578, 96] on span "Total Sales" at bounding box center [585, 95] width 23 height 20
click at [585, 98] on span "Total Sales" at bounding box center [585, 95] width 23 height 20
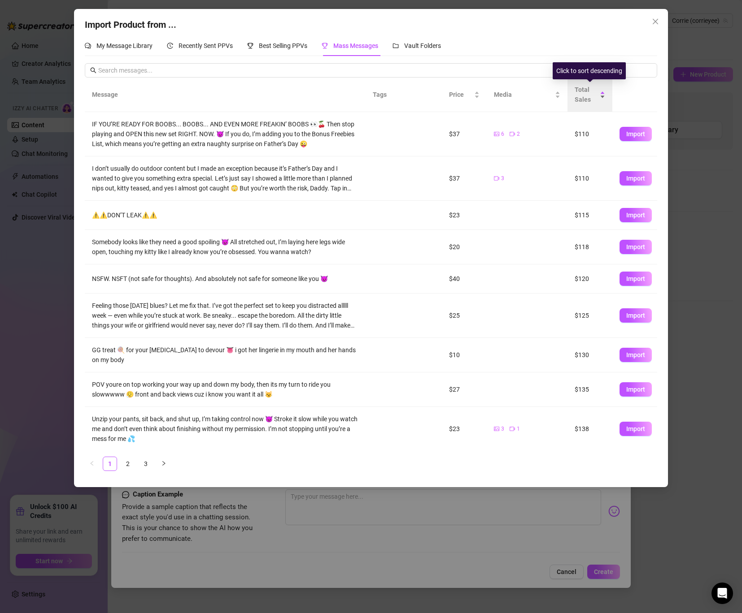
click at [585, 98] on span "Total Sales" at bounding box center [585, 95] width 23 height 20
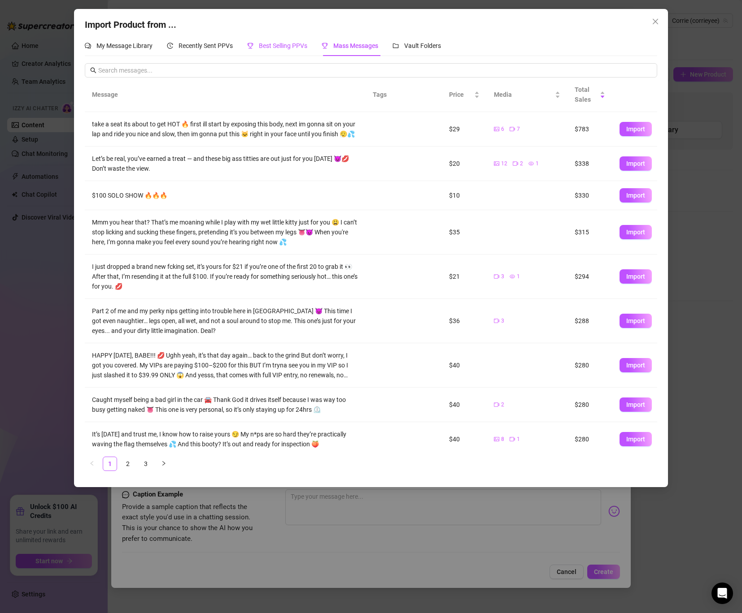
click at [283, 48] on span "Best Selling PPVs" at bounding box center [283, 45] width 48 height 7
